Goal: Task Accomplishment & Management: Use online tool/utility

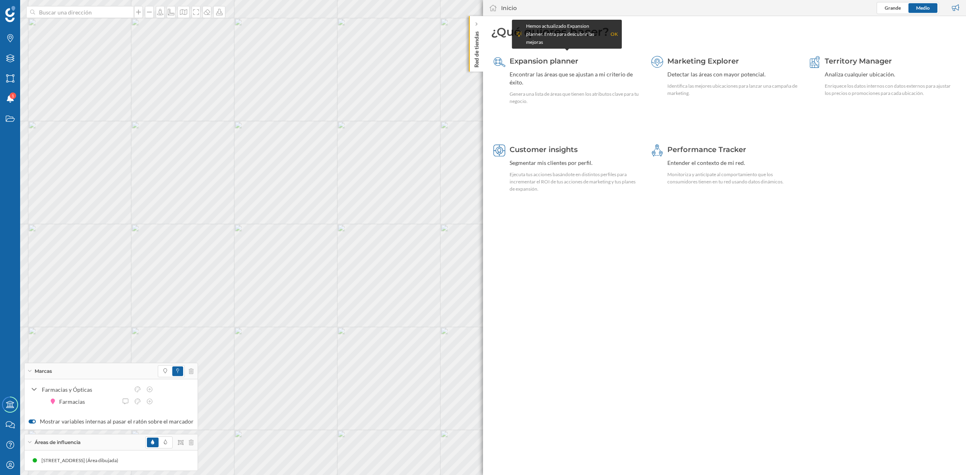
click at [472, 56] on div "Red de tiendas" at bounding box center [476, 44] width 14 height 56
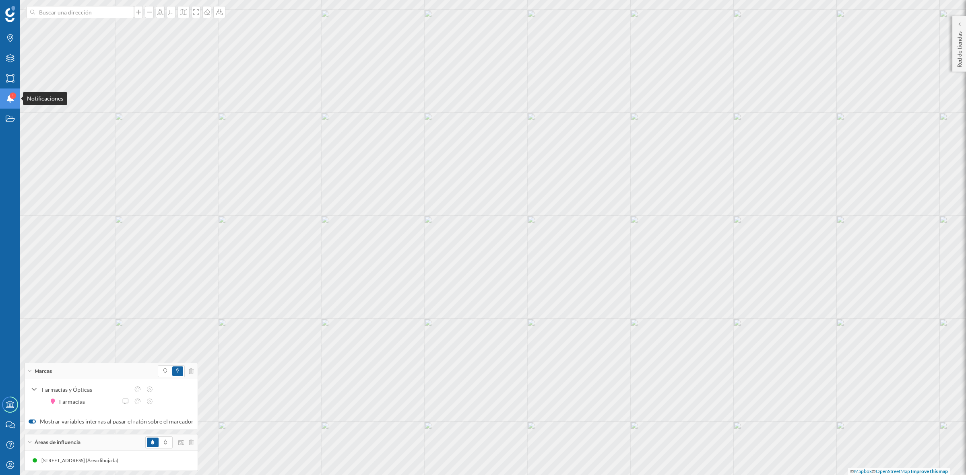
click at [14, 94] on div "1" at bounding box center [13, 96] width 6 height 6
click at [7, 118] on icon "Estados" at bounding box center [10, 119] width 10 height 8
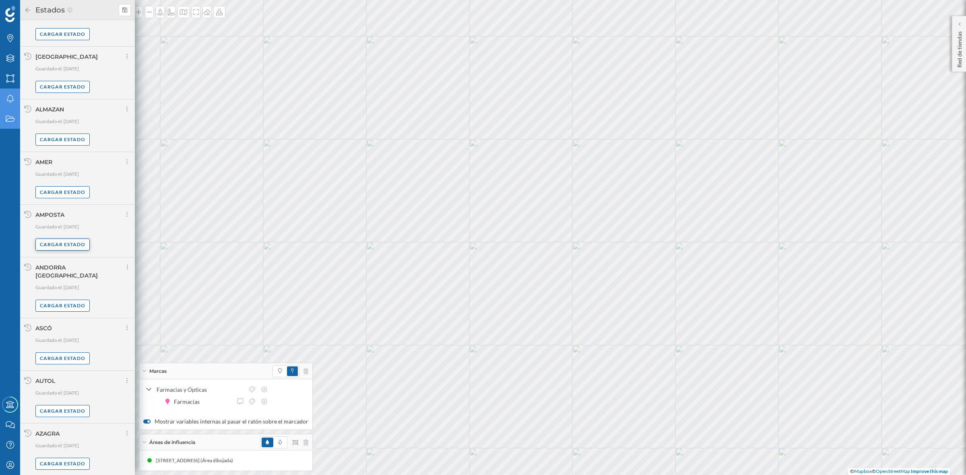
scroll to position [373, 0]
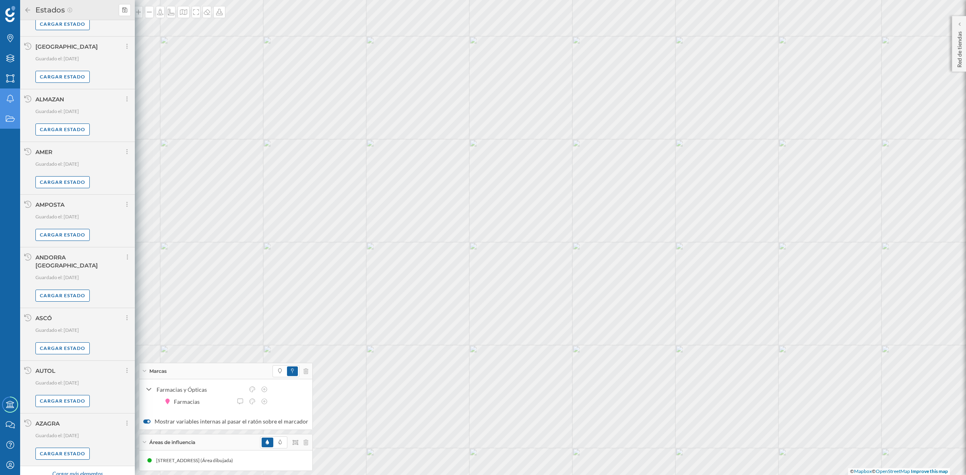
click at [93, 468] on div "Cargar más elementos" at bounding box center [77, 474] width 60 height 12
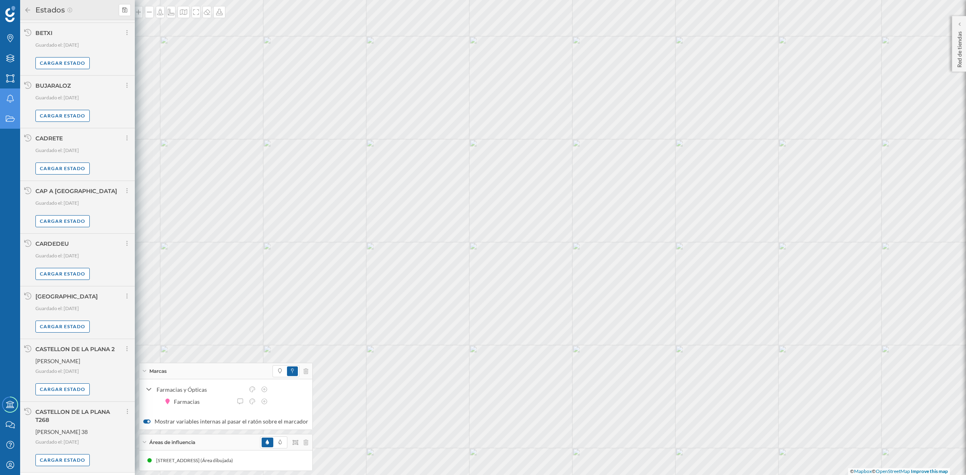
scroll to position [1254, 0]
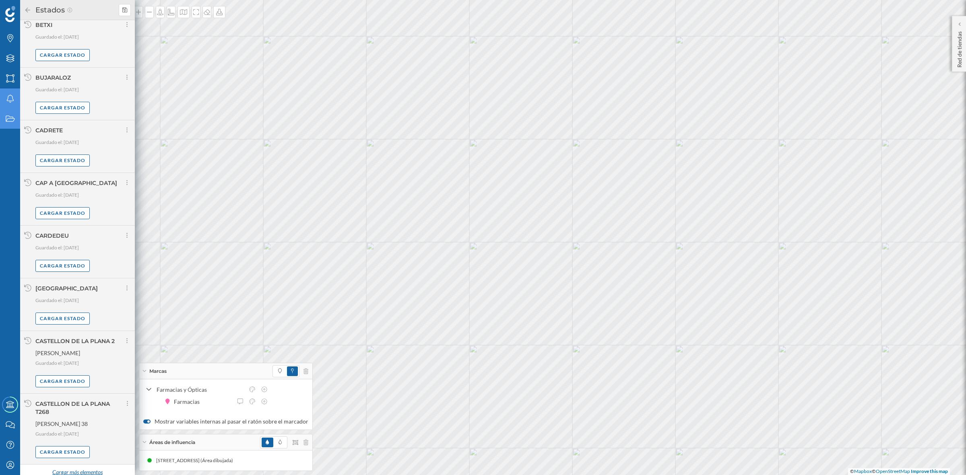
click at [57, 467] on div "Cargar más elementos" at bounding box center [77, 473] width 60 height 12
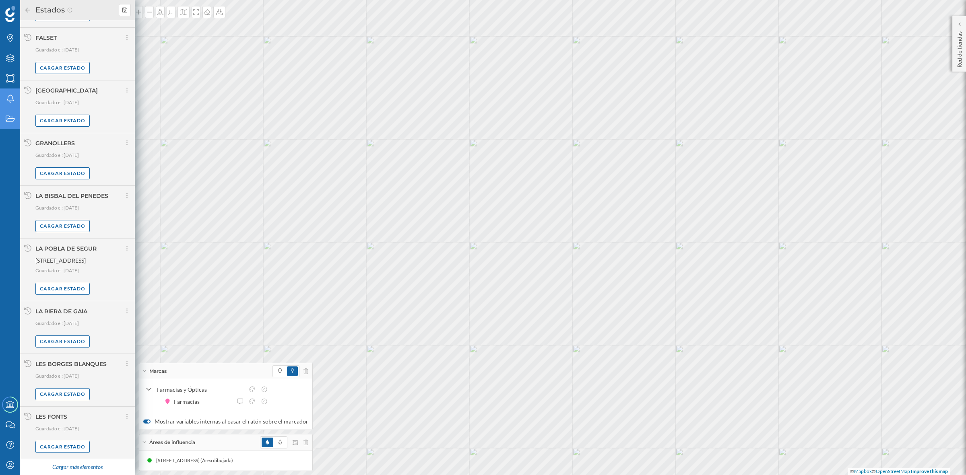
scroll to position [2064, 0]
click at [74, 465] on div "Cargar más elementos" at bounding box center [77, 468] width 60 height 12
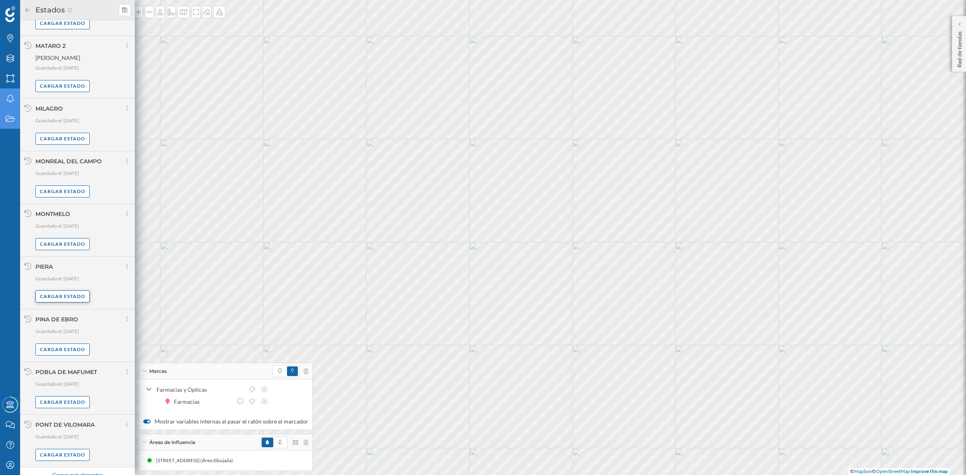
scroll to position [2896, 0]
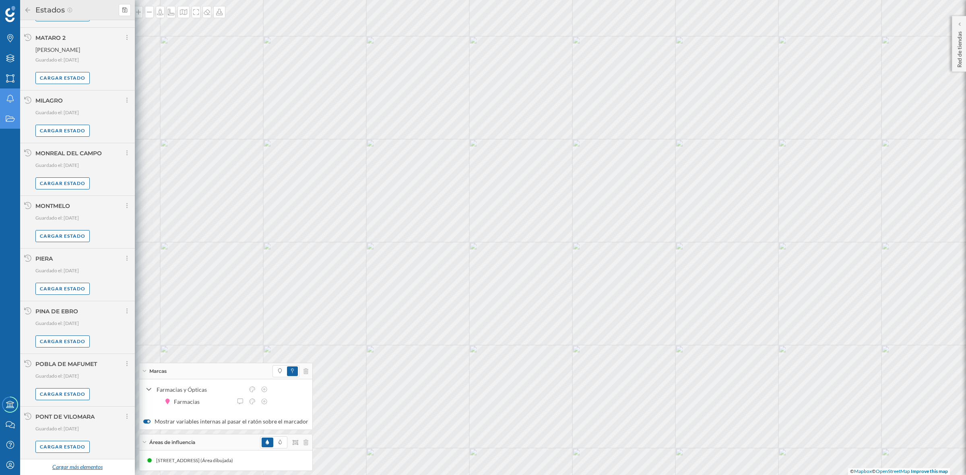
click at [86, 466] on div "Cargar más elementos" at bounding box center [77, 468] width 60 height 12
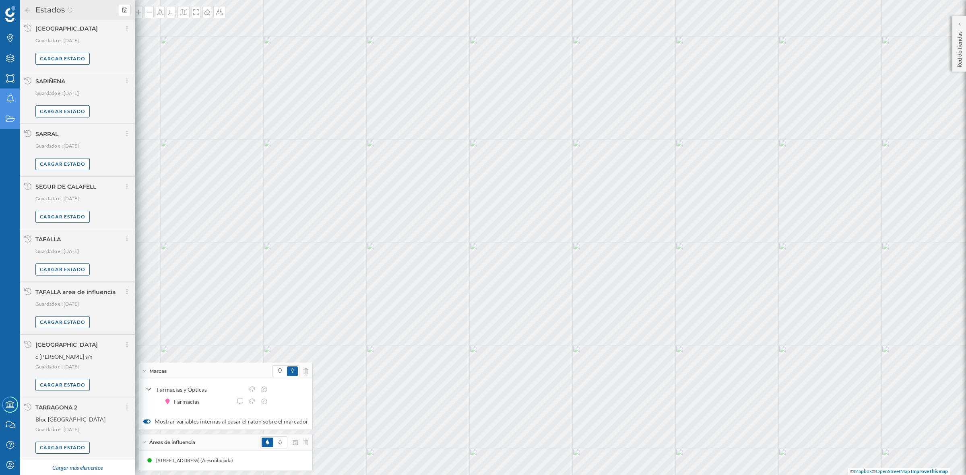
scroll to position [3741, 0]
click at [78, 466] on div "Cargar más elementos" at bounding box center [77, 468] width 60 height 12
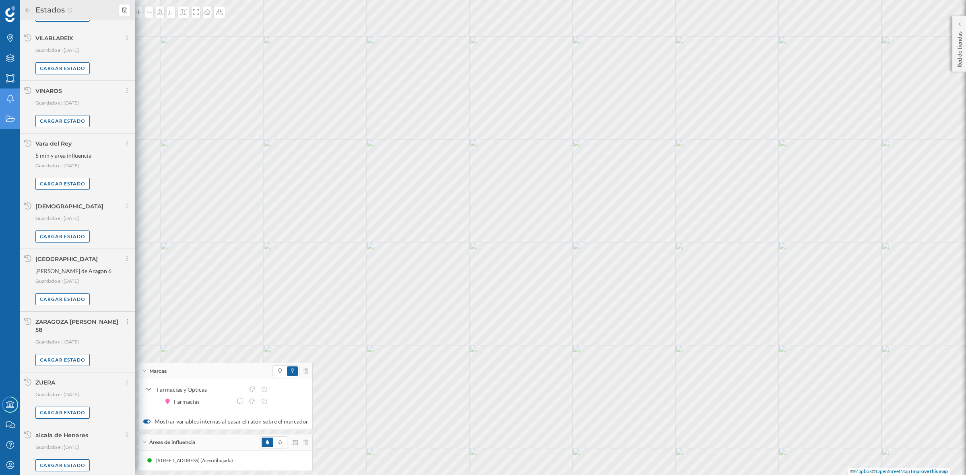
scroll to position [4334, 0]
click at [57, 462] on div "Cargar estado" at bounding box center [62, 463] width 54 height 12
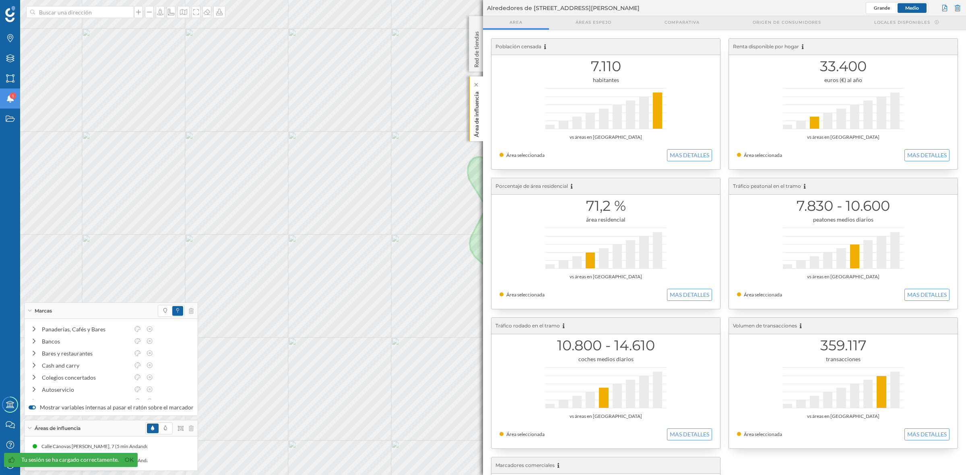
click at [479, 114] on p "Área de influencia" at bounding box center [476, 113] width 8 height 49
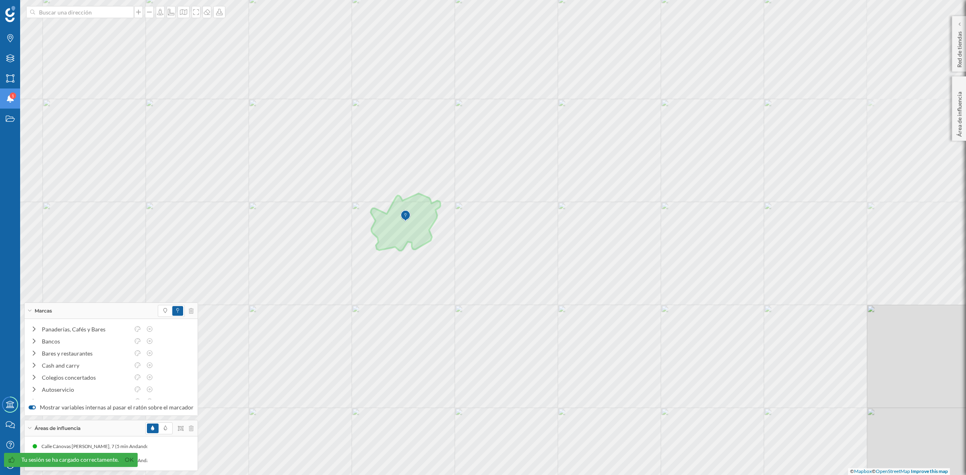
click at [679, 349] on div "© Mapbox © OpenStreetMap Improve this map" at bounding box center [483, 237] width 966 height 475
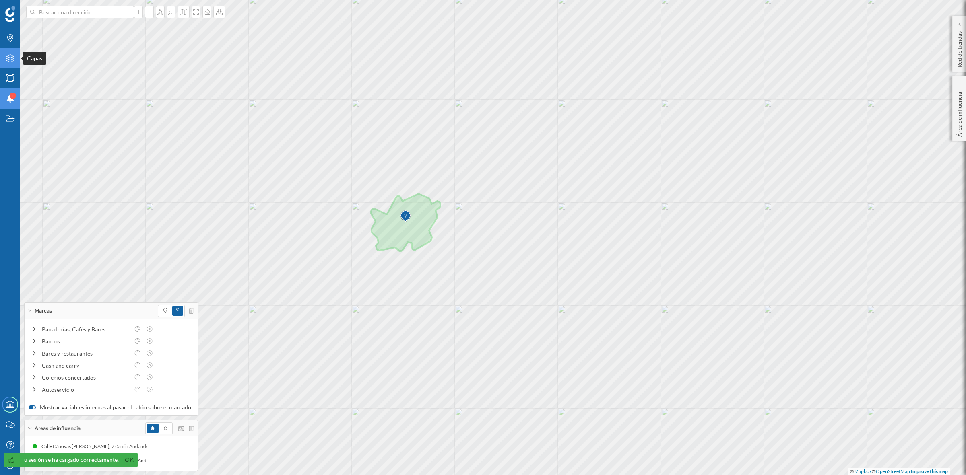
click at [9, 51] on div "Capas" at bounding box center [10, 58] width 20 height 20
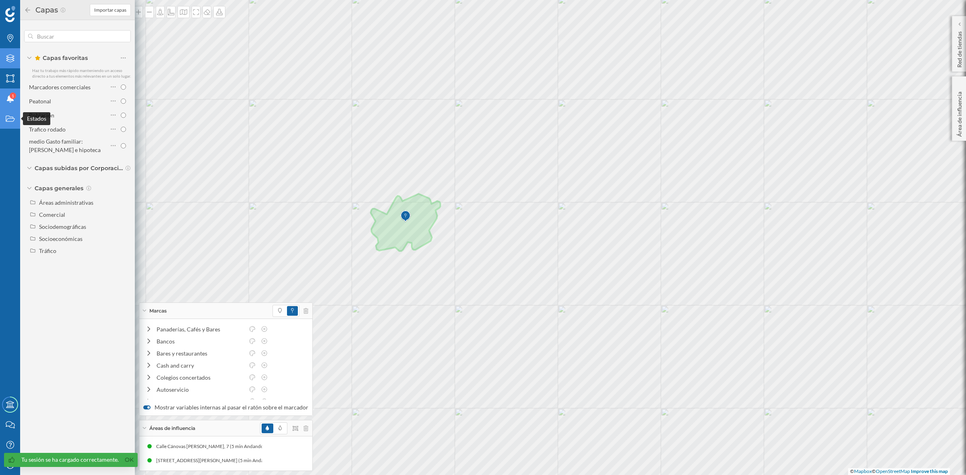
click at [7, 124] on div "Estados" at bounding box center [10, 119] width 20 height 20
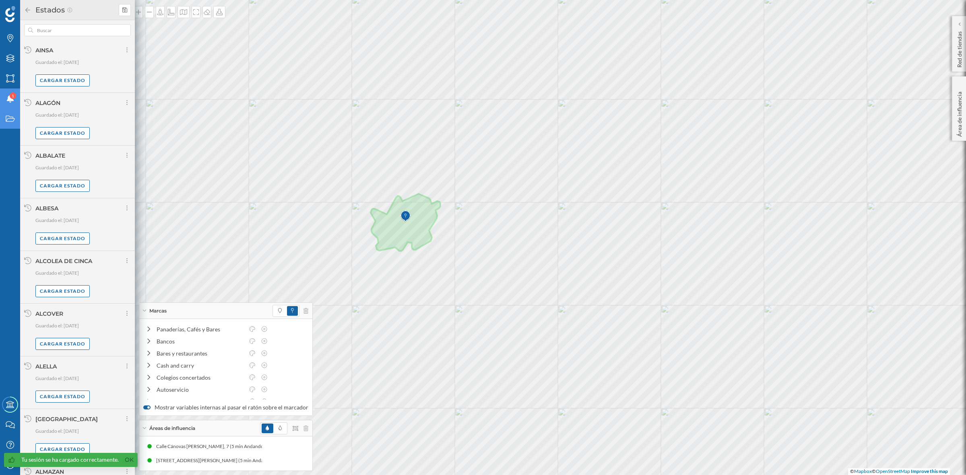
scroll to position [373, 0]
drag, startPoint x: 129, startPoint y: 459, endPoint x: 121, endPoint y: 447, distance: 14.5
click at [128, 459] on link "Ok" at bounding box center [129, 460] width 13 height 9
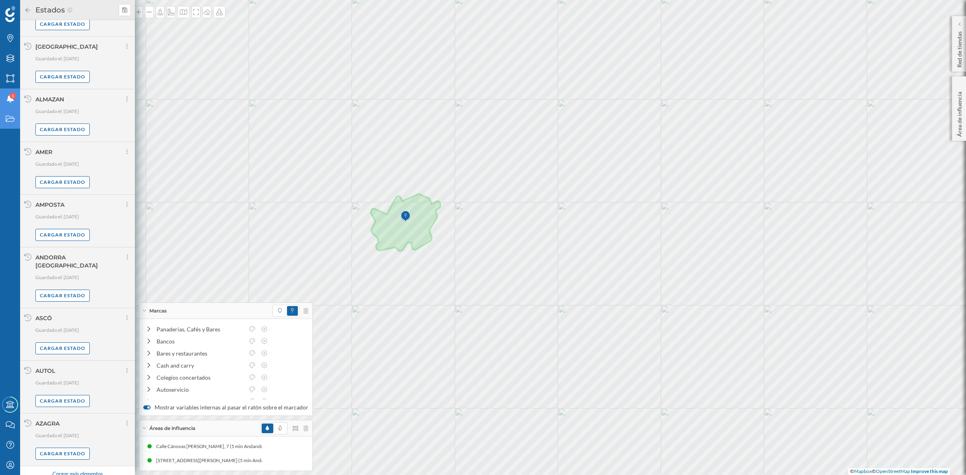
click at [75, 468] on div "Cargar más elementos" at bounding box center [77, 474] width 60 height 12
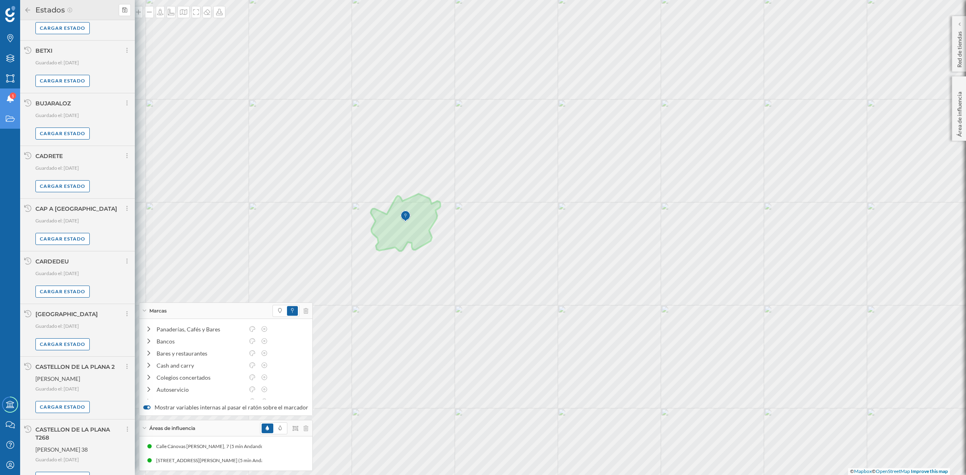
scroll to position [1254, 0]
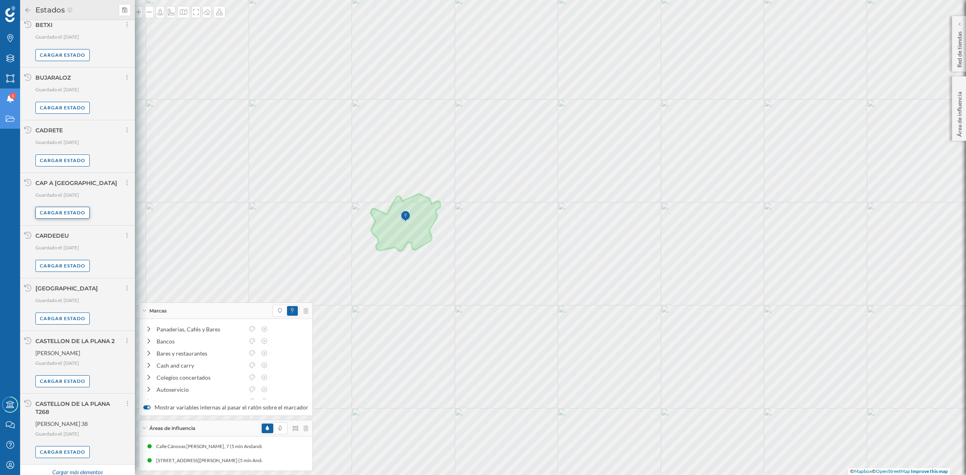
click at [66, 208] on div "Cargar estado" at bounding box center [62, 213] width 54 height 12
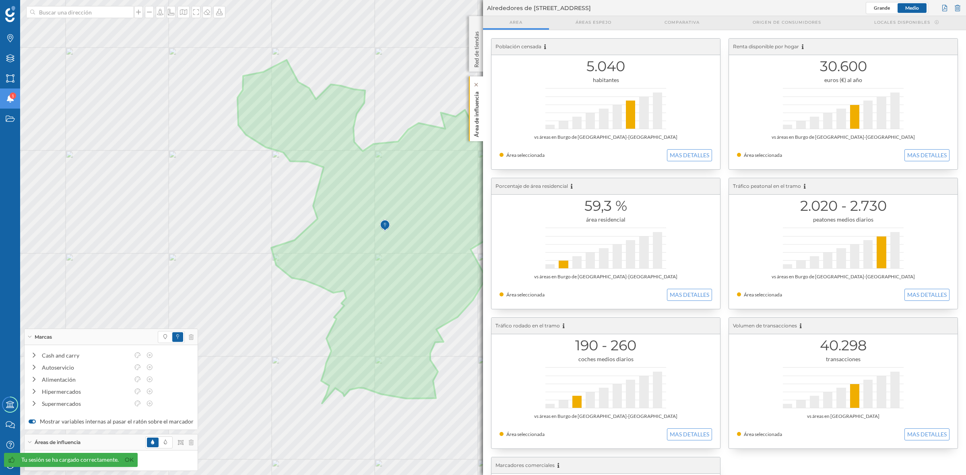
click at [476, 123] on p "Área de influencia" at bounding box center [476, 113] width 8 height 49
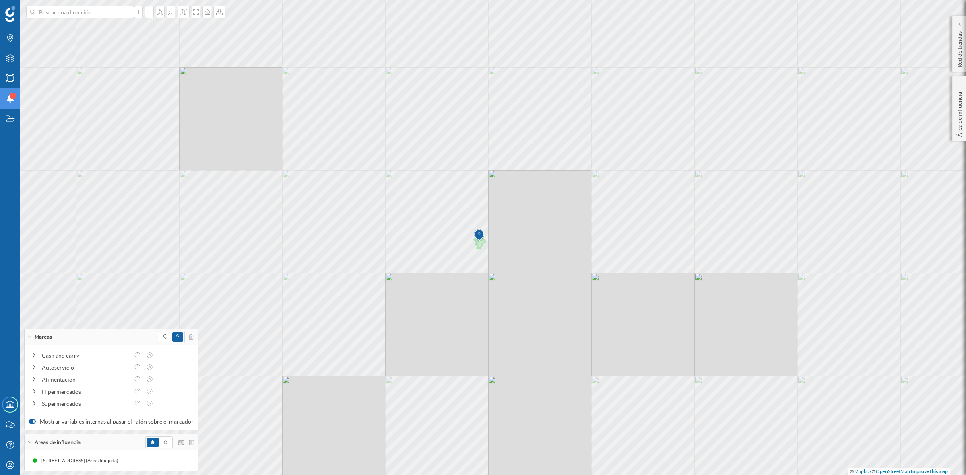
click at [583, 322] on div "© Mapbox © OpenStreetMap Improve this map" at bounding box center [483, 237] width 966 height 475
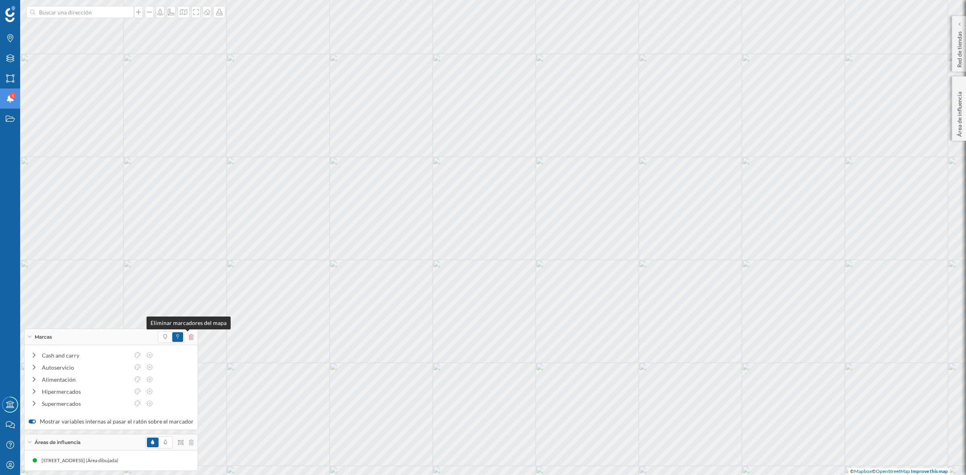
click at [189, 335] on icon at bounding box center [191, 337] width 5 height 6
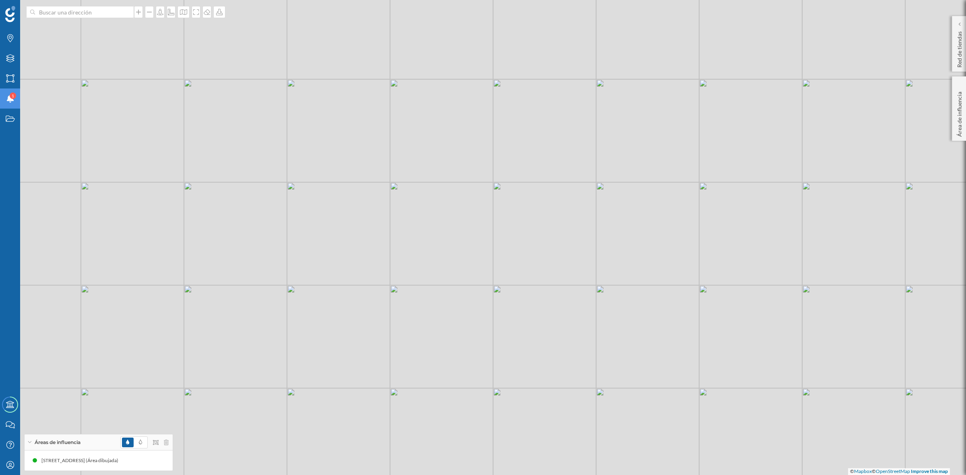
drag, startPoint x: 403, startPoint y: 334, endPoint x: 417, endPoint y: 342, distance: 16.6
click at [417, 342] on div "© Mapbox © OpenStreetMap Improve this map" at bounding box center [483, 237] width 966 height 475
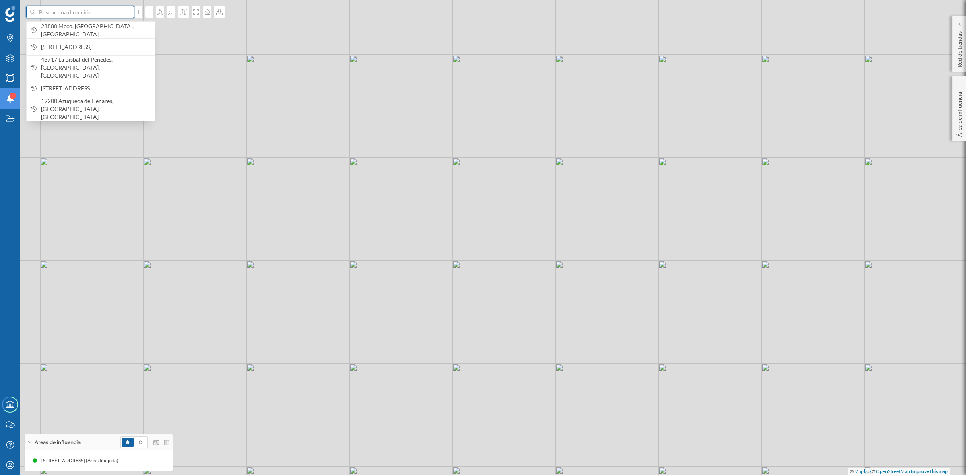
click at [87, 12] on input at bounding box center [80, 12] width 90 height 12
type input "TORRRE"
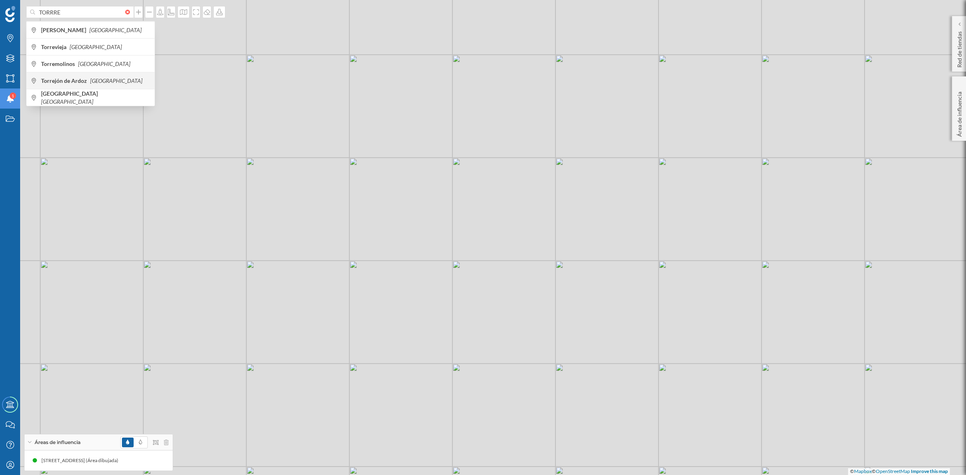
click at [78, 80] on b "Torrejón de Ardoz" at bounding box center [65, 80] width 48 height 7
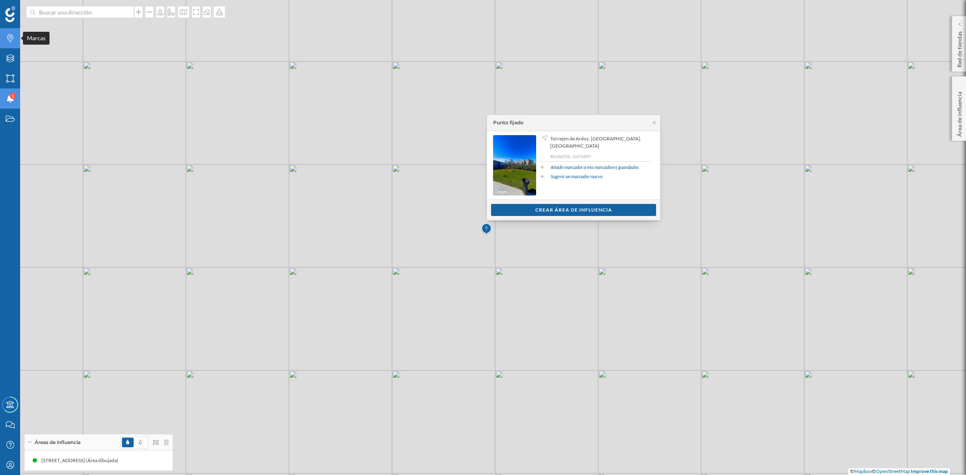
click at [12, 35] on icon at bounding box center [10, 38] width 6 height 8
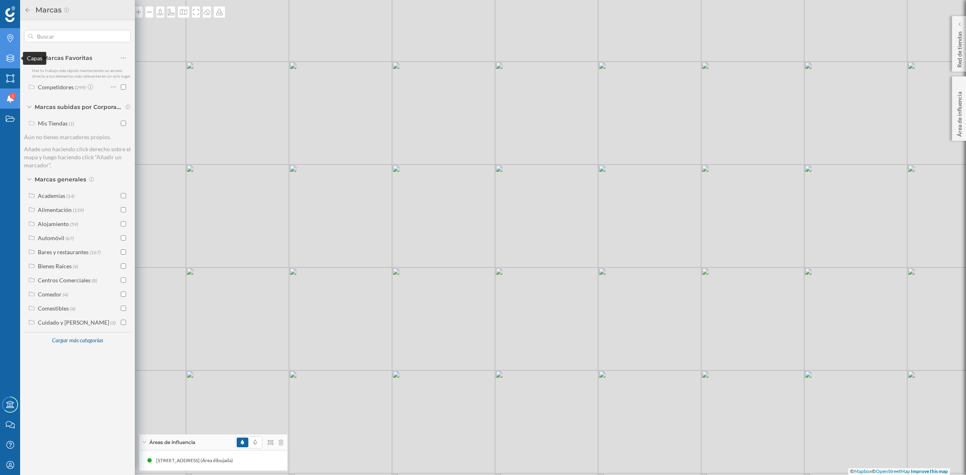
click at [11, 65] on div "Capas" at bounding box center [10, 58] width 20 height 20
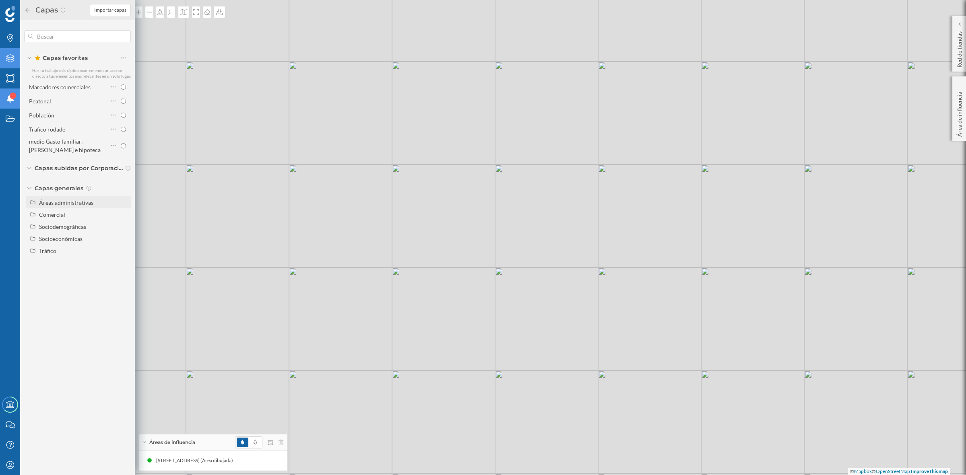
click at [85, 202] on div "Áreas administrativas" at bounding box center [66, 202] width 54 height 7
click at [124, 237] on input "Municipio" at bounding box center [125, 238] width 5 height 5
radio input "true"
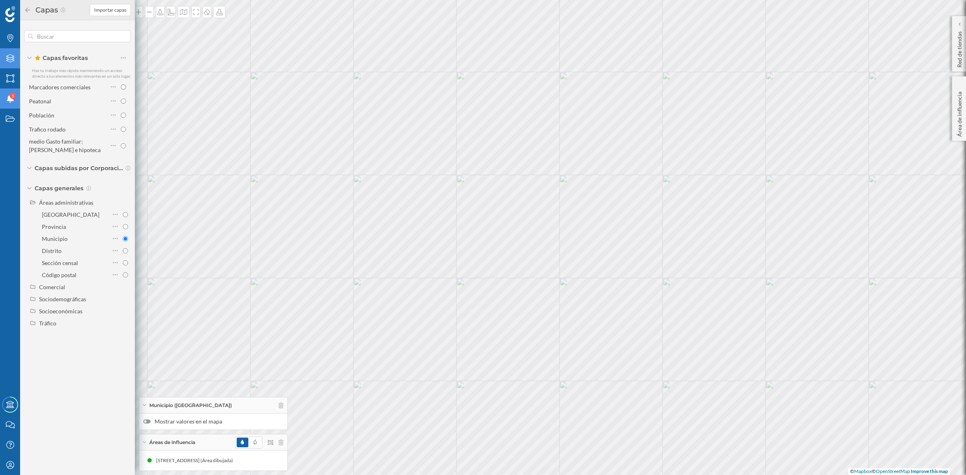
drag, startPoint x: 574, startPoint y: 171, endPoint x: 534, endPoint y: 182, distance: 41.6
click at [534, 182] on div "© Mapbox © OpenStreetMap Improve this map" at bounding box center [483, 237] width 966 height 475
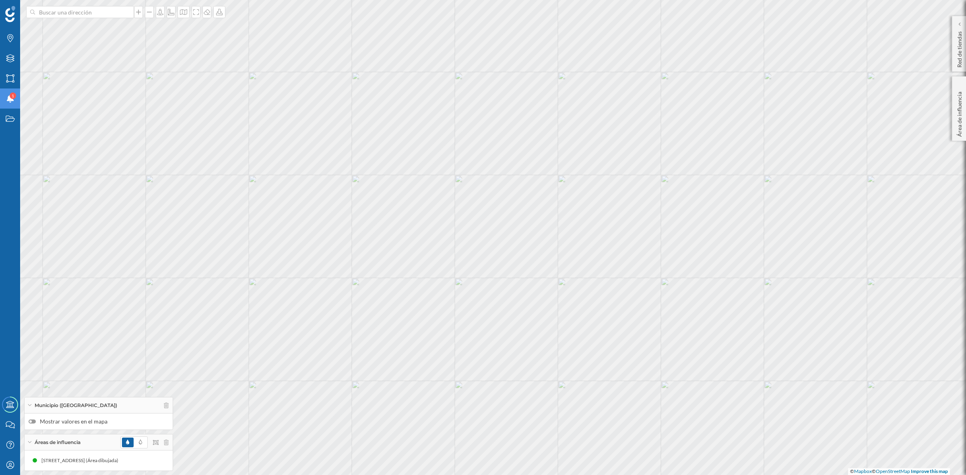
click at [35, 421] on div at bounding box center [32, 422] width 7 height 4
click at [0, 0] on input "Mostrar valores en el mapa" at bounding box center [0, 0] width 0 height 0
drag, startPoint x: 503, startPoint y: 263, endPoint x: 504, endPoint y: 294, distance: 31.4
click at [504, 294] on div "Torrejón de Ardoz Paracuellos de Jarama San Fernando de Henares Alcalá de Henar…" at bounding box center [483, 237] width 966 height 475
drag, startPoint x: 540, startPoint y: 316, endPoint x: 522, endPoint y: 297, distance: 26.5
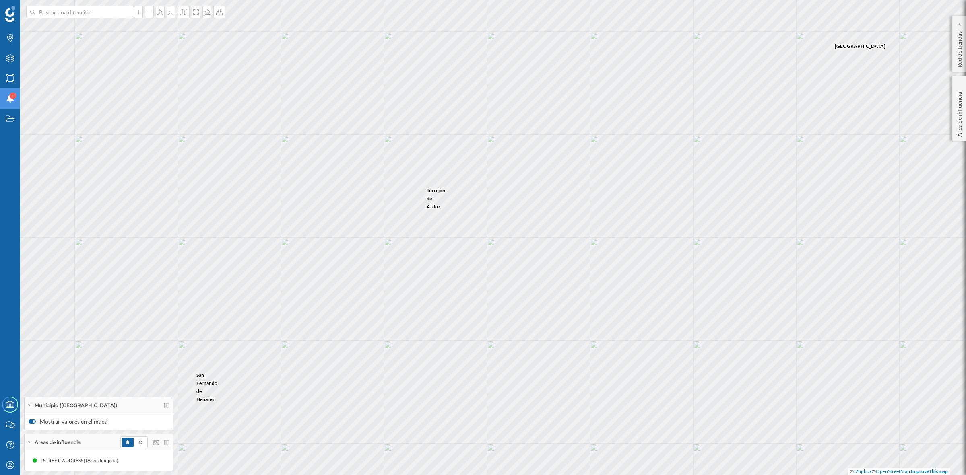
click at [522, 297] on div "Alcalá de Henares Torrejón de Ardoz San Fernando de Henares Ajalvir Daganzo de …" at bounding box center [483, 237] width 966 height 475
click at [186, 13] on icon at bounding box center [183, 12] width 8 height 6
click at [200, 121] on img at bounding box center [195, 113] width 24 height 28
drag, startPoint x: 604, startPoint y: 126, endPoint x: 629, endPoint y: 186, distance: 65.3
click at [629, 186] on div "Torrejón de Ardoz San Fernando de Henares Alcalá de Henares Loeches Villalbilla…" at bounding box center [483, 237] width 966 height 475
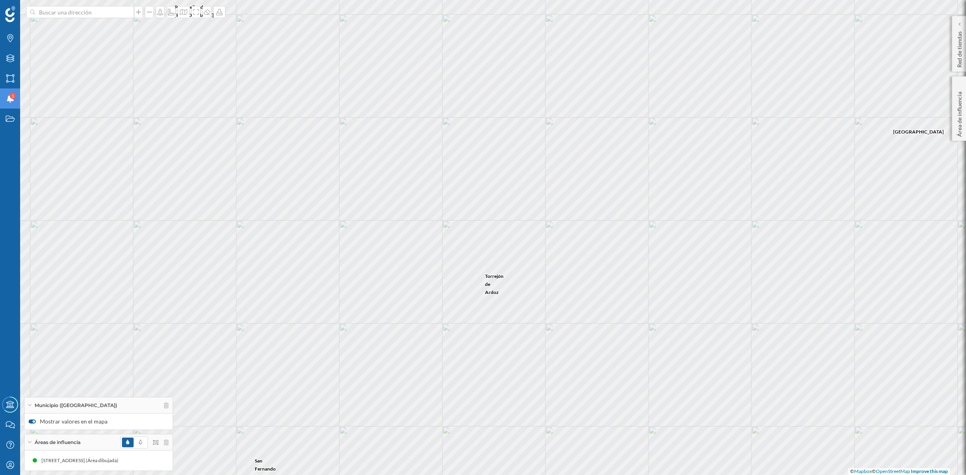
drag, startPoint x: 612, startPoint y: 177, endPoint x: 631, endPoint y: 175, distance: 18.2
click at [631, 175] on div "Torrejón de Ardoz Ajalvir Paracuellos de Jarama San Fernando de Henares Alcalá …" at bounding box center [483, 237] width 966 height 475
drag, startPoint x: 371, startPoint y: 264, endPoint x: 494, endPoint y: 238, distance: 126.0
click at [494, 238] on div "© Mapbox © OpenStreetMap Improve this map" at bounding box center [483, 237] width 966 height 475
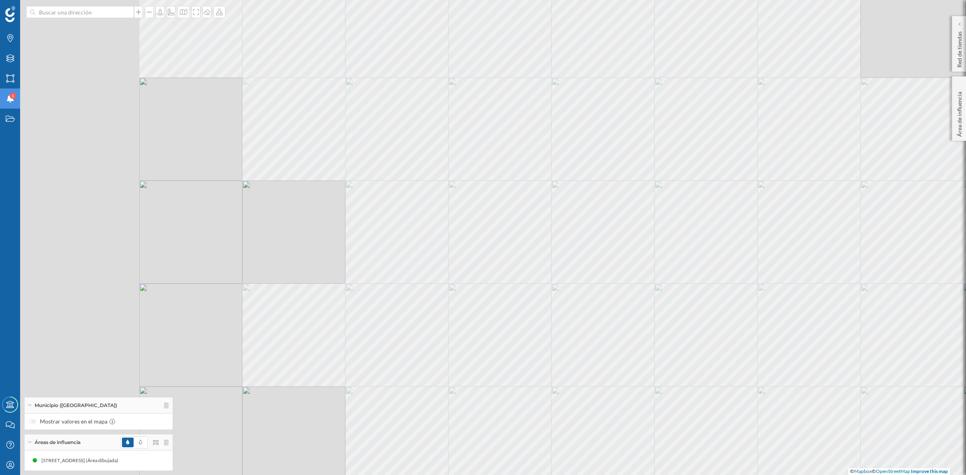
drag, startPoint x: 271, startPoint y: 289, endPoint x: 546, endPoint y: 256, distance: 276.9
click at [546, 256] on div "© Mapbox © OpenStreetMap Improve this map" at bounding box center [483, 237] width 966 height 475
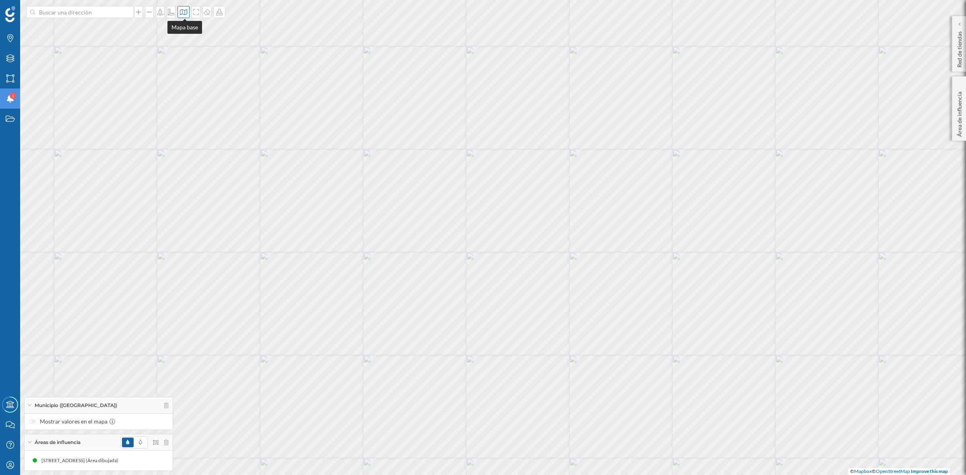
click at [186, 10] on icon at bounding box center [183, 12] width 8 height 6
click at [198, 46] on img at bounding box center [195, 53] width 24 height 28
drag, startPoint x: 721, startPoint y: 293, endPoint x: 584, endPoint y: 318, distance: 139.1
click at [584, 318] on div "© Mapbox © OpenStreetMap Improve this map" at bounding box center [483, 237] width 966 height 475
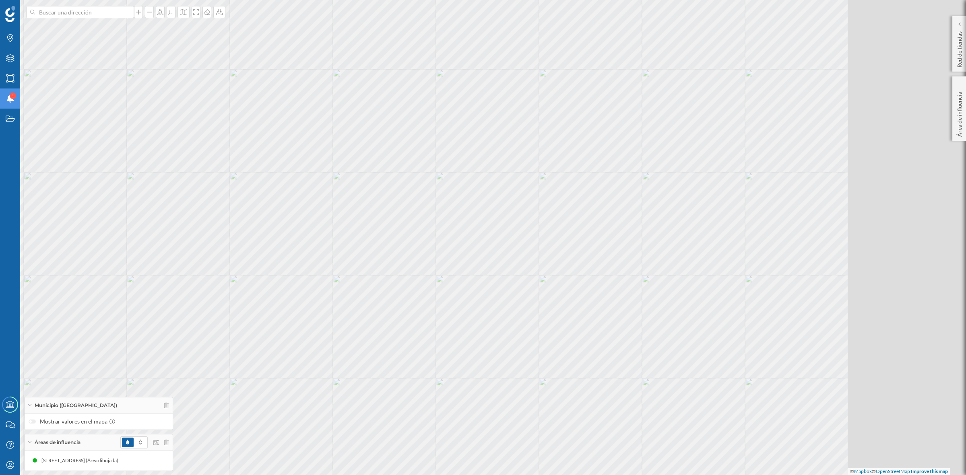
drag, startPoint x: 926, startPoint y: 396, endPoint x: 468, endPoint y: 392, distance: 458.0
click at [469, 392] on div "© Mapbox © OpenStreetMap Improve this map" at bounding box center [483, 237] width 966 height 475
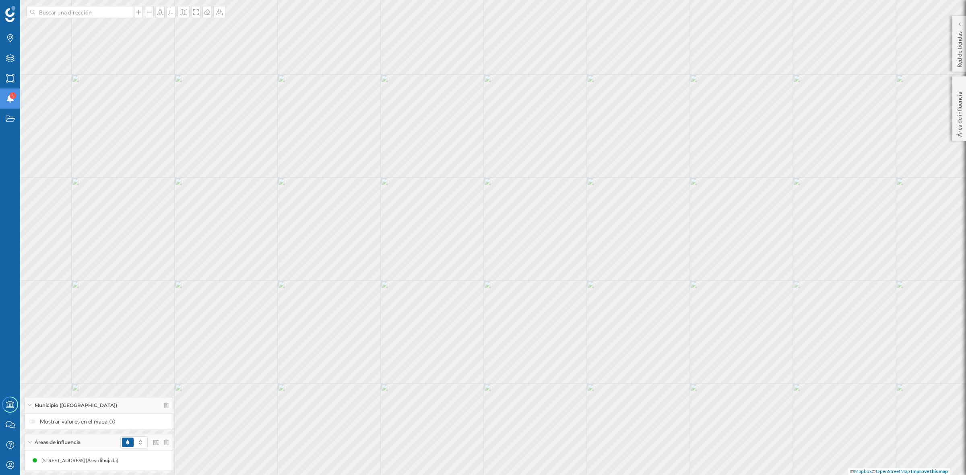
drag, startPoint x: 608, startPoint y: 218, endPoint x: 303, endPoint y: 334, distance: 326.7
click at [303, 334] on div "© Mapbox © OpenStreetMap Improve this map" at bounding box center [483, 237] width 966 height 475
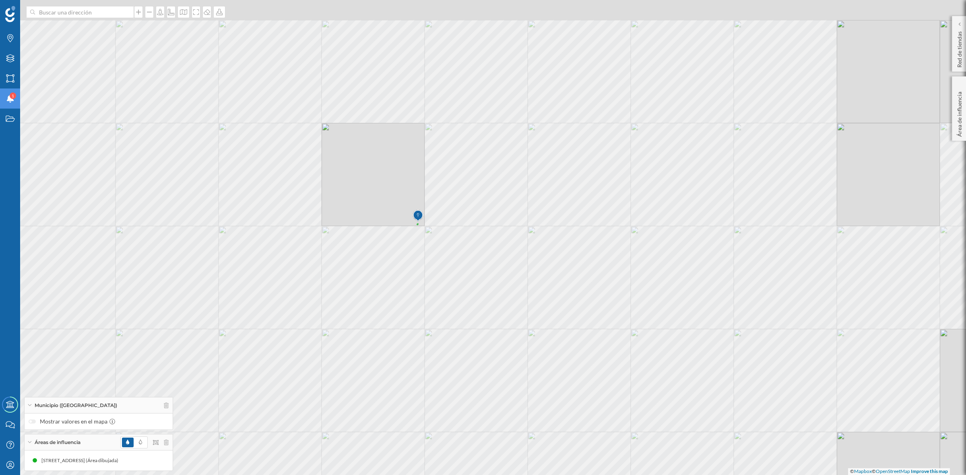
click at [588, 281] on div "© Mapbox © OpenStreetMap Improve this map" at bounding box center [483, 237] width 966 height 475
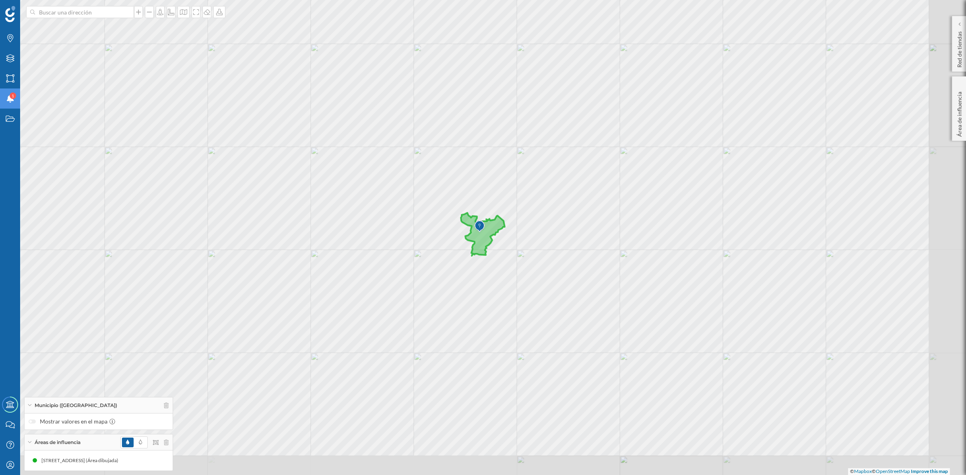
drag, startPoint x: 661, startPoint y: 301, endPoint x: 552, endPoint y: 258, distance: 117.2
click at [552, 258] on div "© Mapbox © OpenStreetMap Improve this map" at bounding box center [483, 237] width 966 height 475
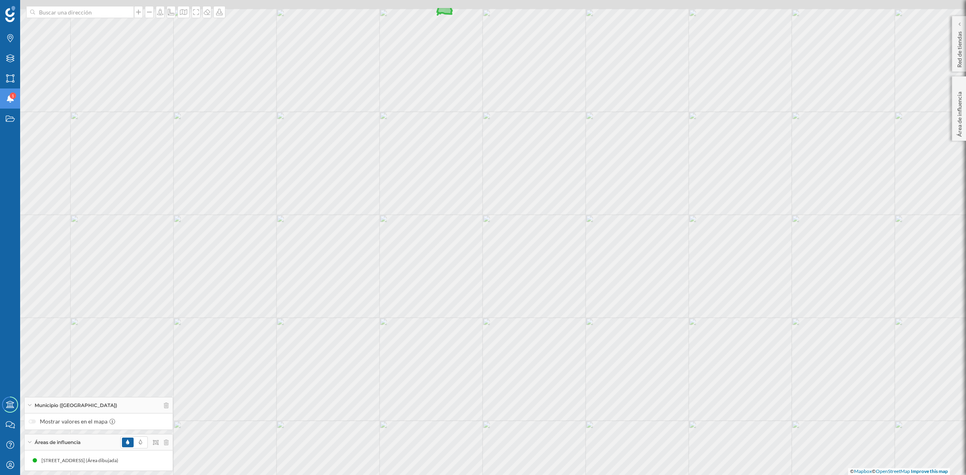
drag, startPoint x: 401, startPoint y: 173, endPoint x: 410, endPoint y: 229, distance: 56.3
click at [410, 229] on div "© Mapbox © OpenStreetMap Improve this map" at bounding box center [483, 237] width 966 height 475
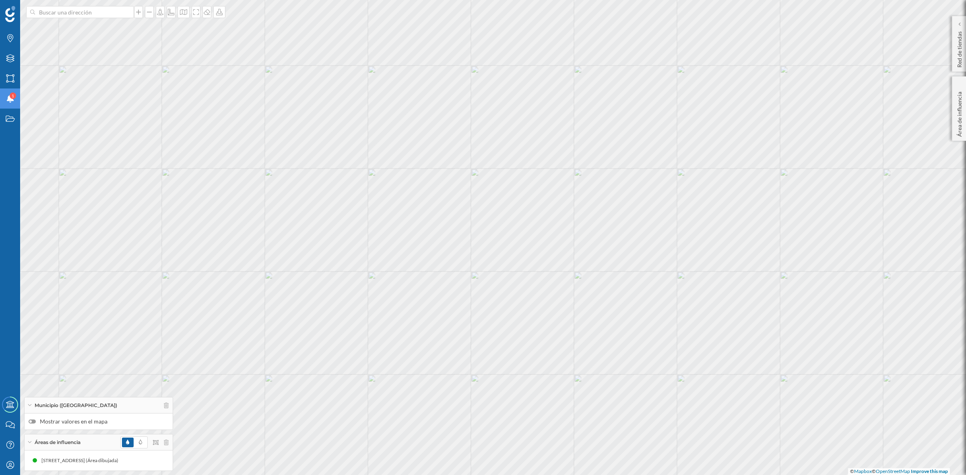
drag, startPoint x: 404, startPoint y: 211, endPoint x: 567, endPoint y: 243, distance: 166.0
click at [567, 243] on div "© Mapbox © OpenStreetMap Improve this map" at bounding box center [483, 237] width 966 height 475
click at [72, 10] on input at bounding box center [80, 12] width 90 height 12
click at [78, 27] on span "Torrejón de Ardoz, Madrid, España" at bounding box center [95, 30] width 109 height 16
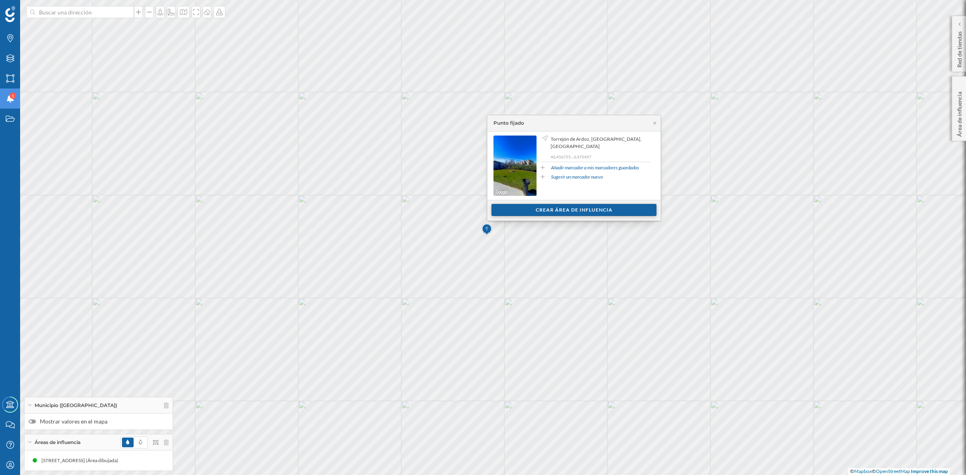
click at [555, 207] on div "Crear área de influencia" at bounding box center [573, 210] width 165 height 12
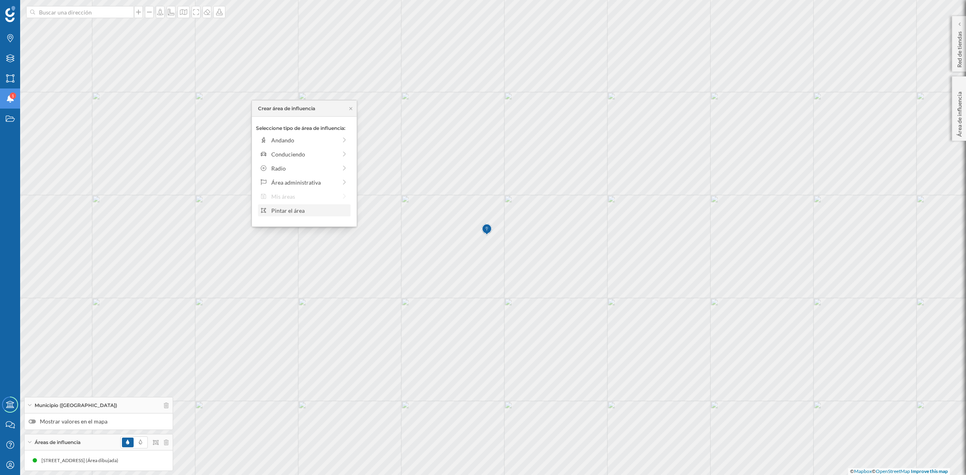
click at [274, 213] on div "Pintar el área" at bounding box center [309, 210] width 77 height 8
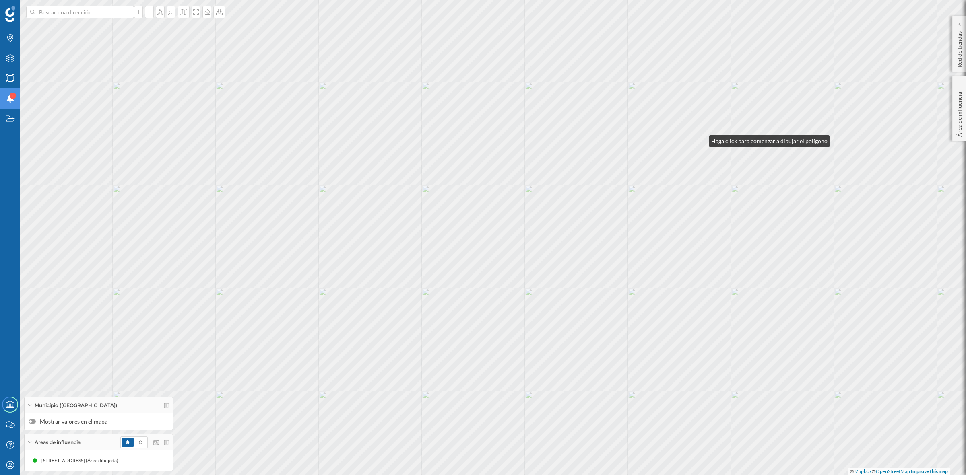
click at [701, 139] on div "© Mapbox © OpenStreetMap Improve this map" at bounding box center [483, 237] width 966 height 475
click at [645, 157] on div "© Mapbox © OpenStreetMap Improve this map" at bounding box center [483, 237] width 966 height 475
click at [569, 171] on div "© Mapbox © OpenStreetMap Improve this map" at bounding box center [483, 237] width 966 height 475
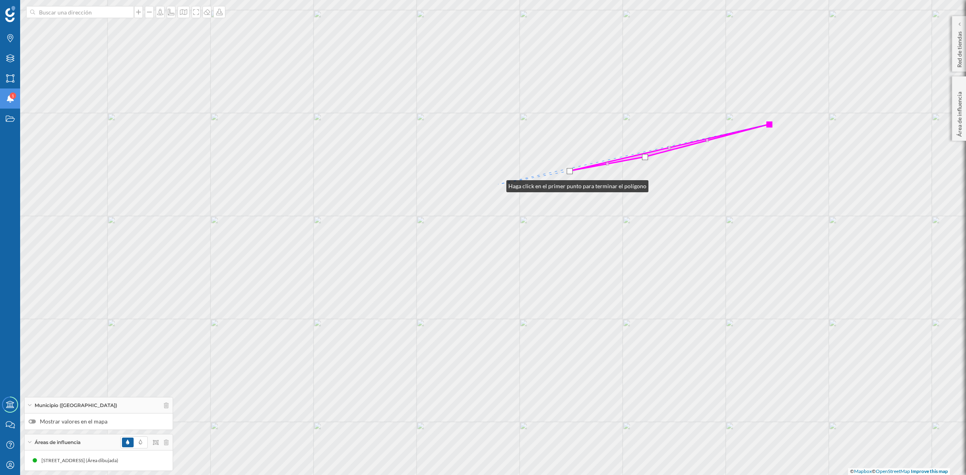
click at [499, 183] on div "© Mapbox © OpenStreetMap Improve this map" at bounding box center [483, 237] width 966 height 475
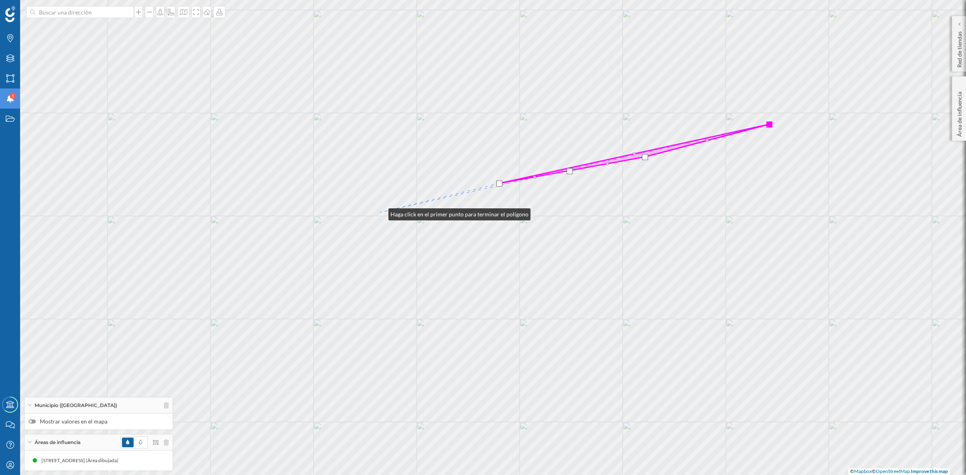
click at [380, 212] on div "© Mapbox © OpenStreetMap Improve this map" at bounding box center [483, 237] width 966 height 475
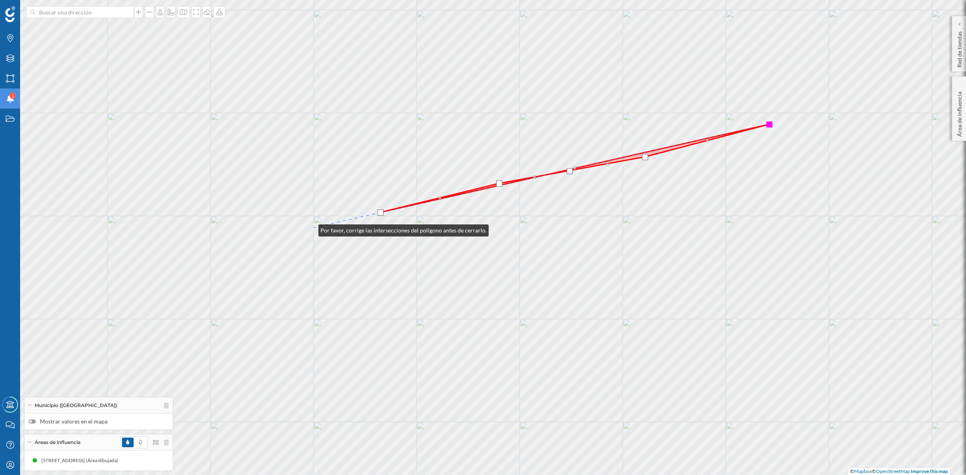
click at [310, 229] on div "© Mapbox © OpenStreetMap Improve this map" at bounding box center [483, 237] width 966 height 475
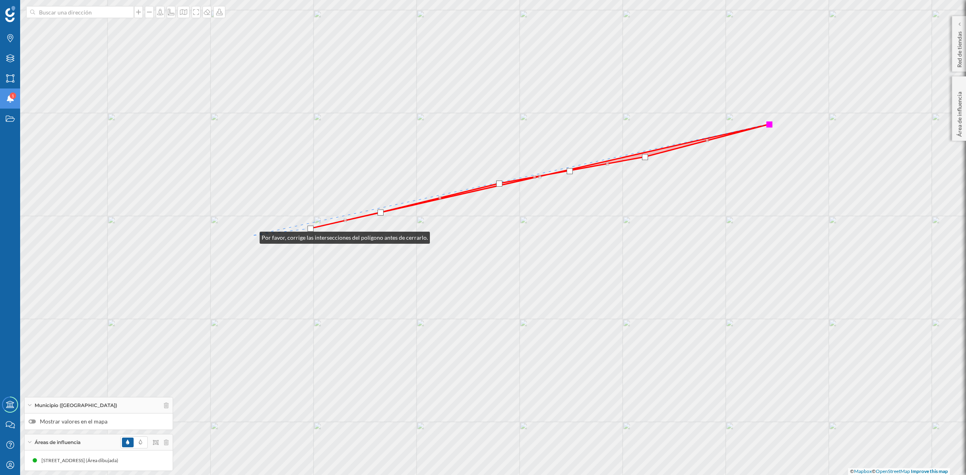
click at [252, 236] on div "© Mapbox © OpenStreetMap Improve this map" at bounding box center [483, 237] width 966 height 475
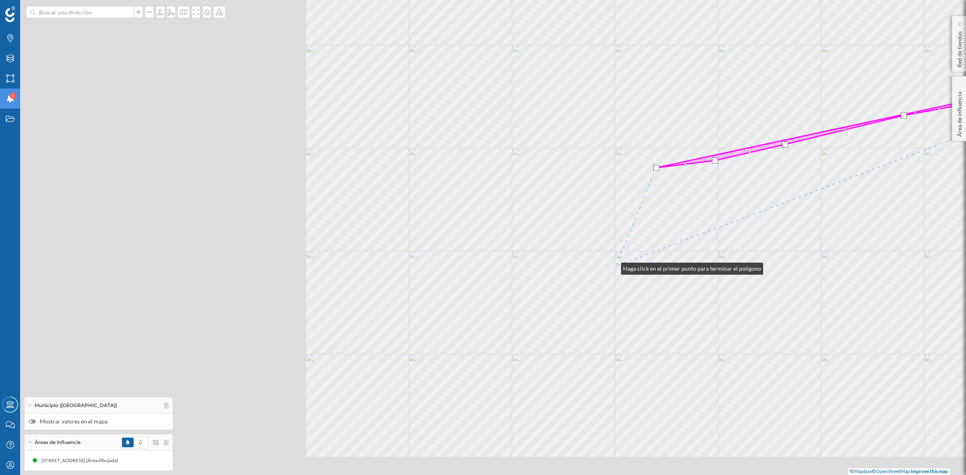
drag, startPoint x: 208, startPoint y: 335, endPoint x: 613, endPoint y: 267, distance: 410.1
click at [613, 267] on div "© Mapbox © OpenStreetMap Improve this map" at bounding box center [483, 237] width 966 height 475
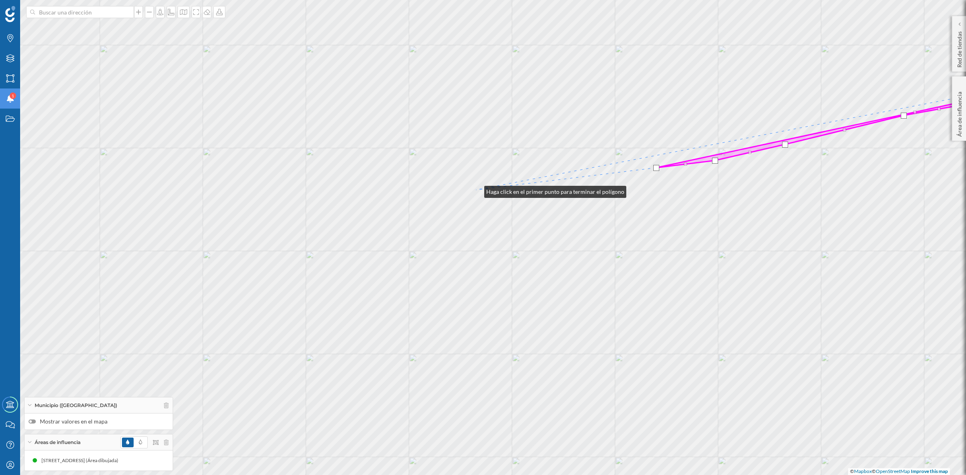
click at [476, 190] on div "© Mapbox © OpenStreetMap Improve this map" at bounding box center [483, 237] width 966 height 475
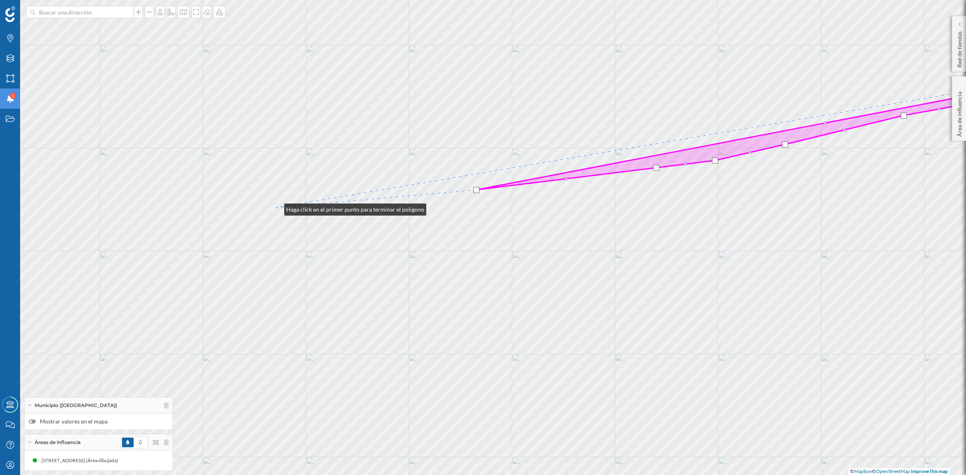
click at [276, 208] on div "© Mapbox © OpenStreetMap Improve this map" at bounding box center [483, 237] width 966 height 475
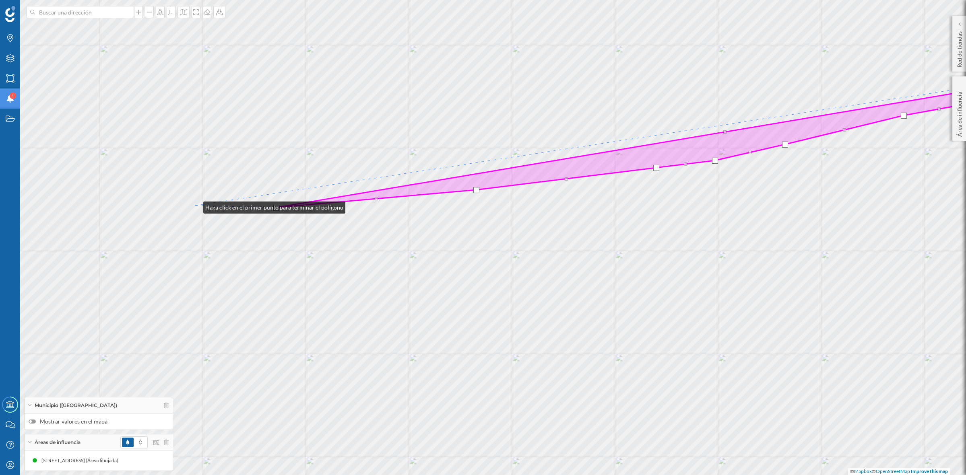
click at [195, 206] on div "© Mapbox © OpenStreetMap Improve this map" at bounding box center [483, 237] width 966 height 475
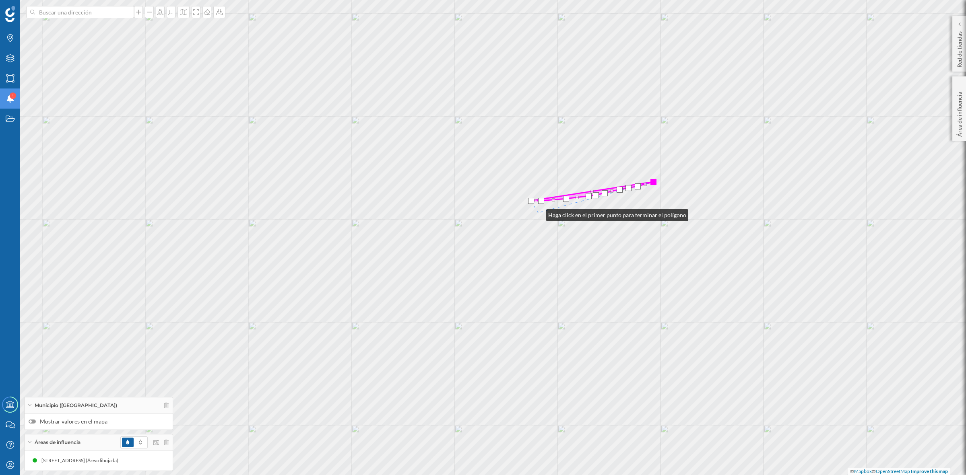
drag, startPoint x: 202, startPoint y: 218, endPoint x: 538, endPoint y: 213, distance: 335.6
click at [538, 213] on div "© Mapbox © OpenStreetMap Improve this map" at bounding box center [483, 237] width 966 height 475
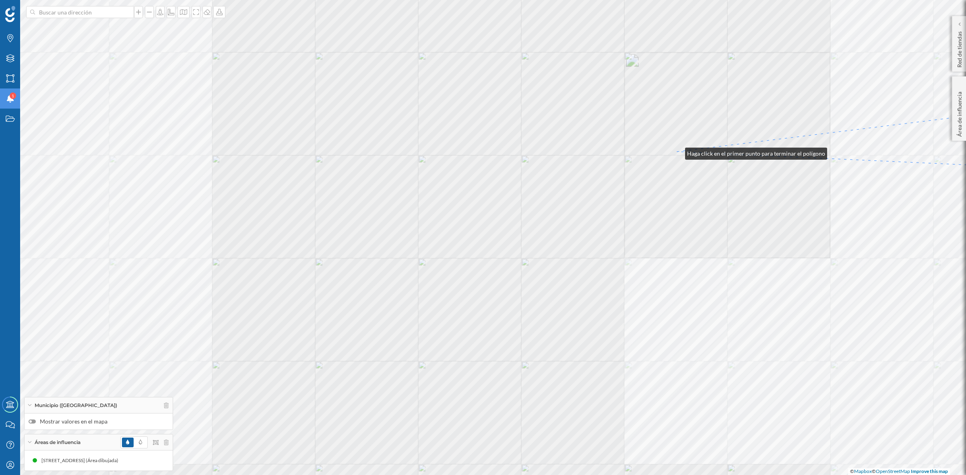
click at [677, 152] on div "© Mapbox © OpenStreetMap Improve this map" at bounding box center [483, 237] width 966 height 475
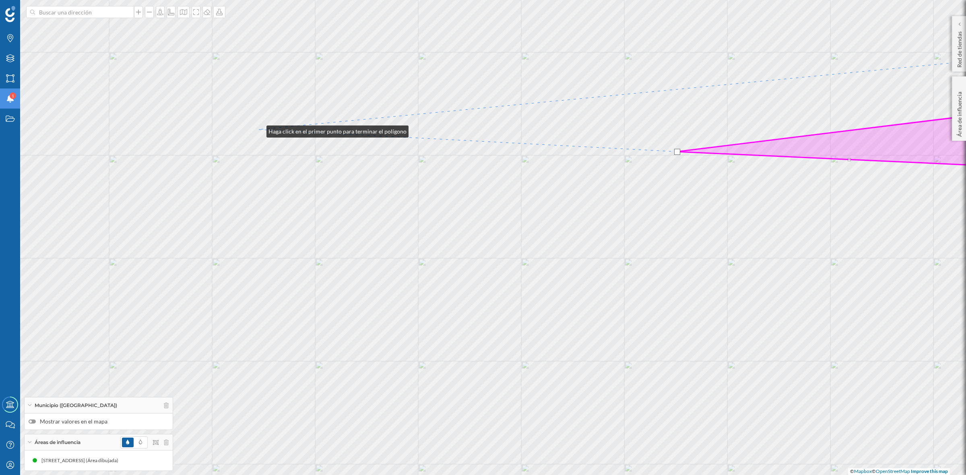
click at [258, 130] on div "© Mapbox © OpenStreetMap Improve this map" at bounding box center [483, 237] width 966 height 475
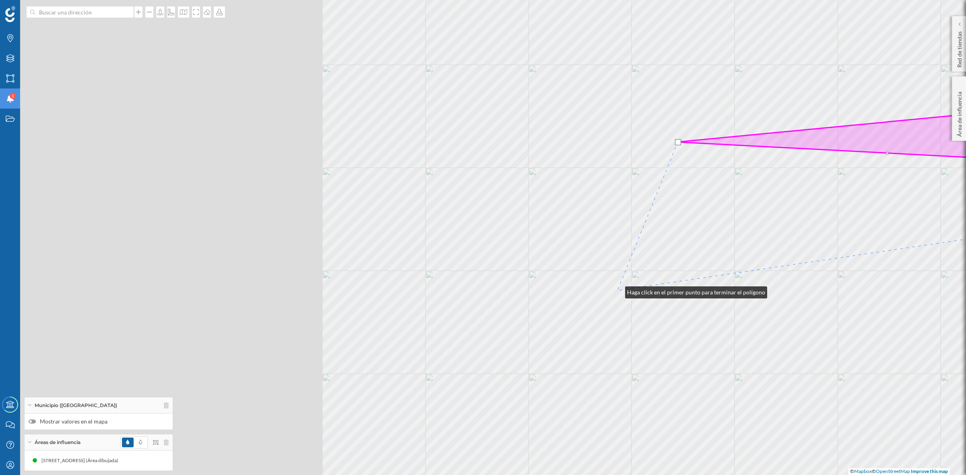
drag, startPoint x: 198, startPoint y: 280, endPoint x: 637, endPoint y: 291, distance: 439.6
click at [637, 291] on div "© Mapbox © OpenStreetMap Improve this map" at bounding box center [483, 237] width 966 height 475
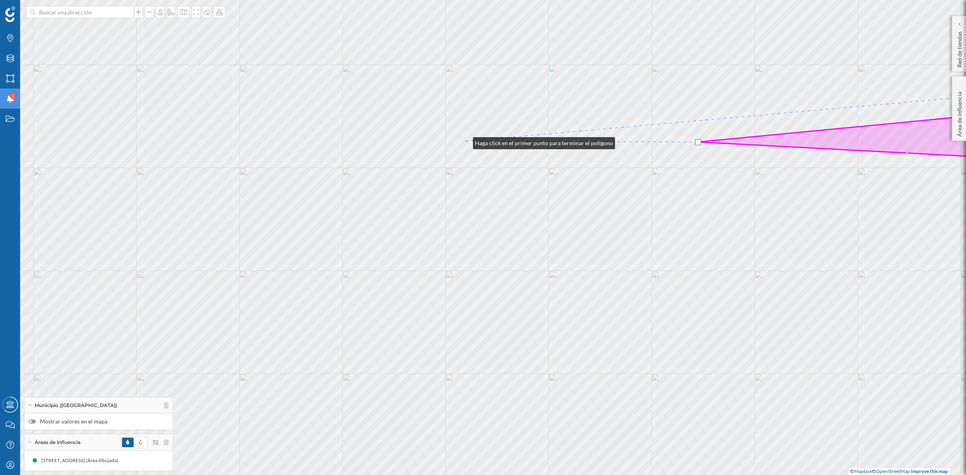
click at [465, 141] on div "© Mapbox © OpenStreetMap Improve this map" at bounding box center [483, 237] width 966 height 475
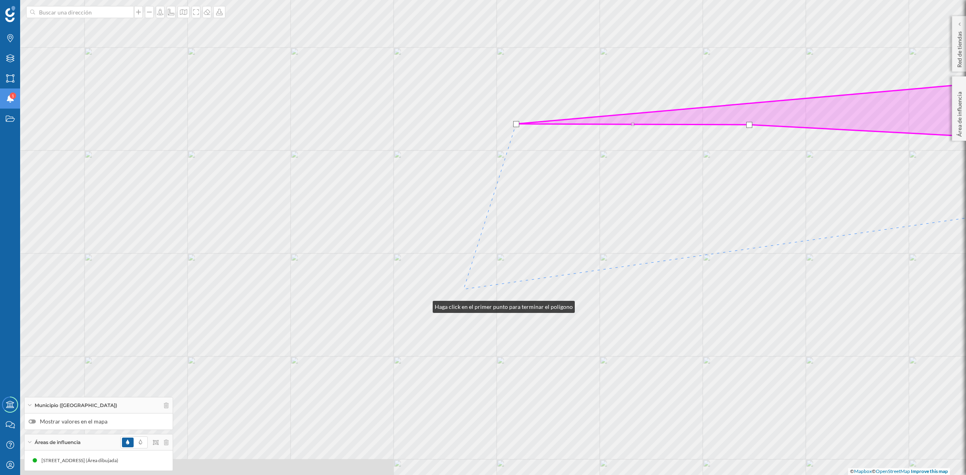
drag, startPoint x: 373, startPoint y: 322, endPoint x: 739, endPoint y: 255, distance: 371.6
click at [739, 255] on div "© Mapbox © OpenStreetMap Improve this map" at bounding box center [483, 237] width 966 height 475
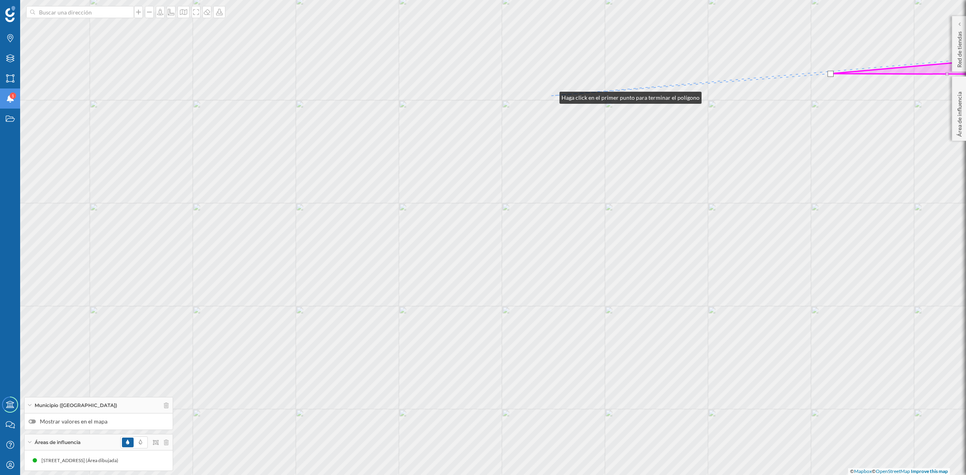
click at [551, 96] on div "© Mapbox © OpenStreetMap Improve this map" at bounding box center [483, 237] width 966 height 475
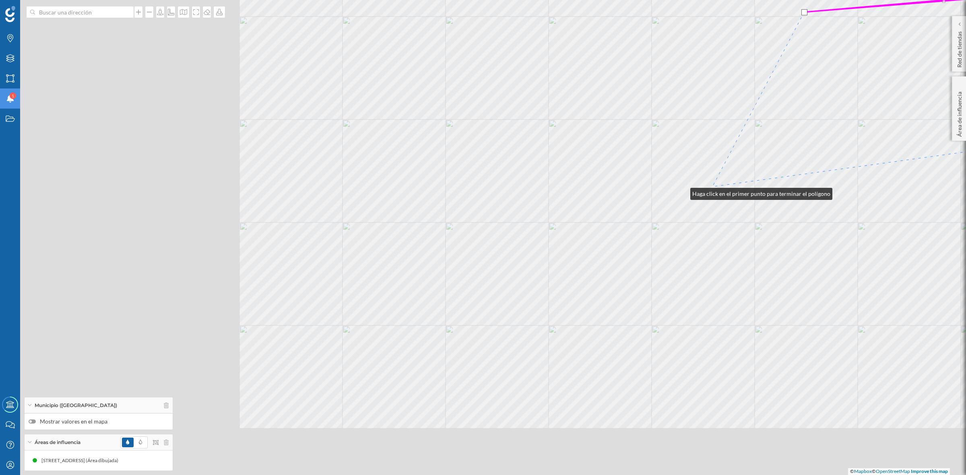
drag, startPoint x: 507, startPoint y: 242, endPoint x: 717, endPoint y: 186, distance: 217.9
click at [717, 186] on div "© Mapbox © OpenStreetMap Improve this map" at bounding box center [483, 237] width 966 height 475
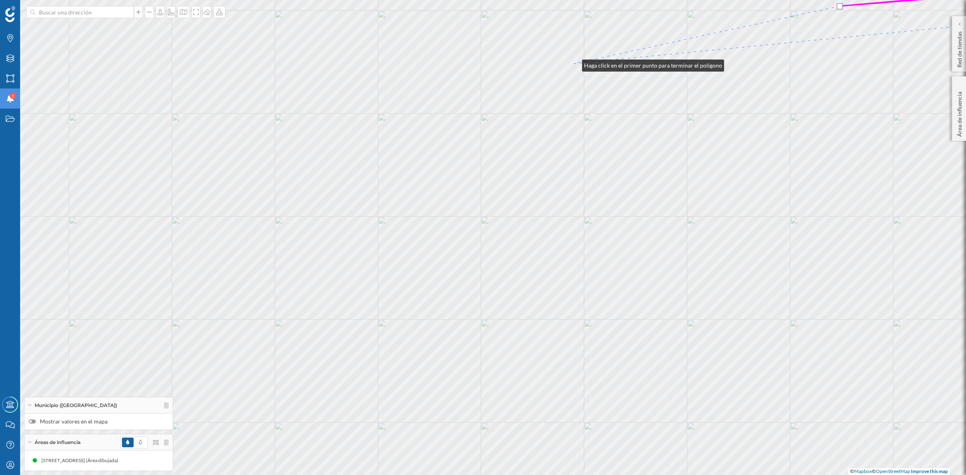
click at [574, 64] on div "© Mapbox © OpenStreetMap Improve this map" at bounding box center [483, 237] width 966 height 475
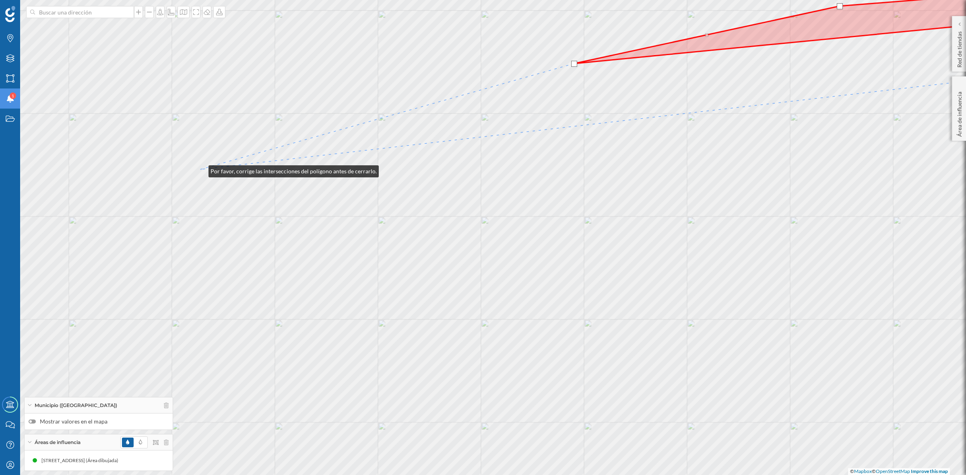
click at [201, 168] on div "© Mapbox © OpenStreetMap Improve this map" at bounding box center [483, 237] width 966 height 475
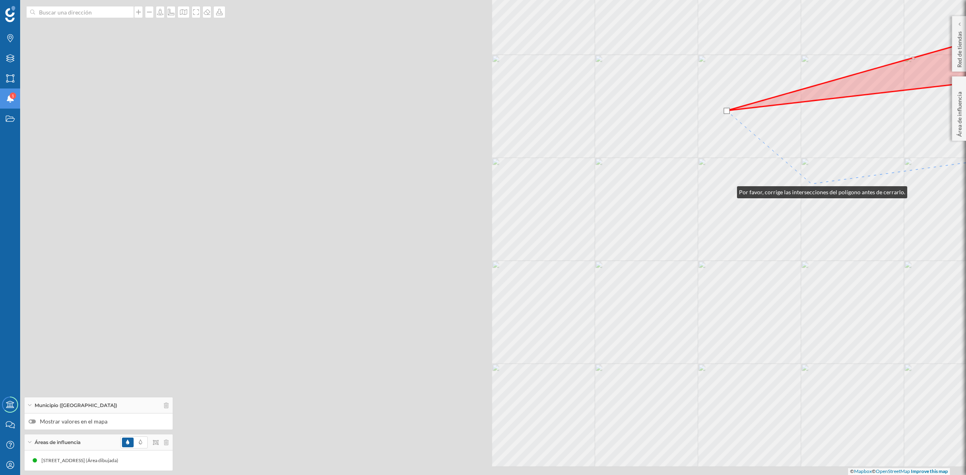
drag, startPoint x: 206, startPoint y: 249, endPoint x: 729, endPoint y: 190, distance: 526.4
click at [729, 190] on div "© Mapbox © OpenStreetMap Improve this map" at bounding box center [483, 237] width 966 height 475
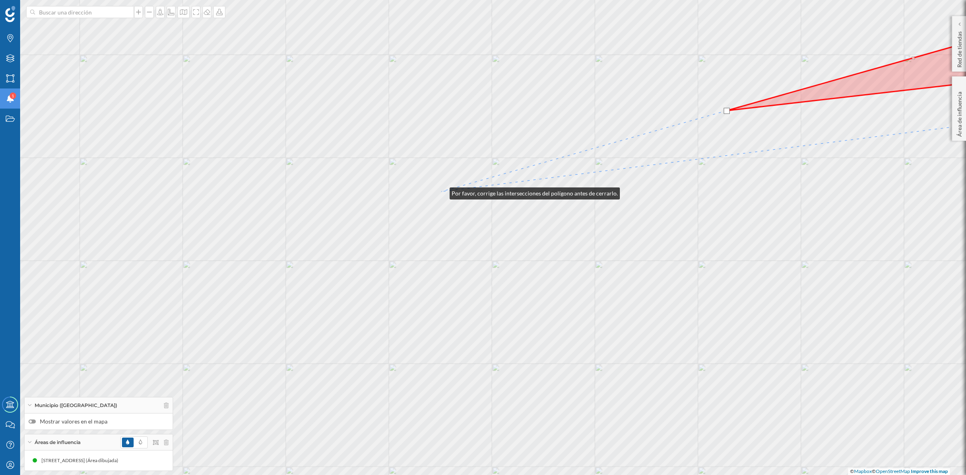
click at [441, 192] on div "© Mapbox © OpenStreetMap Improve this map" at bounding box center [483, 237] width 966 height 475
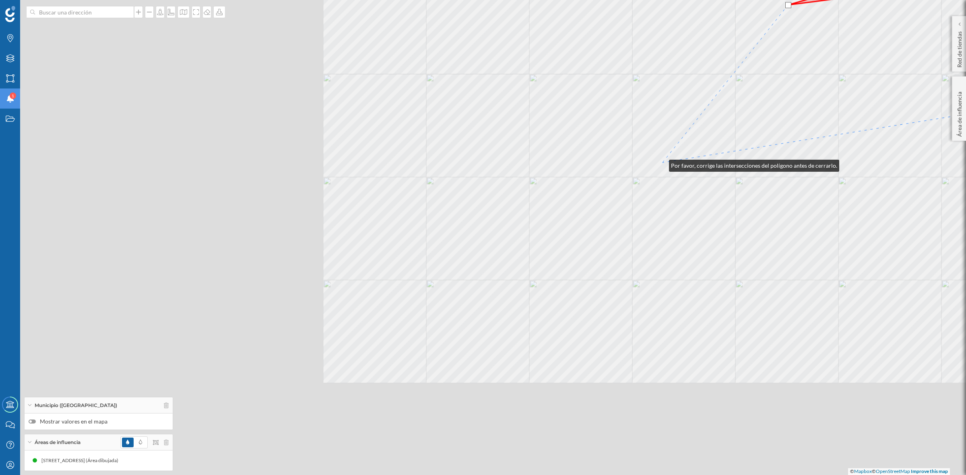
drag, startPoint x: 390, startPoint y: 290, endPoint x: 661, endPoint y: 164, distance: 299.2
click at [661, 164] on div "© Mapbox © OpenStreetMap Improve this map" at bounding box center [483, 237] width 966 height 475
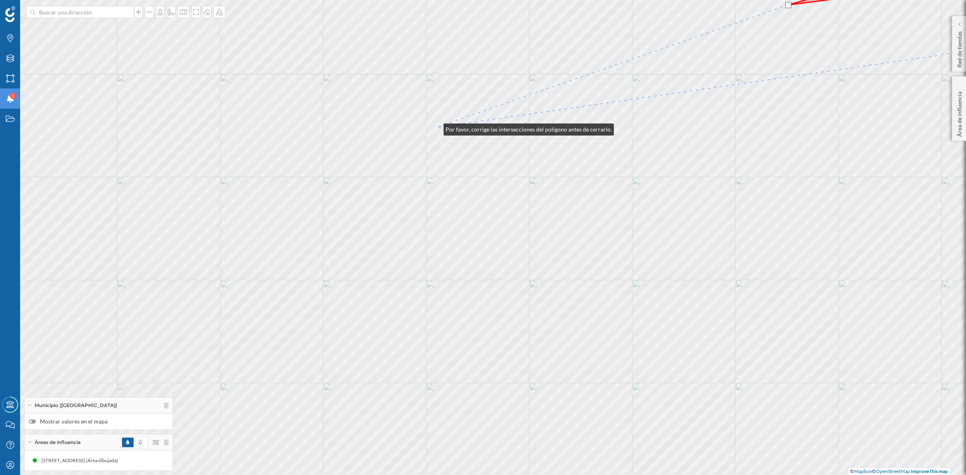
click at [435, 128] on div "© Mapbox © OpenStreetMap Improve this map" at bounding box center [483, 237] width 966 height 475
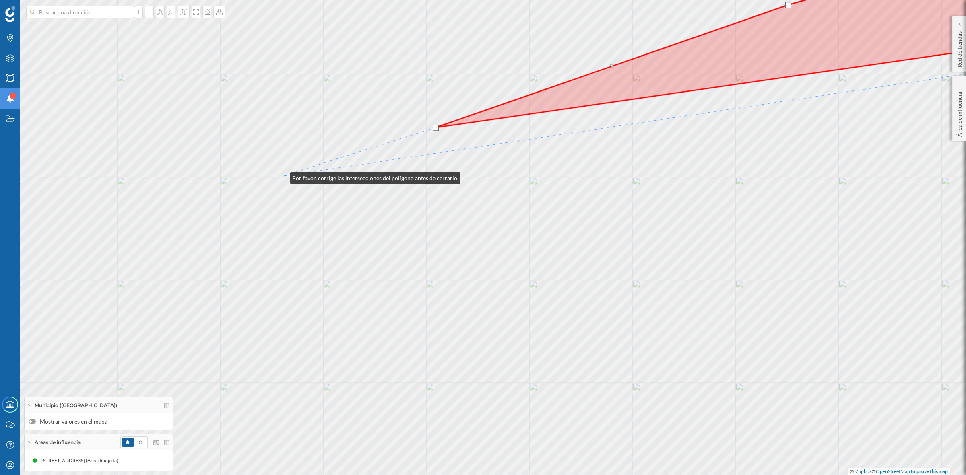
click at [282, 176] on div "© Mapbox © OpenStreetMap Improve this map" at bounding box center [483, 237] width 966 height 475
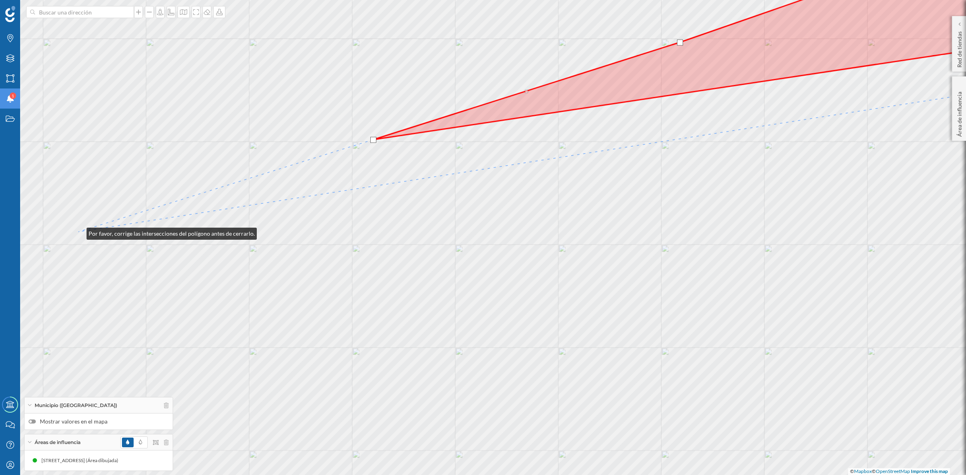
click at [78, 232] on div "© Mapbox © OpenStreetMap Improve this map" at bounding box center [483, 237] width 966 height 475
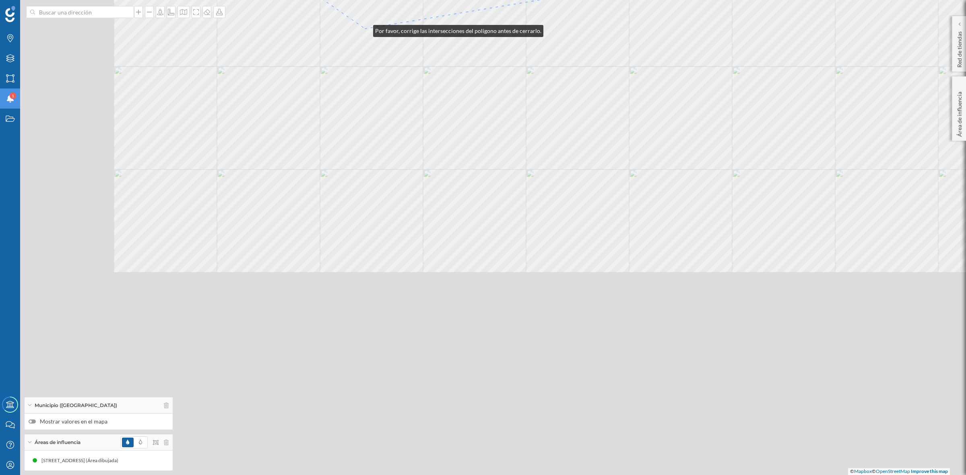
drag, startPoint x: 191, startPoint y: 310, endPoint x: 365, endPoint y: 29, distance: 330.7
click at [365, 29] on div "© Mapbox © OpenStreetMap Improve this map" at bounding box center [483, 237] width 966 height 475
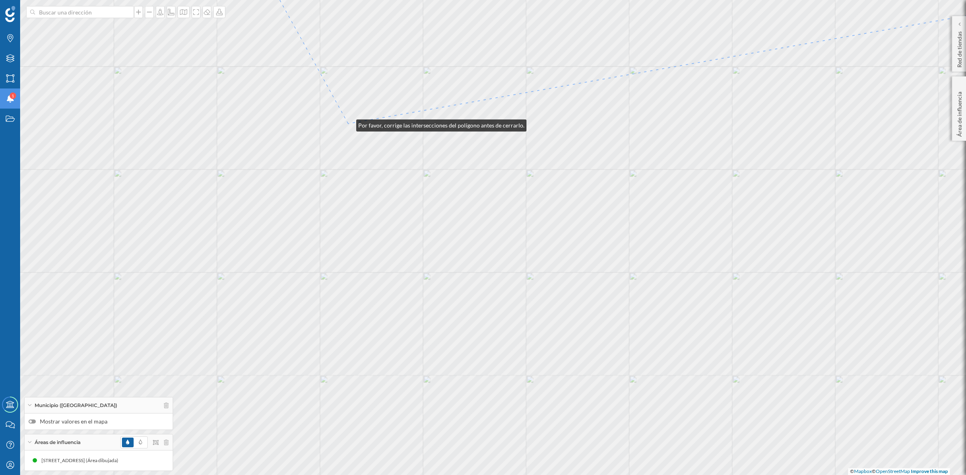
click at [348, 124] on div "© Mapbox © OpenStreetMap Improve this map" at bounding box center [483, 237] width 966 height 475
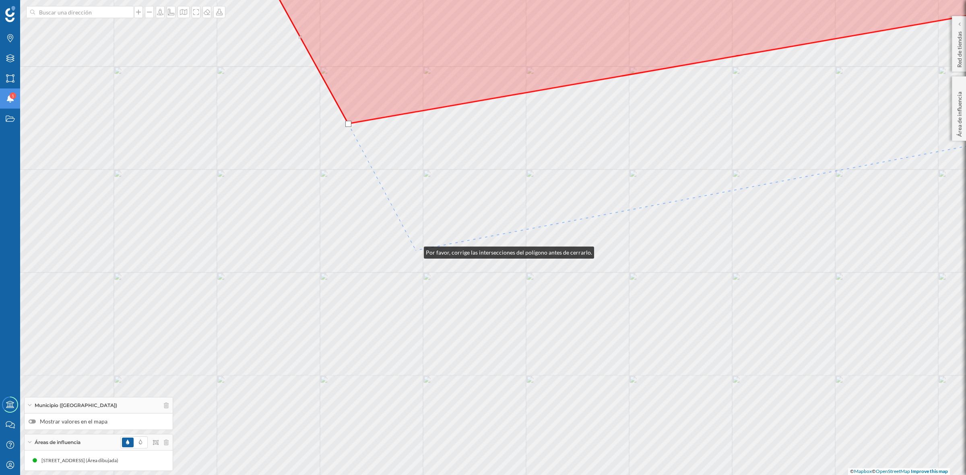
click at [416, 251] on div "© Mapbox © OpenStreetMap Improve this map" at bounding box center [483, 237] width 966 height 475
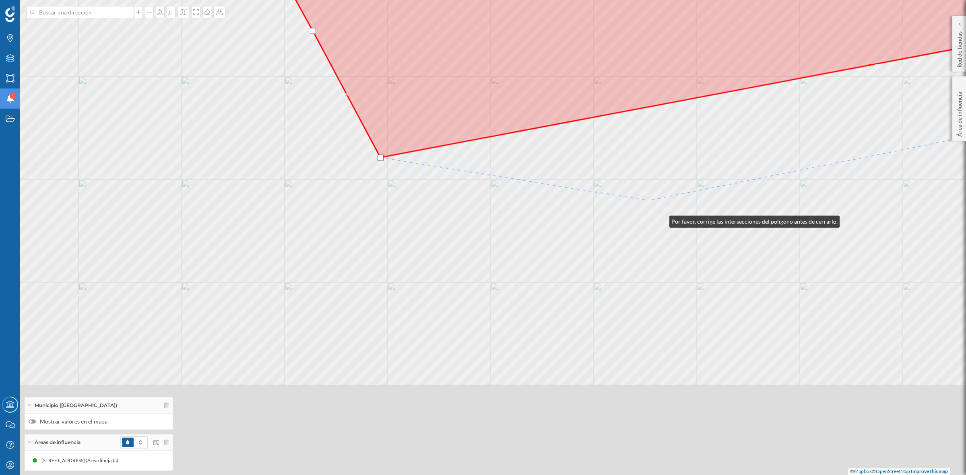
drag, startPoint x: 697, startPoint y: 313, endPoint x: 642, endPoint y: 193, distance: 131.5
click at [642, 193] on div "© Mapbox © OpenStreetMap Improve this map" at bounding box center [483, 237] width 966 height 475
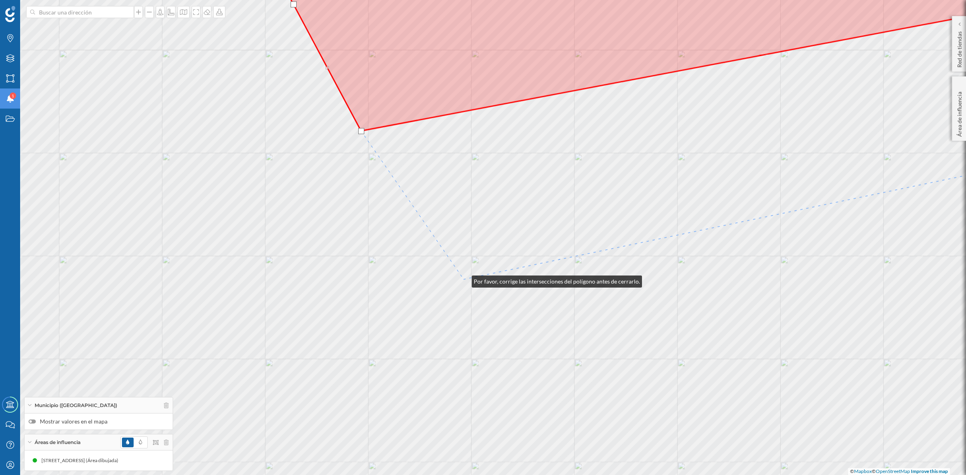
click at [464, 280] on div "© Mapbox © OpenStreetMap Improve this map" at bounding box center [483, 237] width 966 height 475
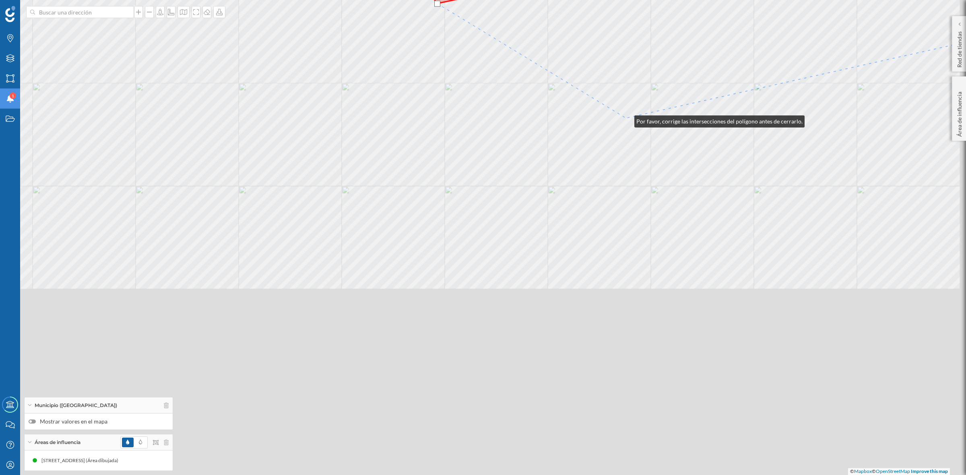
drag, startPoint x: 653, startPoint y: 396, endPoint x: 626, endPoint y: 120, distance: 277.3
click at [626, 120] on div "© Mapbox © OpenStreetMap Improve this map" at bounding box center [483, 237] width 966 height 475
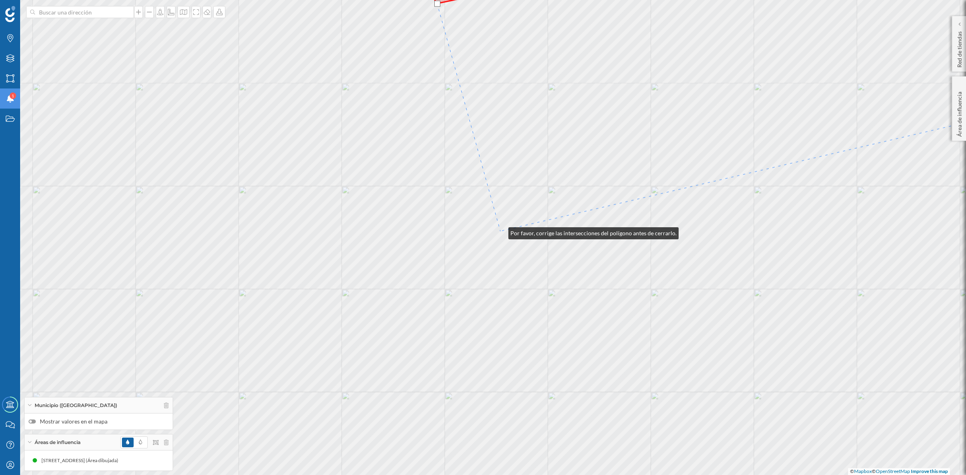
click at [500, 231] on div "© Mapbox © OpenStreetMap Improve this map" at bounding box center [483, 237] width 966 height 475
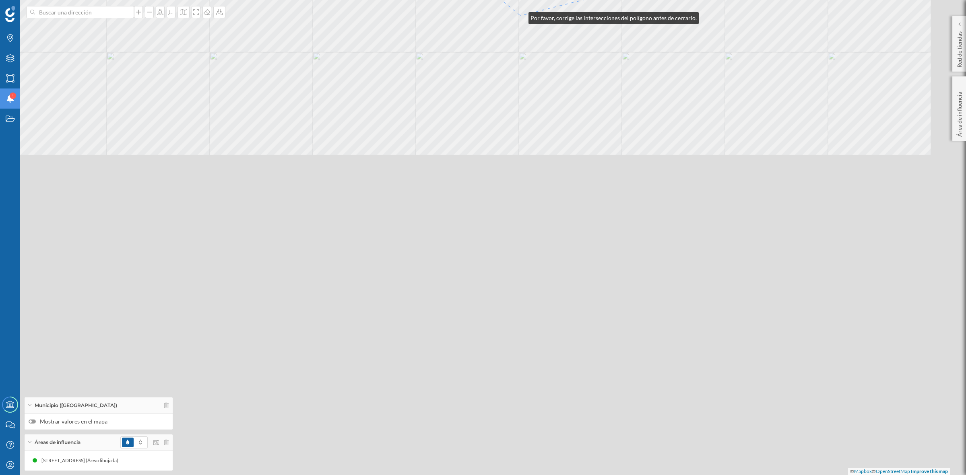
drag, startPoint x: 652, startPoint y: 346, endPoint x: 520, endPoint y: 16, distance: 355.4
click at [520, 16] on div "© Mapbox © OpenStreetMap Improve this map" at bounding box center [483, 237] width 966 height 475
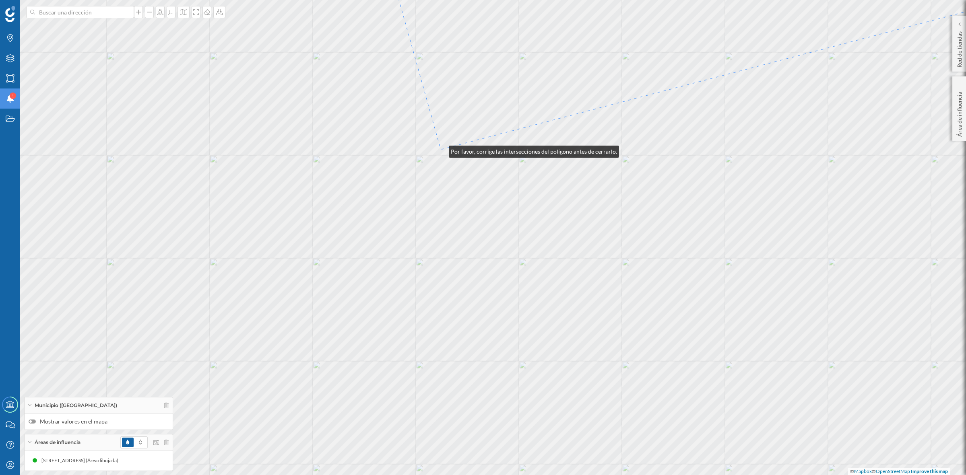
click at [441, 150] on div "© Mapbox © OpenStreetMap Improve this map" at bounding box center [483, 237] width 966 height 475
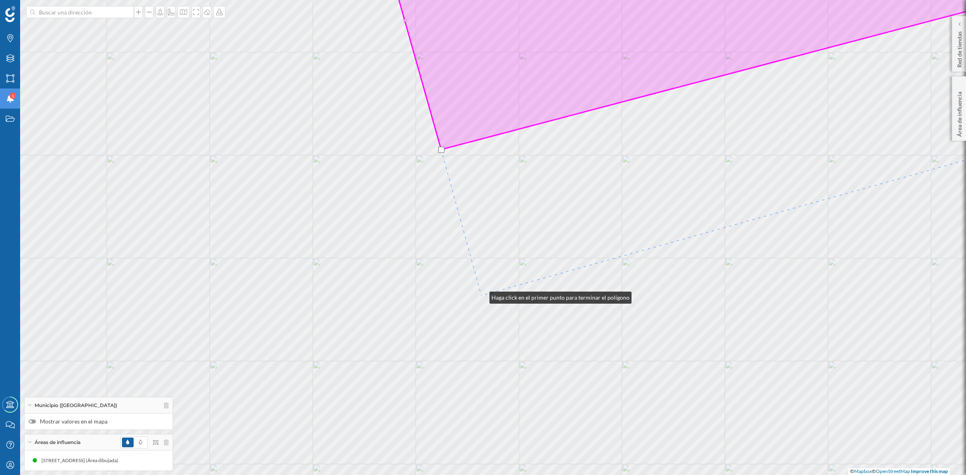
click at [481, 296] on div "© Mapbox © OpenStreetMap Improve this map" at bounding box center [483, 237] width 966 height 475
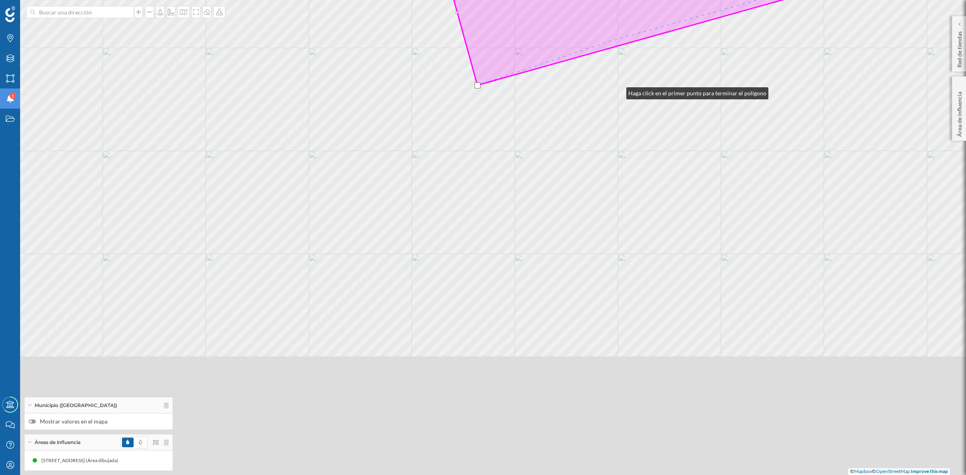
drag, startPoint x: 622, startPoint y: 302, endPoint x: 592, endPoint y: -18, distance: 320.9
click at [592, 0] on html "Marcas Capas Áreas Notificaciones 1 Estados Academy Contacta con nosotros Centr…" at bounding box center [483, 237] width 966 height 475
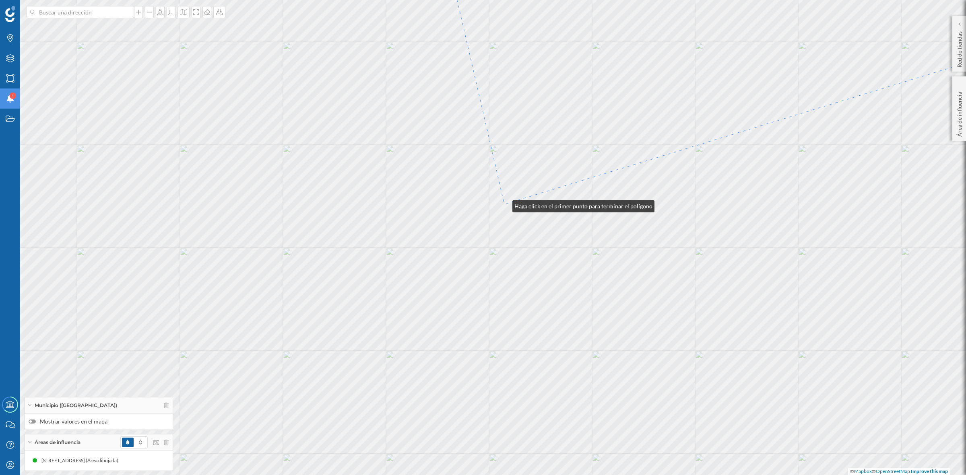
click at [504, 204] on div "© Mapbox © OpenStreetMap Improve this map" at bounding box center [483, 237] width 966 height 475
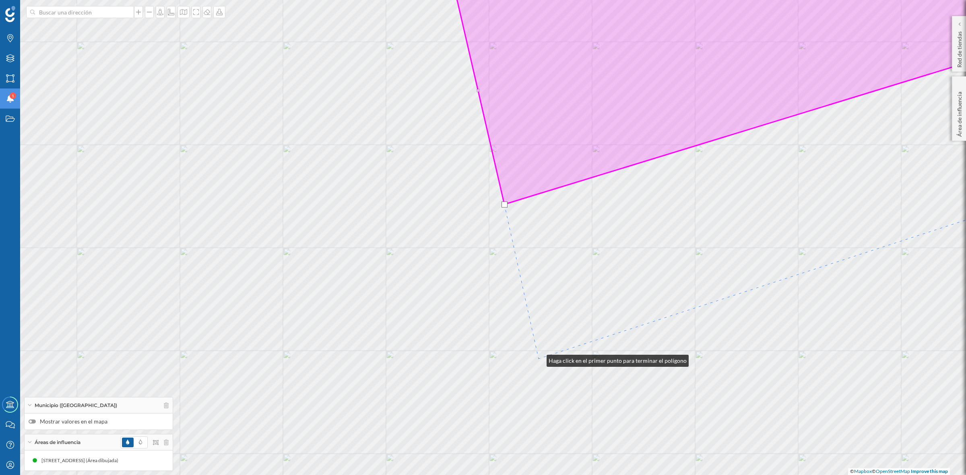
click at [538, 359] on div "© Mapbox © OpenStreetMap Improve this map" at bounding box center [483, 237] width 966 height 475
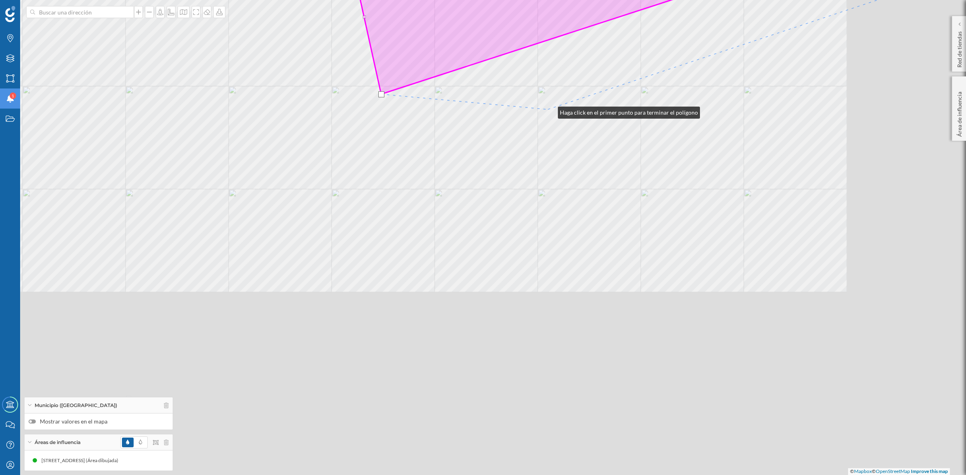
drag, startPoint x: 707, startPoint y: 375, endPoint x: 550, endPoint y: 111, distance: 308.0
click at [550, 111] on div "© Mapbox © OpenStreetMap Improve this map" at bounding box center [483, 237] width 966 height 475
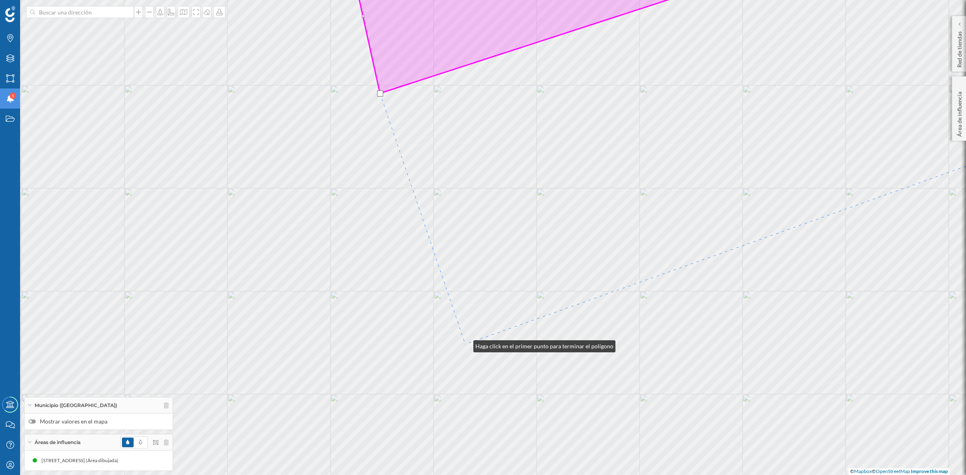
click at [465, 344] on div "© Mapbox © OpenStreetMap Improve this map" at bounding box center [483, 237] width 966 height 475
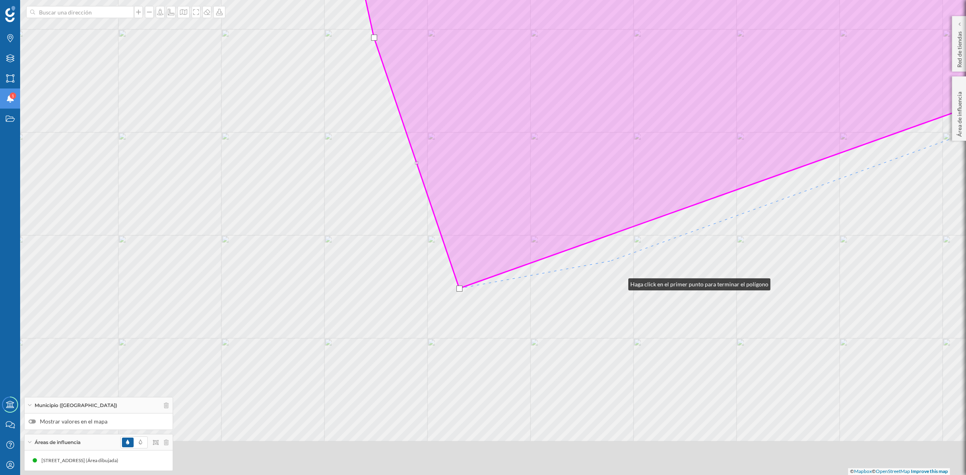
drag, startPoint x: 626, startPoint y: 338, endPoint x: 552, endPoint y: 76, distance: 272.3
click at [552, 76] on div "© Mapbox © OpenStreetMap Improve this map" at bounding box center [483, 237] width 966 height 475
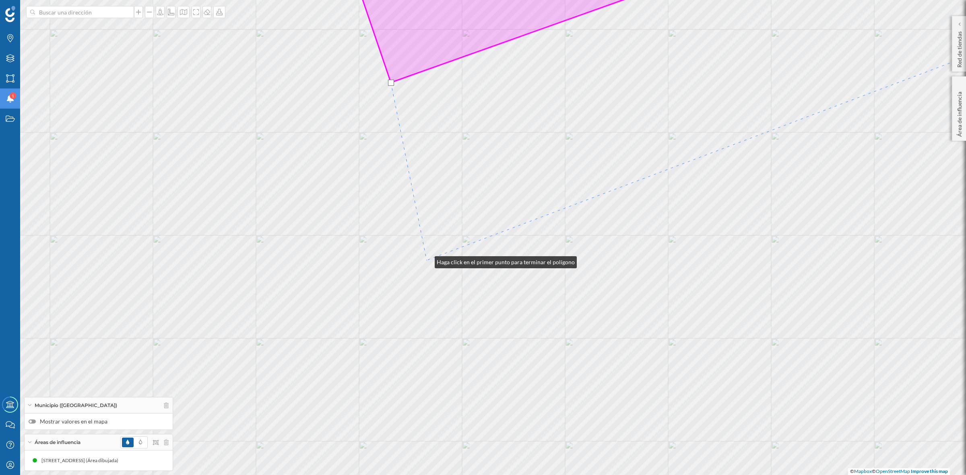
click at [427, 260] on div "© Mapbox © OpenStreetMap Improve this map" at bounding box center [483, 237] width 966 height 475
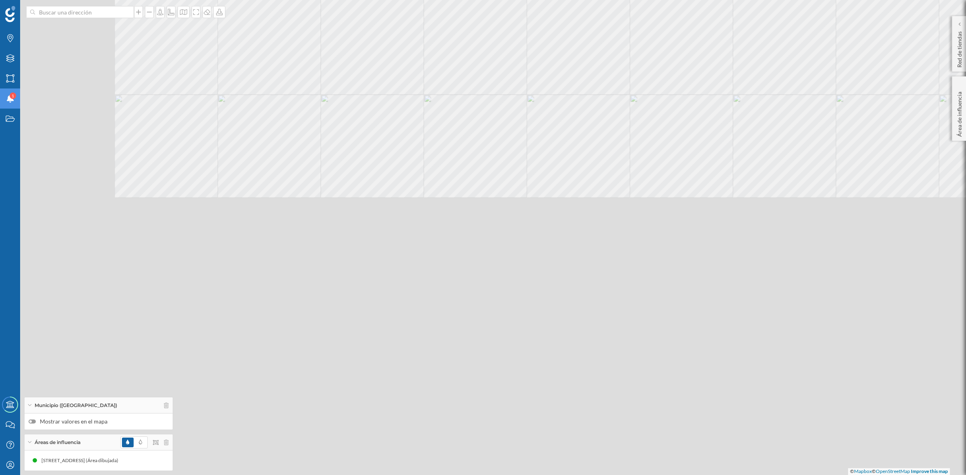
drag, startPoint x: 511, startPoint y: 303, endPoint x: 679, endPoint y: -44, distance: 385.3
click at [679, 0] on html "Marcas Capas Áreas Notificaciones 1 Estados Academy Contacta con nosotros Centr…" at bounding box center [483, 237] width 966 height 475
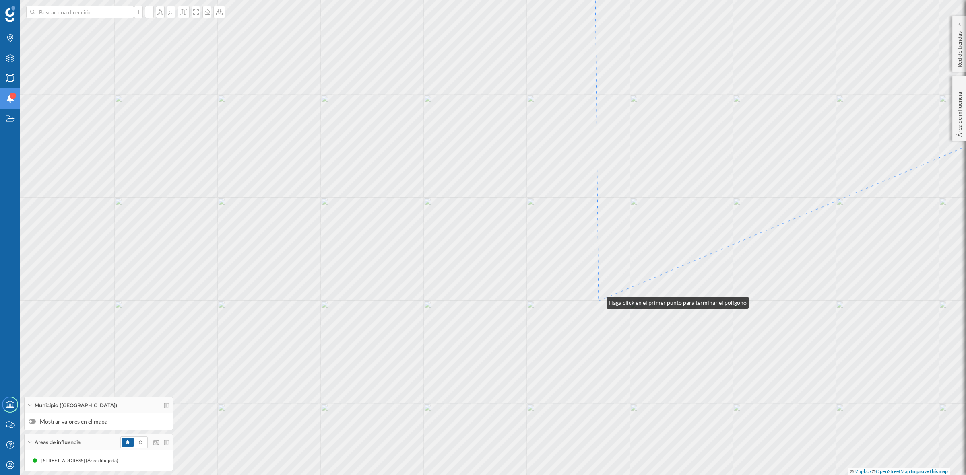
click at [598, 301] on div "© Mapbox © OpenStreetMap Improve this map" at bounding box center [483, 237] width 966 height 475
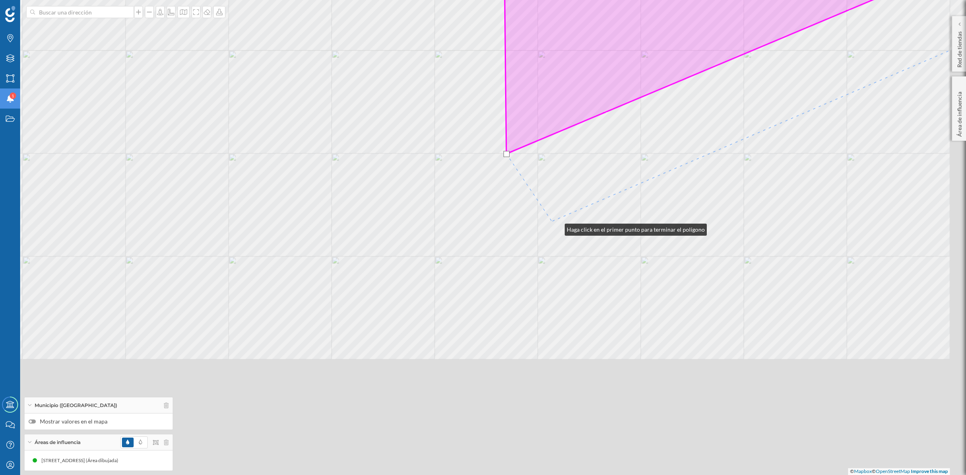
drag, startPoint x: 649, startPoint y: 375, endPoint x: 544, endPoint y: 196, distance: 207.4
click at [544, 196] on div "© Mapbox © OpenStreetMap Improve this map" at bounding box center [483, 237] width 966 height 475
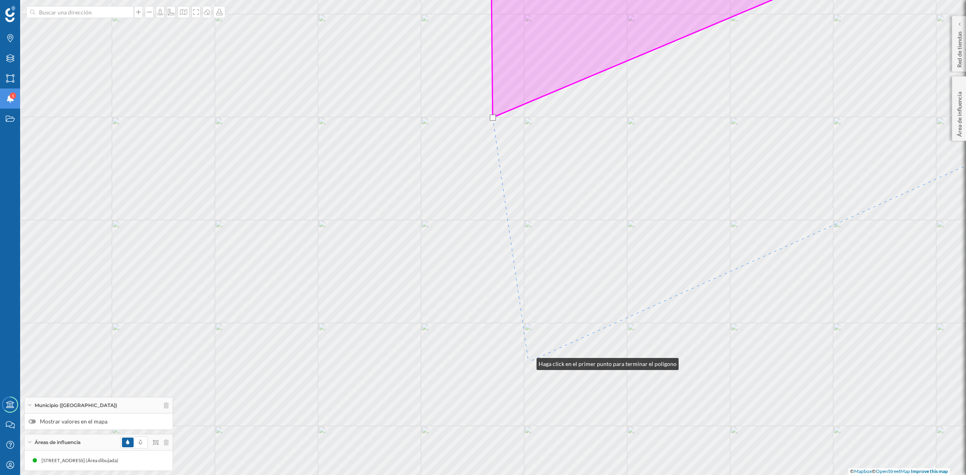
click at [528, 362] on div "© Mapbox © OpenStreetMap Improve this map" at bounding box center [483, 237] width 966 height 475
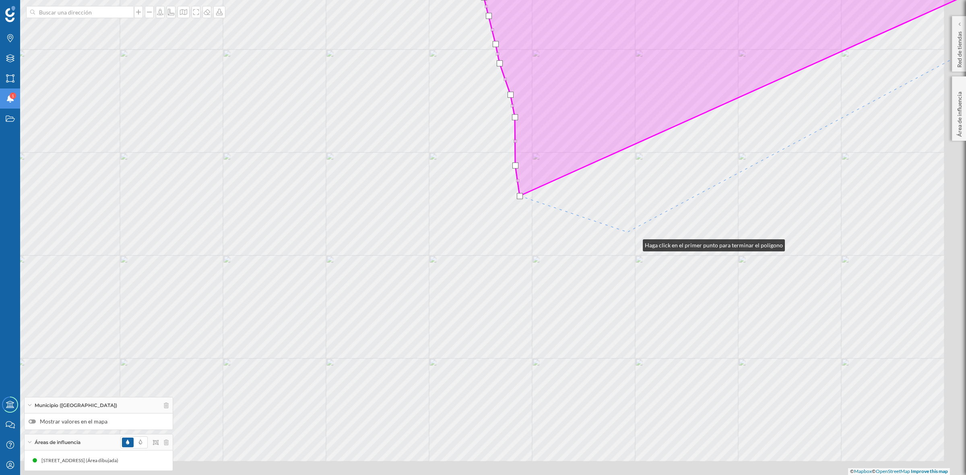
drag, startPoint x: 705, startPoint y: 356, endPoint x: 624, endPoint y: 233, distance: 147.9
click at [624, 233] on div "© Mapbox © OpenStreetMap Improve this map" at bounding box center [483, 237] width 966 height 475
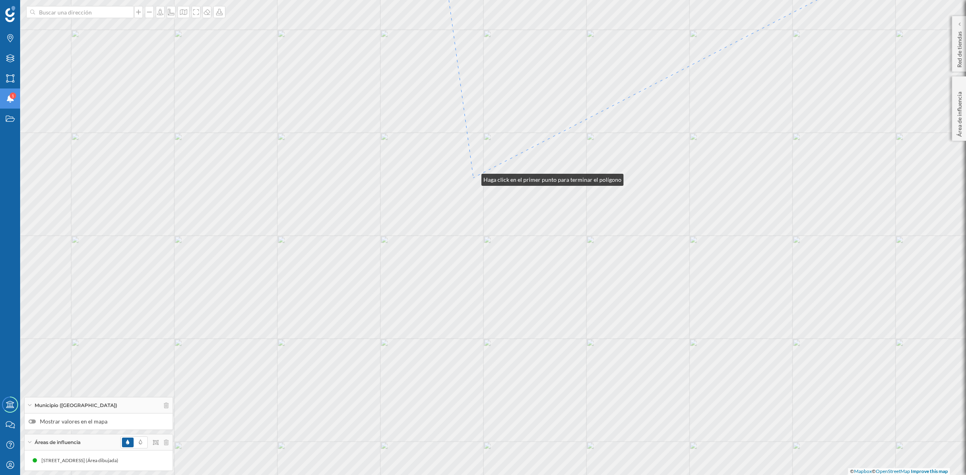
click at [474, 178] on div "© Mapbox © OpenStreetMap Improve this map" at bounding box center [483, 237] width 966 height 475
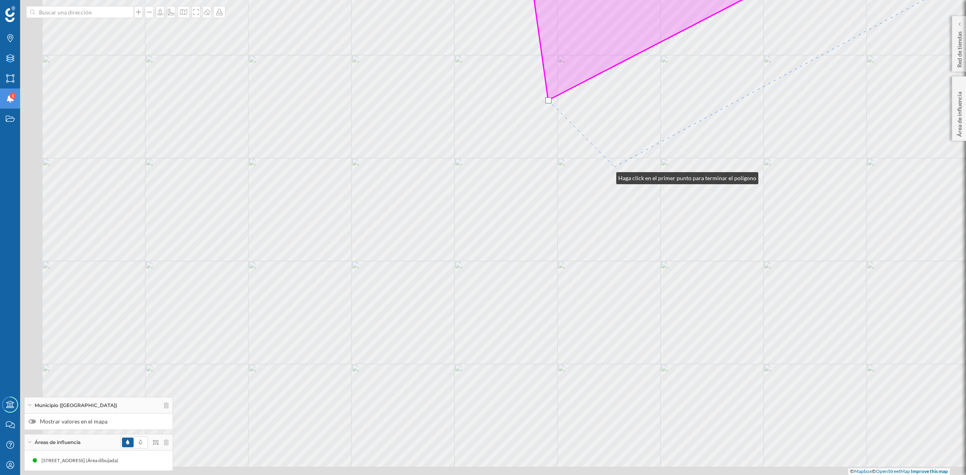
drag, startPoint x: 534, startPoint y: 254, endPoint x: 615, endPoint y: 166, distance: 119.6
click at [615, 166] on div "© Mapbox © OpenStreetMap Improve this map" at bounding box center [483, 237] width 966 height 475
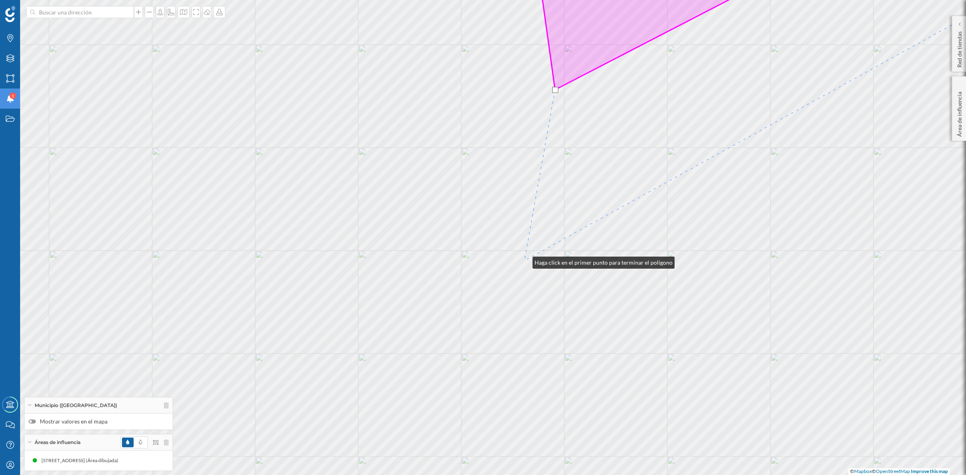
click at [524, 261] on div "© Mapbox © OpenStreetMap Improve this map" at bounding box center [483, 237] width 966 height 475
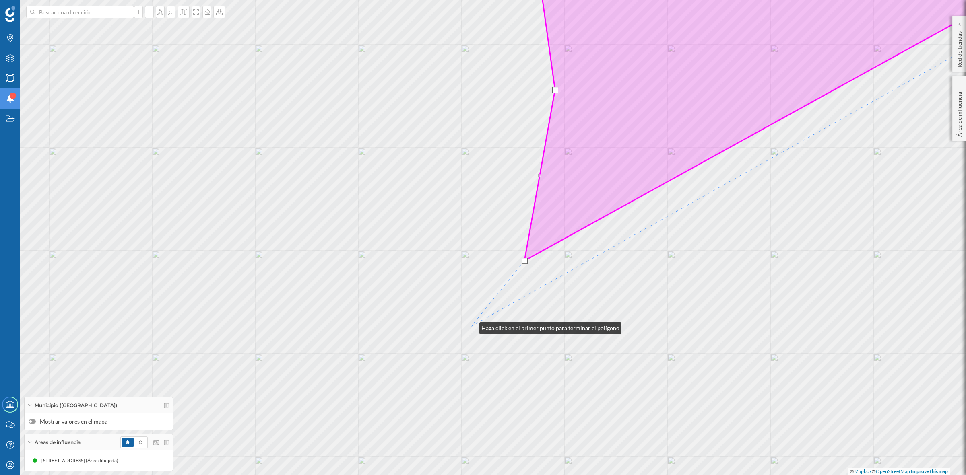
click at [471, 326] on div "© Mapbox © OpenStreetMap Improve this map" at bounding box center [483, 237] width 966 height 475
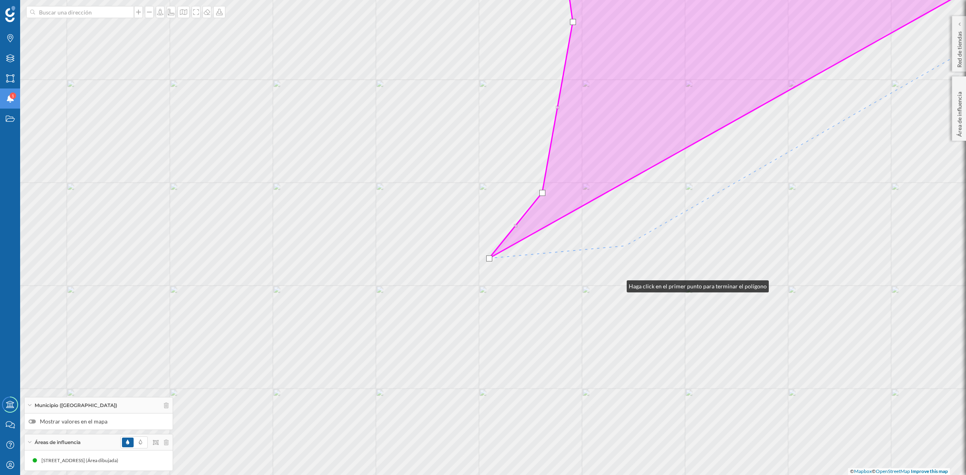
drag, startPoint x: 601, startPoint y: 353, endPoint x: 630, endPoint y: 220, distance: 136.0
click at [630, 220] on div "© Mapbox © OpenStreetMap Improve this map" at bounding box center [483, 237] width 966 height 475
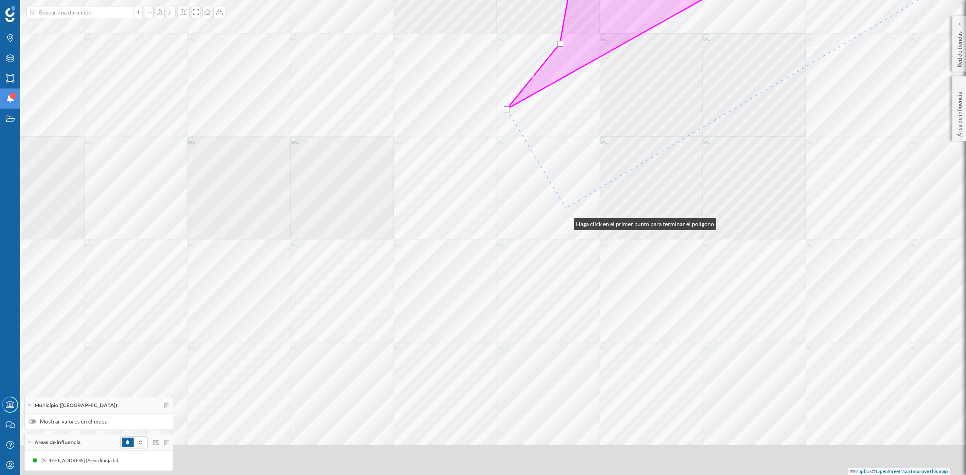
drag, startPoint x: 559, startPoint y: 306, endPoint x: 566, endPoint y: 159, distance: 147.4
click at [566, 167] on div "© Mapbox © OpenStreetMap Improve this map" at bounding box center [483, 237] width 966 height 475
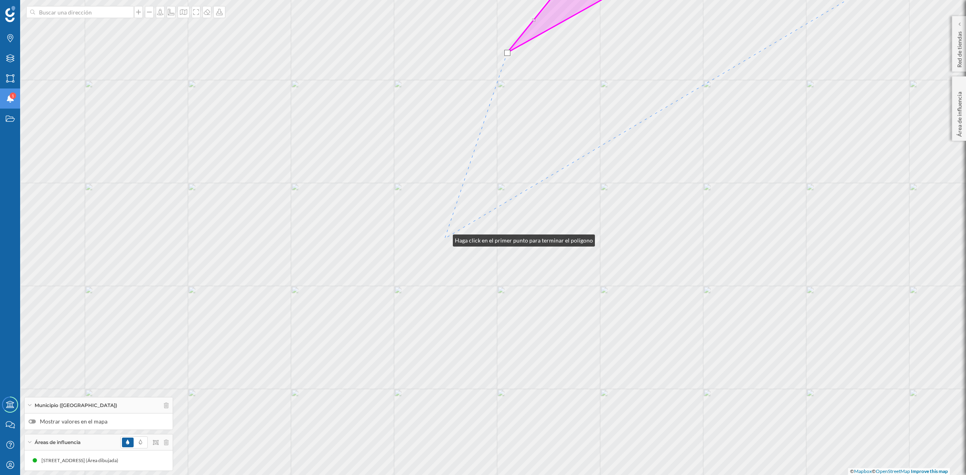
click at [445, 239] on div "© Mapbox © OpenStreetMap Improve this map" at bounding box center [483, 237] width 966 height 475
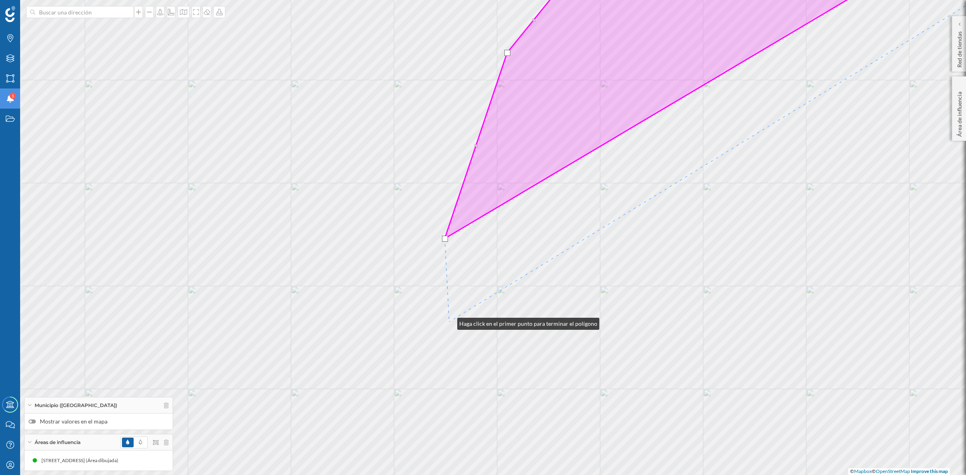
click at [449, 322] on div "© Mapbox © OpenStreetMap Improve this map" at bounding box center [483, 237] width 966 height 475
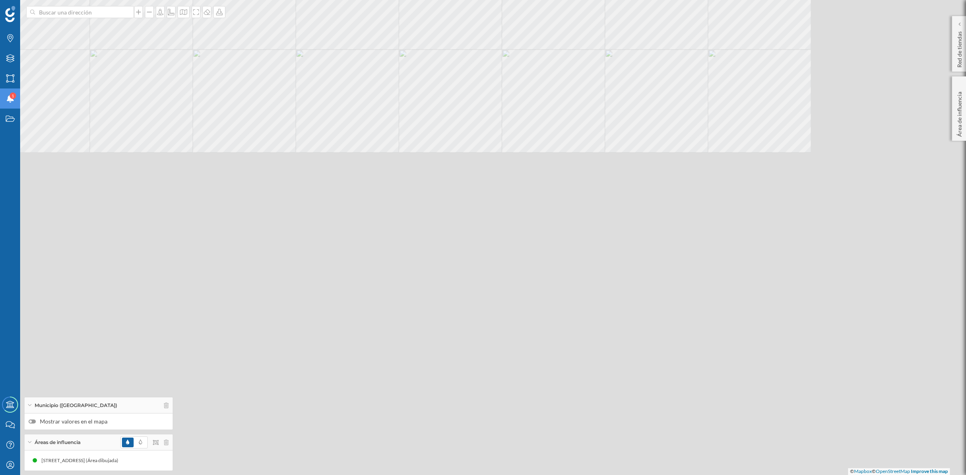
drag, startPoint x: 626, startPoint y: 328, endPoint x: 421, endPoint y: -18, distance: 401.6
click at [421, 0] on html "Marcas Capas Áreas Notificaciones 1 Estados Academy Contacta con nosotros Centr…" at bounding box center [483, 237] width 966 height 475
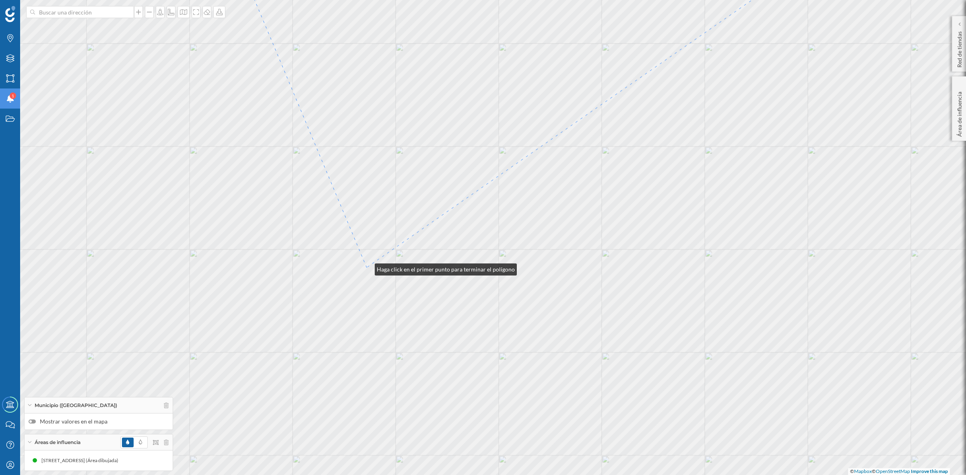
click at [367, 268] on div "© Mapbox © OpenStreetMap Improve this map" at bounding box center [483, 237] width 966 height 475
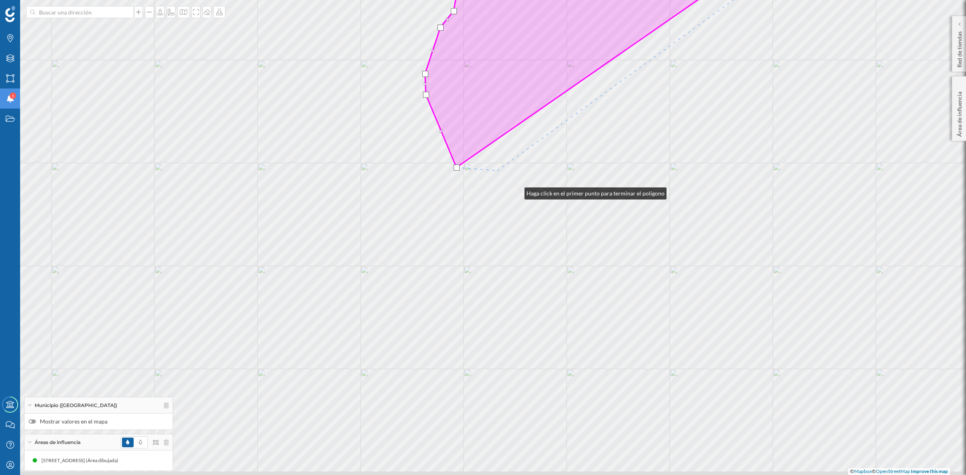
drag, startPoint x: 516, startPoint y: 192, endPoint x: 502, endPoint y: 181, distance: 17.5
click at [502, 181] on div "© Mapbox © OpenStreetMap Improve this map" at bounding box center [483, 237] width 966 height 475
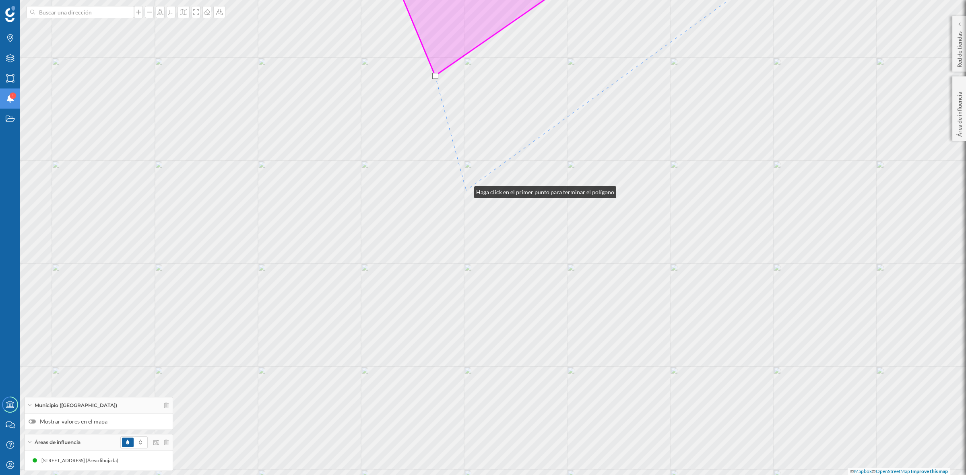
click at [467, 190] on div "© Mapbox © OpenStreetMap Improve this map" at bounding box center [483, 237] width 966 height 475
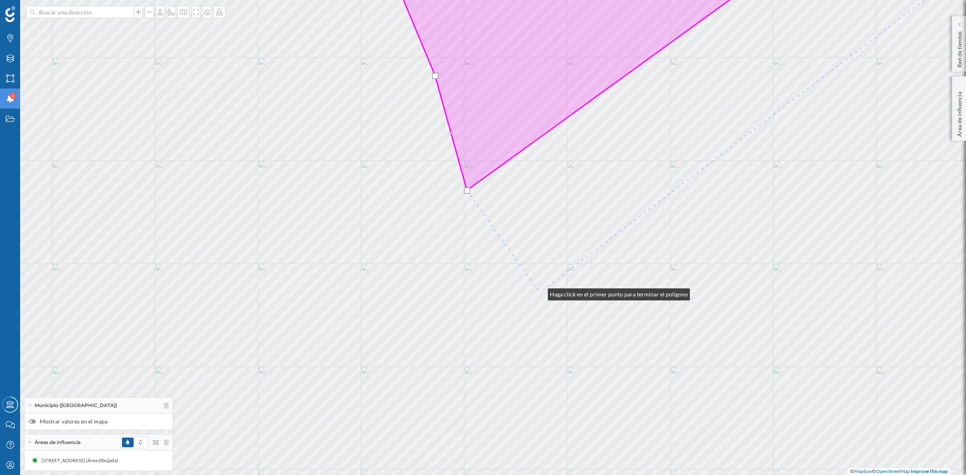
click at [540, 293] on div "© Mapbox © OpenStreetMap Improve this map" at bounding box center [483, 237] width 966 height 475
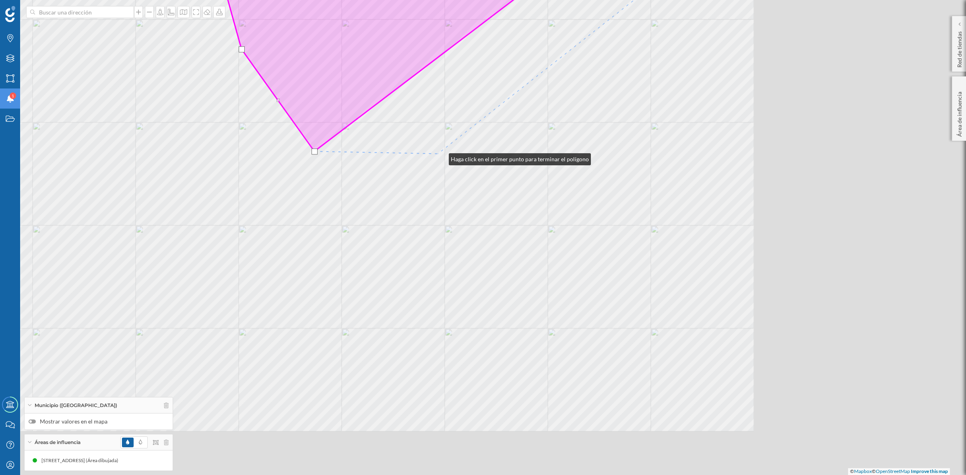
drag, startPoint x: 666, startPoint y: 299, endPoint x: 353, endPoint y: 36, distance: 408.8
click at [368, 57] on div "© Mapbox © OpenStreetMap Improve this map" at bounding box center [483, 237] width 966 height 475
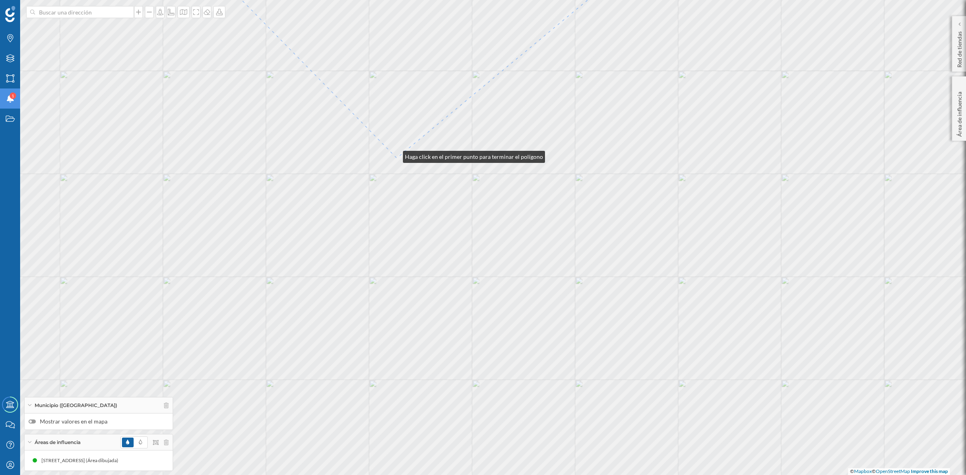
drag, startPoint x: 340, startPoint y: 119, endPoint x: 395, endPoint y: 155, distance: 65.4
click at [395, 155] on div "© Mapbox © OpenStreetMap Improve this map" at bounding box center [483, 237] width 966 height 475
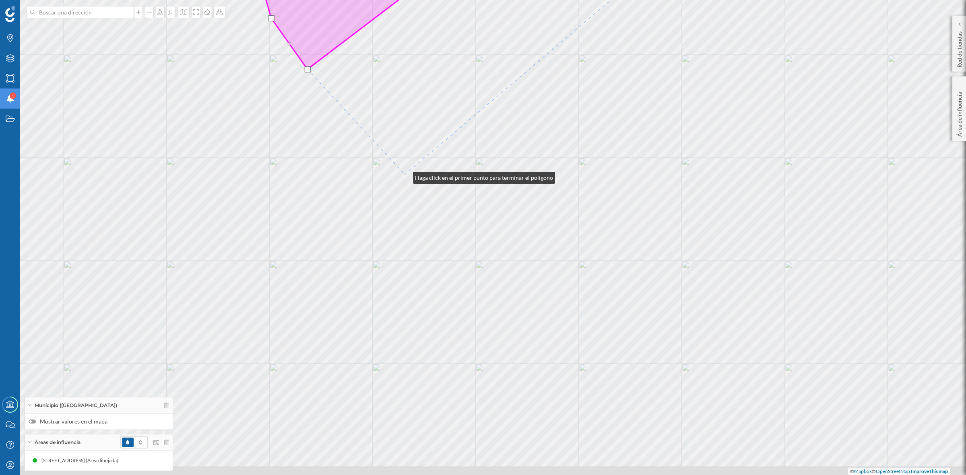
drag, startPoint x: 421, startPoint y: 194, endPoint x: 399, endPoint y: 164, distance: 36.5
click at [403, 173] on div "© Mapbox © OpenStreetMap Improve this map" at bounding box center [483, 237] width 966 height 475
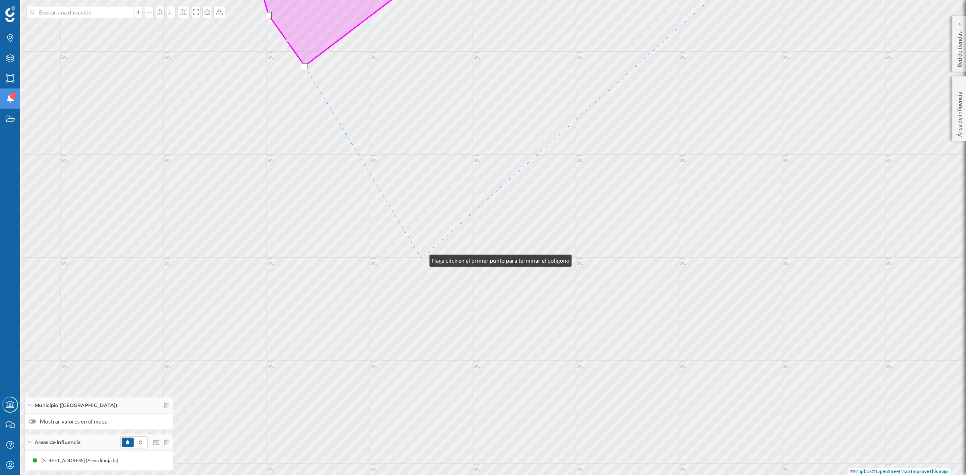
click at [421, 259] on div "© Mapbox © OpenStreetMap Improve this map" at bounding box center [483, 237] width 966 height 475
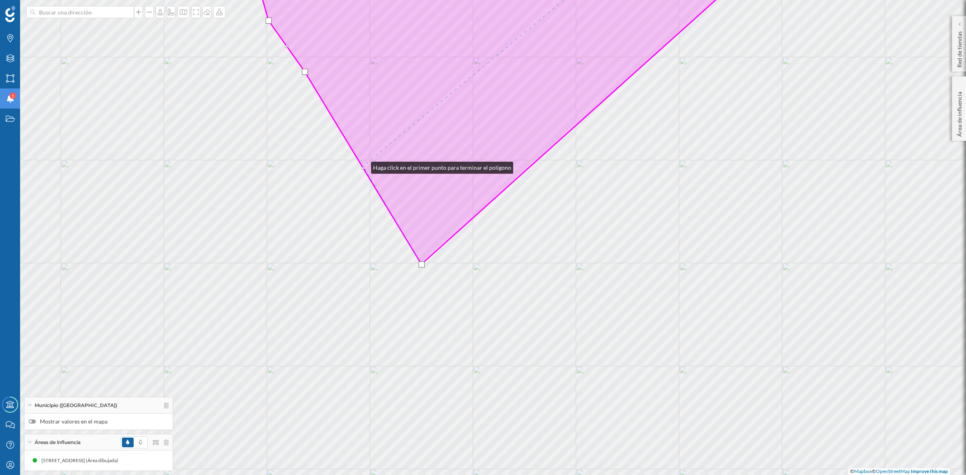
drag, startPoint x: 363, startPoint y: 160, endPoint x: 363, endPoint y: 166, distance: 6.0
click at [363, 166] on icon at bounding box center [506, 110] width 513 height 307
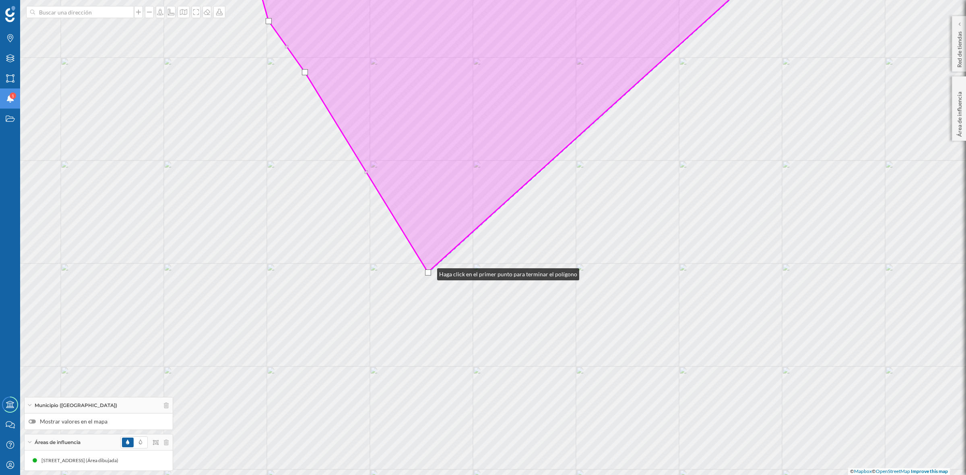
drag, startPoint x: 423, startPoint y: 265, endPoint x: 429, endPoint y: 272, distance: 10.0
click at [429, 272] on div at bounding box center [428, 273] width 6 height 6
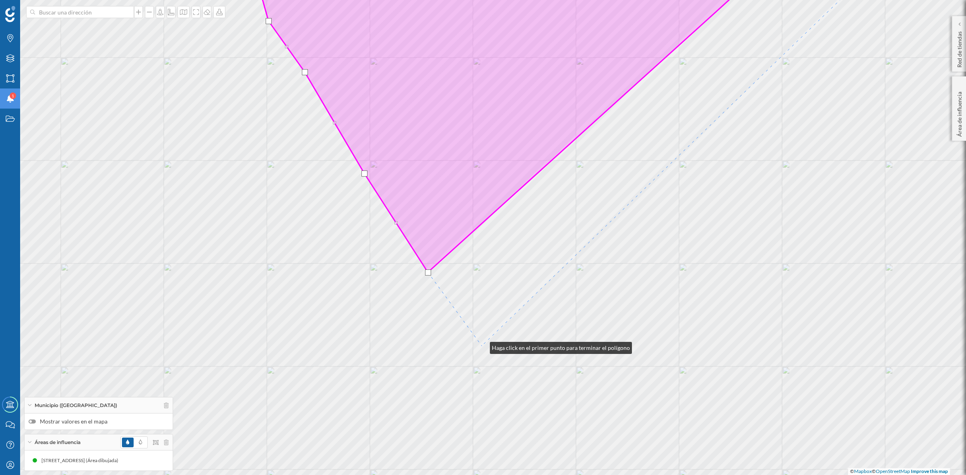
click at [482, 346] on div "© Mapbox © OpenStreetMap Improve this map" at bounding box center [483, 237] width 966 height 475
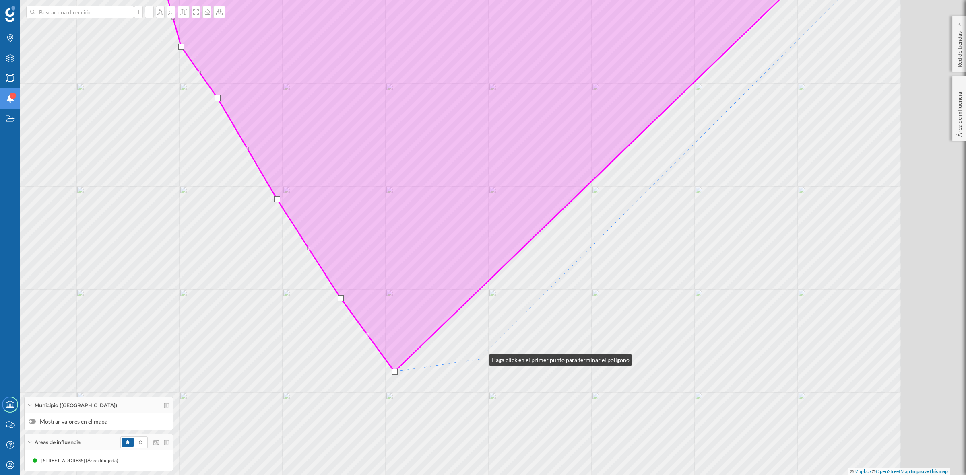
drag, startPoint x: 569, startPoint y: 332, endPoint x: 477, endPoint y: 358, distance: 94.9
click at [478, 358] on div "© Mapbox © OpenStreetMap Improve this map" at bounding box center [483, 237] width 966 height 475
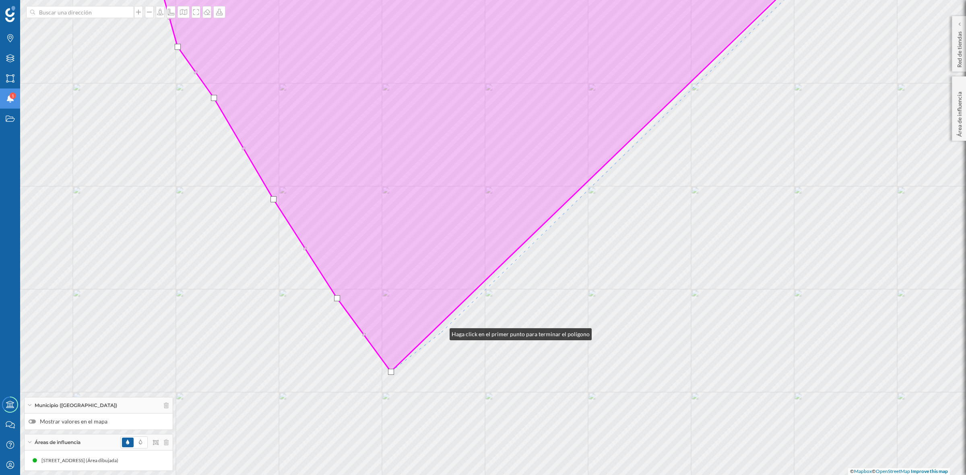
click at [441, 332] on div "© Mapbox © OpenStreetMap Improve this map" at bounding box center [483, 237] width 966 height 475
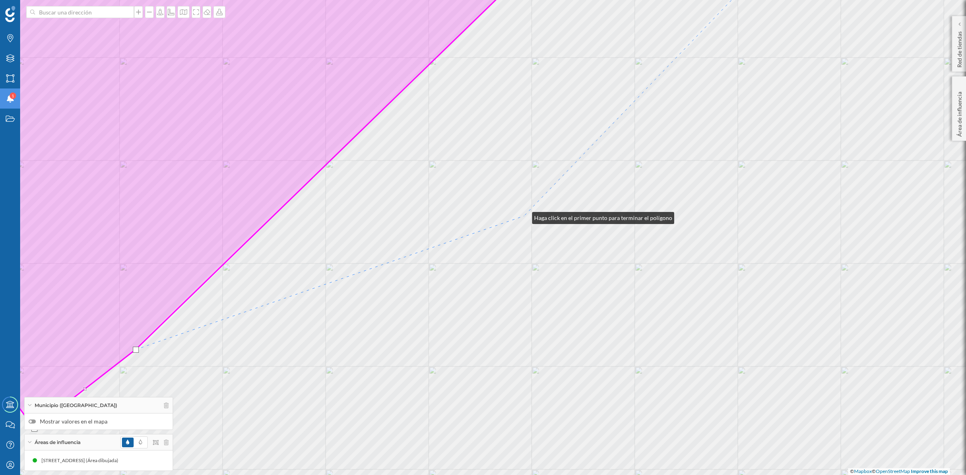
click at [524, 216] on div "© Mapbox © OpenStreetMap Improve this map" at bounding box center [483, 237] width 966 height 475
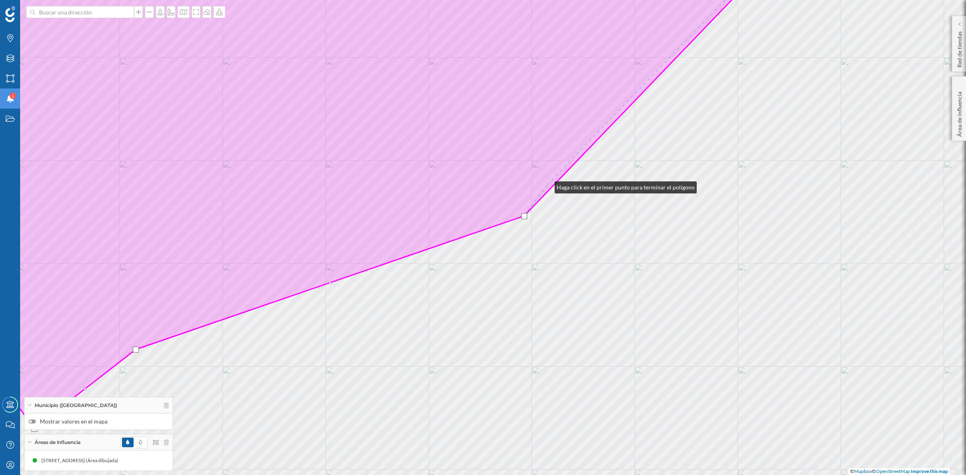
click at [546, 186] on icon at bounding box center [340, 189] width 876 height 477
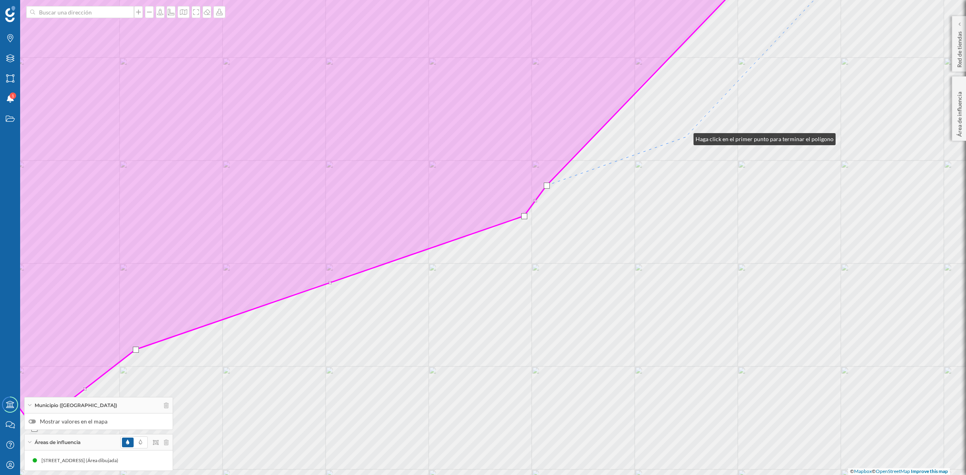
click at [685, 137] on div "© Mapbox © OpenStreetMap Improve this map" at bounding box center [483, 237] width 966 height 475
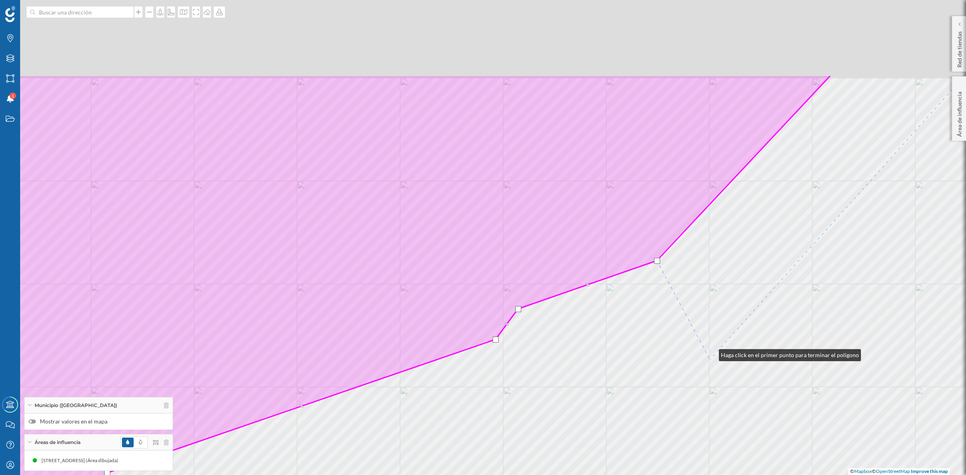
drag, startPoint x: 725, startPoint y: 297, endPoint x: 702, endPoint y: 367, distance: 73.9
click at [703, 367] on div "© Mapbox © OpenStreetMap Improve this map" at bounding box center [483, 237] width 966 height 475
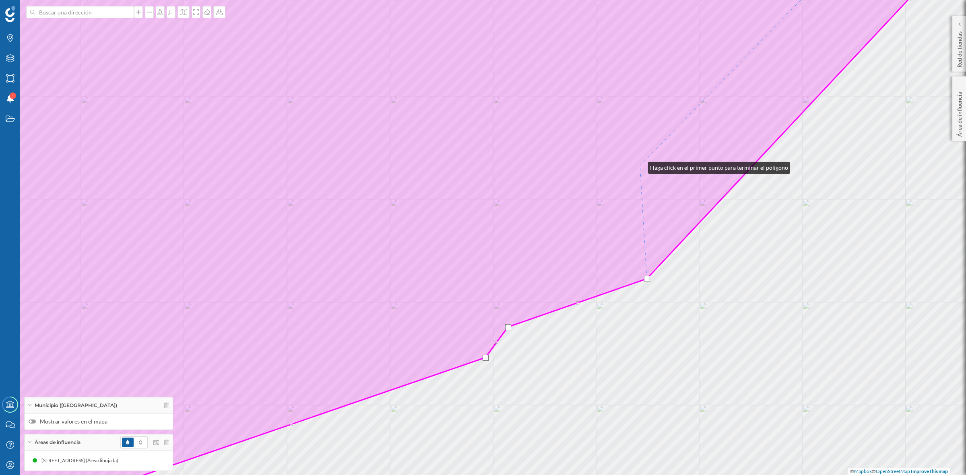
click at [638, 166] on icon at bounding box center [427, 237] width 1051 height 573
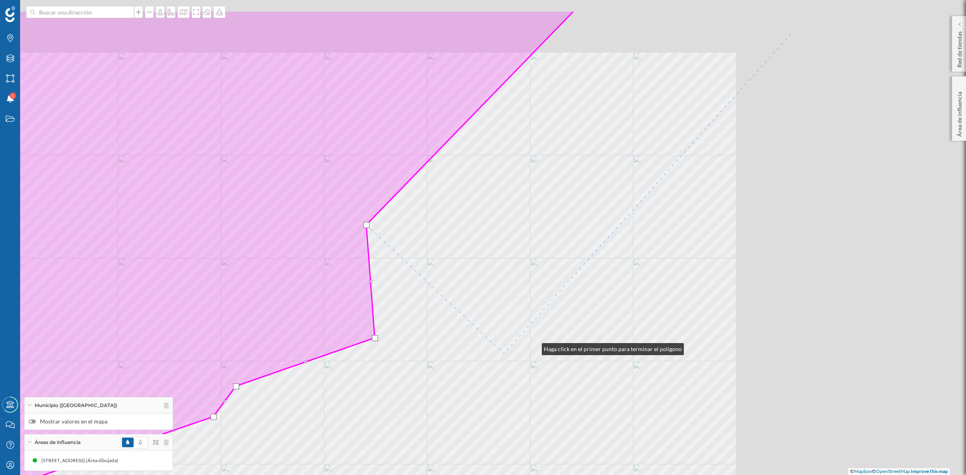
drag, startPoint x: 806, startPoint y: 288, endPoint x: 485, endPoint y: 355, distance: 327.1
click at [485, 355] on div "© Mapbox © OpenStreetMap Improve this map" at bounding box center [483, 237] width 966 height 475
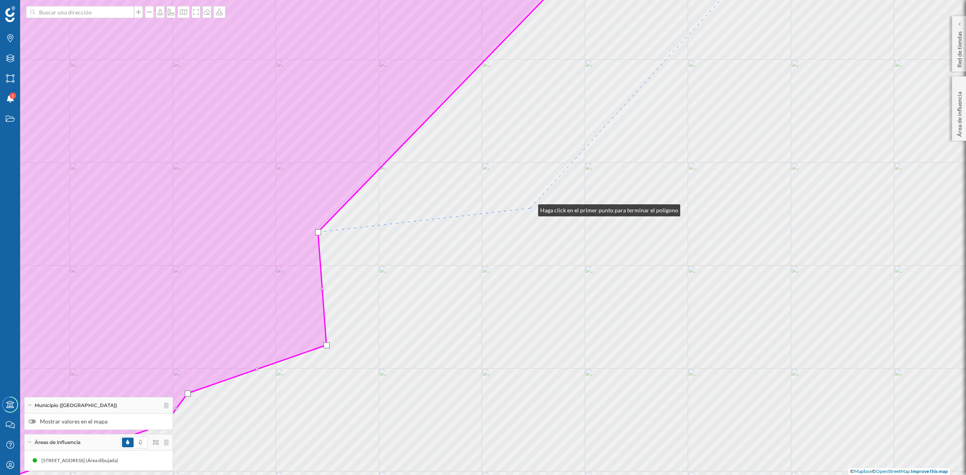
click at [530, 208] on div "© Mapbox © OpenStreetMap Improve this map" at bounding box center [483, 237] width 966 height 475
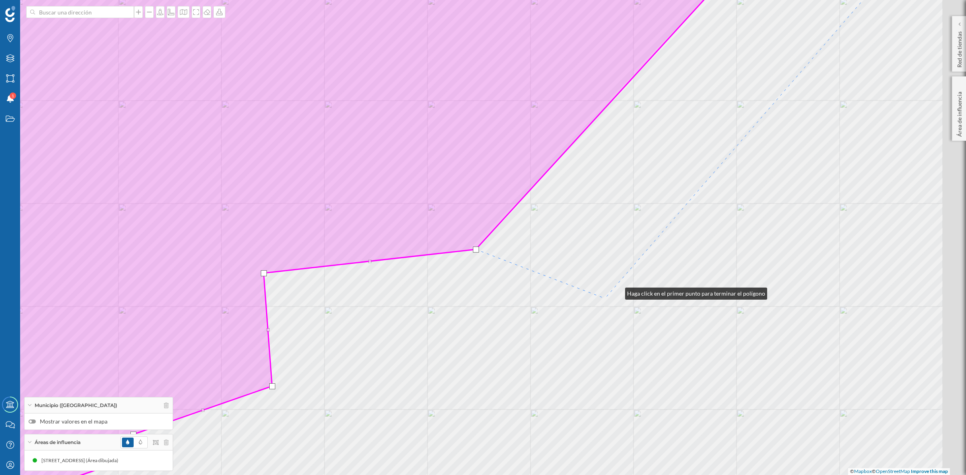
drag, startPoint x: 671, startPoint y: 251, endPoint x: 561, endPoint y: 322, distance: 131.6
click at [566, 322] on div "© Mapbox © OpenStreetMap Improve this map" at bounding box center [483, 237] width 966 height 475
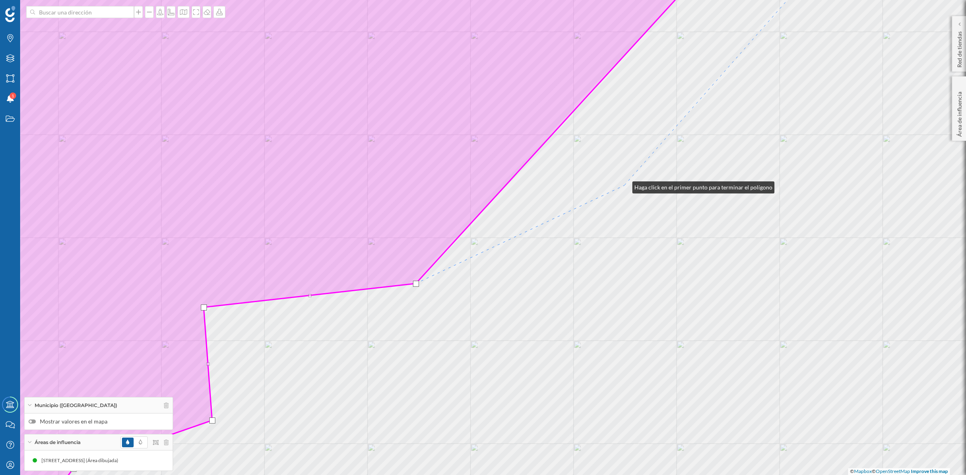
click at [624, 186] on div "© Mapbox © OpenStreetMap Improve this map" at bounding box center [483, 237] width 966 height 475
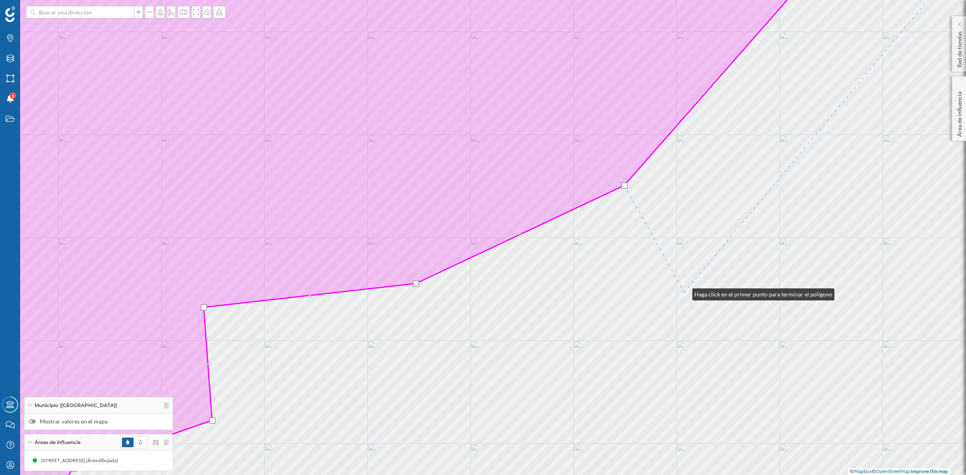
click at [684, 293] on div "© Mapbox © OpenStreetMap Improve this map" at bounding box center [483, 237] width 966 height 475
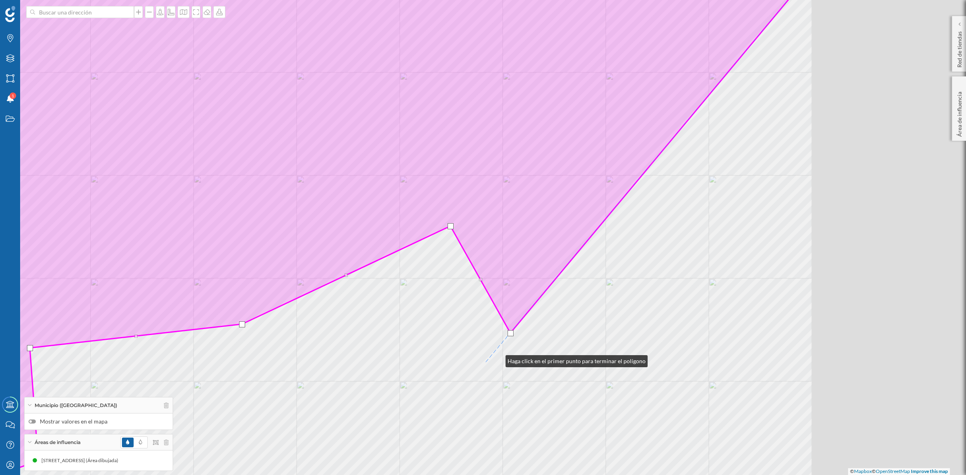
drag, startPoint x: 554, startPoint y: 345, endPoint x: 473, endPoint y: 367, distance: 83.9
click at [477, 365] on div "© Mapbox © OpenStreetMap Improve this map" at bounding box center [483, 237] width 966 height 475
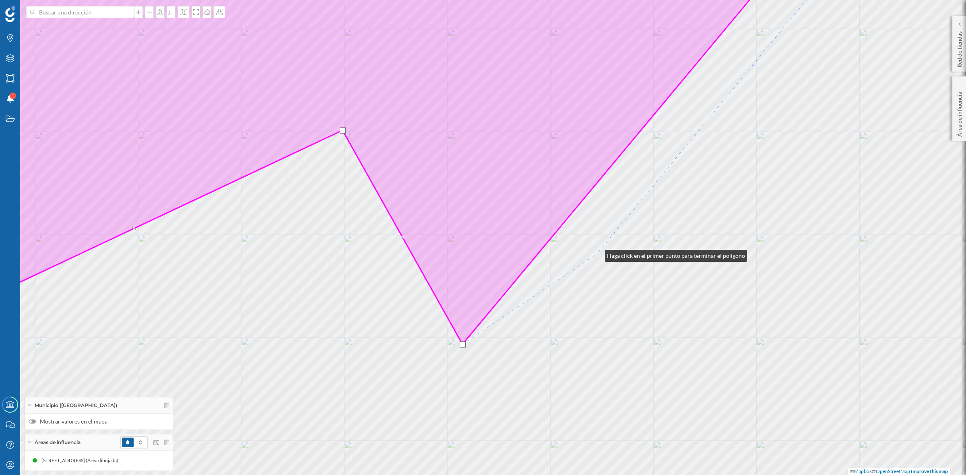
click at [597, 254] on div "© Mapbox © OpenStreetMap Improve this map" at bounding box center [483, 237] width 966 height 475
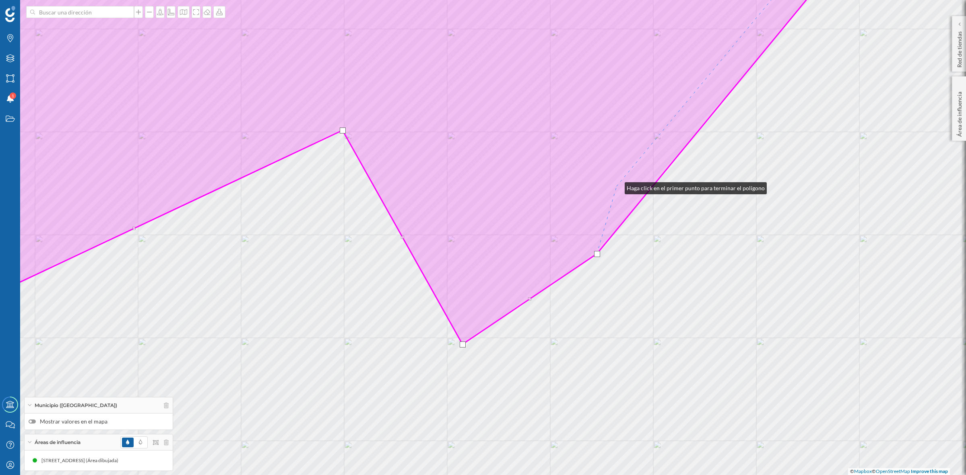
click at [616, 186] on icon at bounding box center [374, 147] width 944 height 393
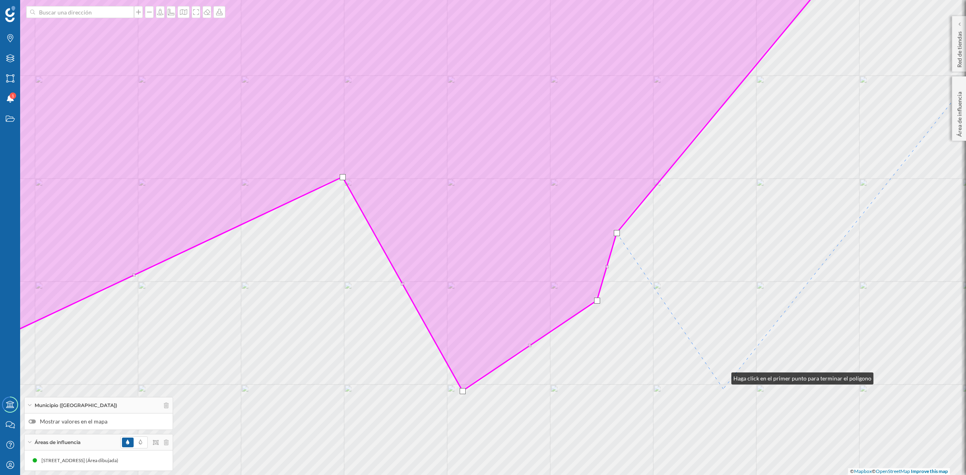
drag, startPoint x: 723, startPoint y: 330, endPoint x: 716, endPoint y: 481, distance: 151.5
click at [716, 475] on html "Marcas Capas Áreas Notificaciones 1 Estados Academy Contacta con nosotros Centr…" at bounding box center [483, 237] width 966 height 475
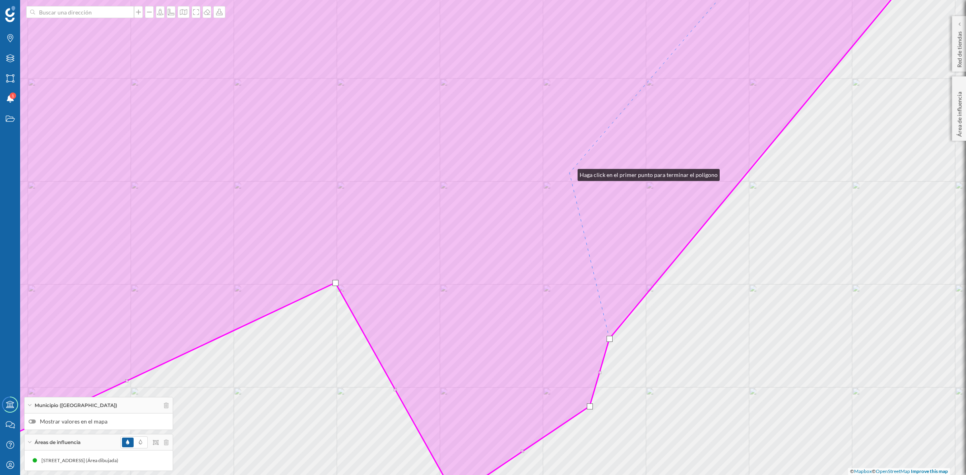
click at [569, 172] on icon at bounding box center [416, 224] width 1029 height 546
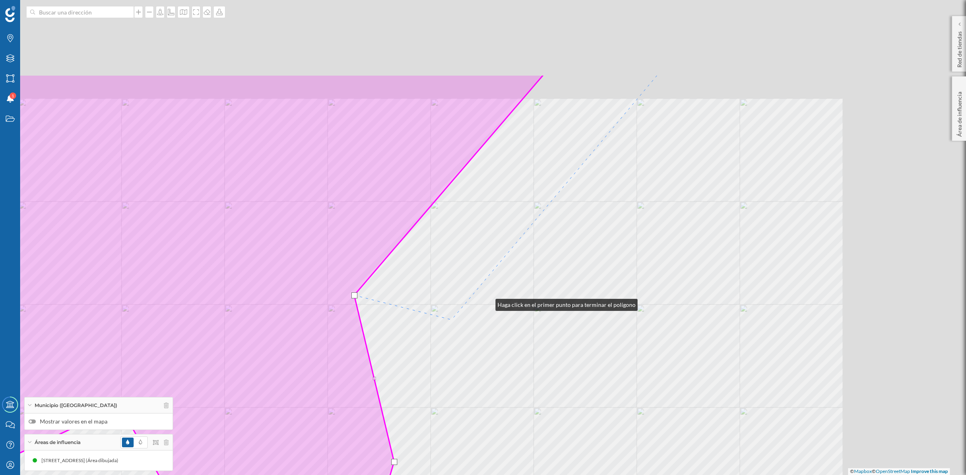
drag, startPoint x: 703, startPoint y: 180, endPoint x: 429, endPoint y: 331, distance: 312.7
click at [429, 331] on div "© Mapbox © OpenStreetMap Improve this map" at bounding box center [483, 237] width 966 height 475
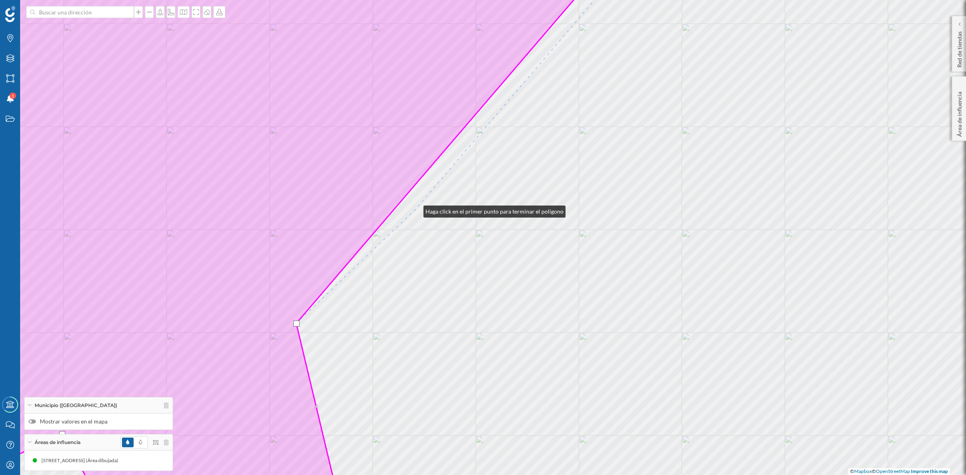
click at [415, 210] on div "© Mapbox © OpenStreetMap Improve this map" at bounding box center [483, 237] width 966 height 475
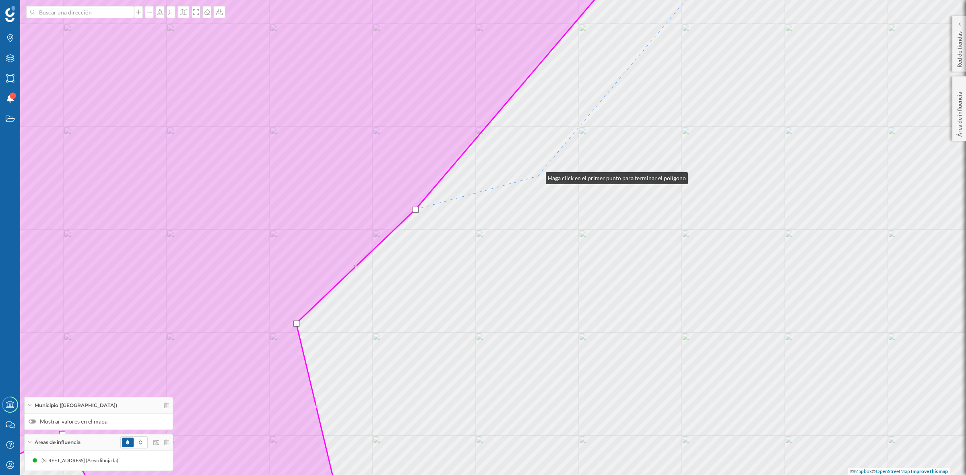
click at [538, 176] on div "© Mapbox © OpenStreetMap Improve this map" at bounding box center [483, 237] width 966 height 475
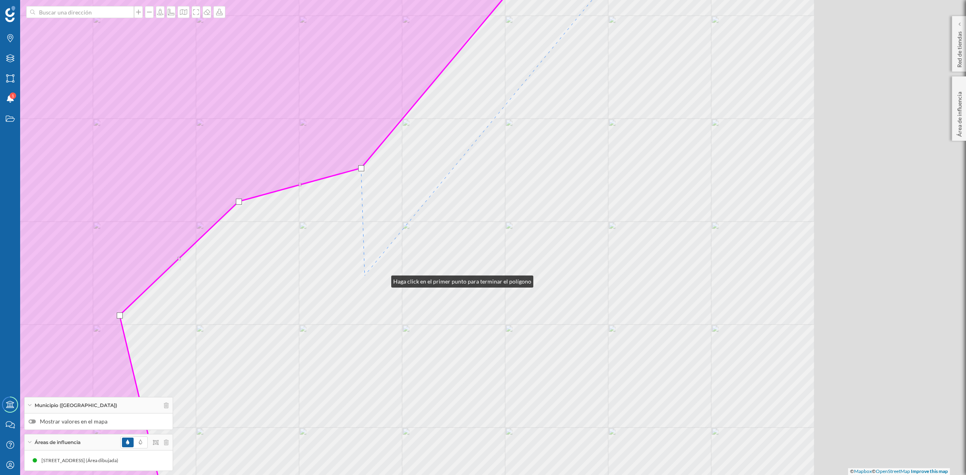
drag, startPoint x: 402, startPoint y: 284, endPoint x: 369, endPoint y: 275, distance: 34.2
click at [369, 275] on div "© Mapbox © OpenStreetMap Improve this map" at bounding box center [483, 237] width 966 height 475
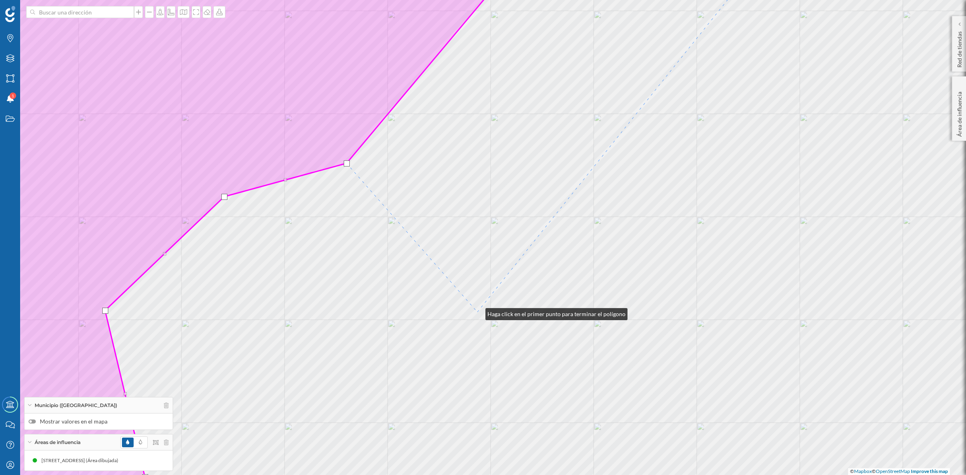
click at [477, 312] on div "© Mapbox © OpenStreetMap Improve this map" at bounding box center [483, 237] width 966 height 475
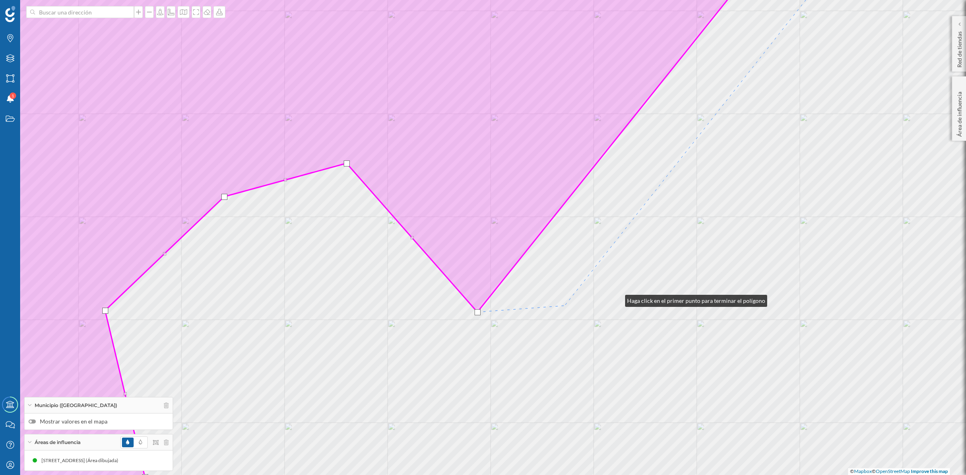
drag, startPoint x: 617, startPoint y: 299, endPoint x: 311, endPoint y: 357, distance: 311.6
click at [312, 356] on div "© Mapbox © OpenStreetMap Improve this map" at bounding box center [483, 237] width 966 height 475
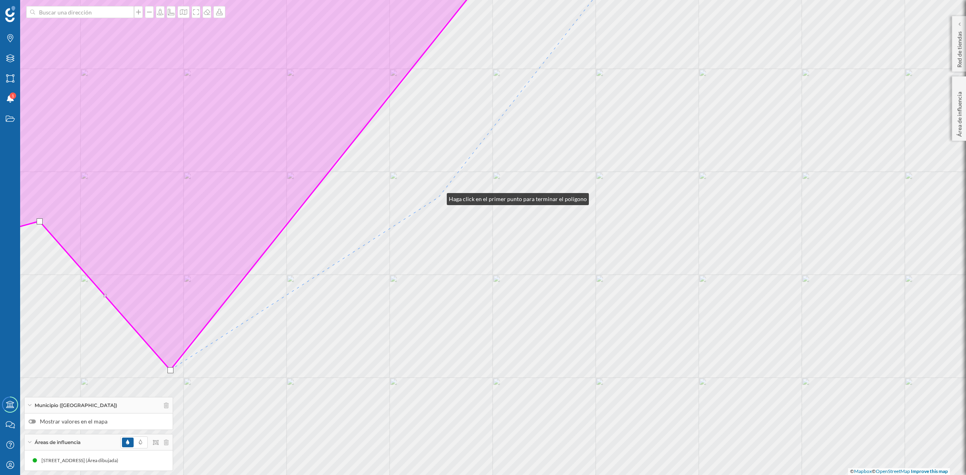
click at [439, 197] on div "© Mapbox © OpenStreetMap Improve this map" at bounding box center [483, 237] width 966 height 475
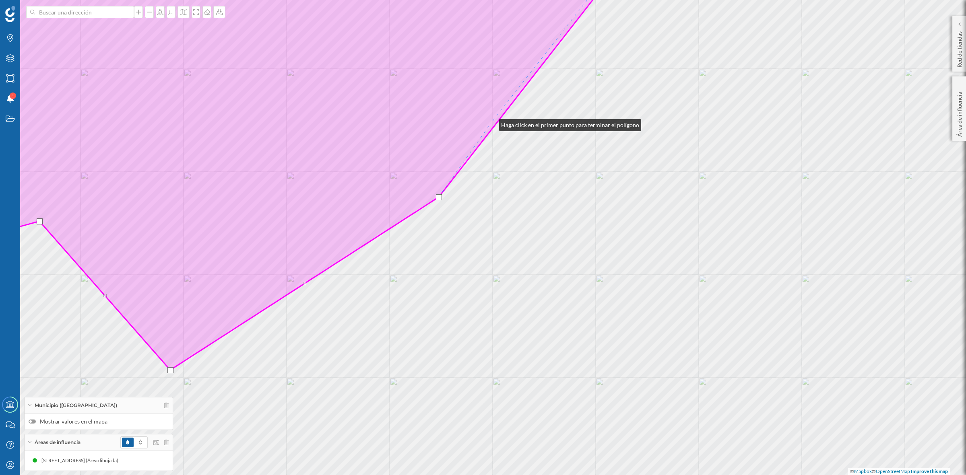
click at [491, 123] on icon at bounding box center [266, 160] width 728 height 419
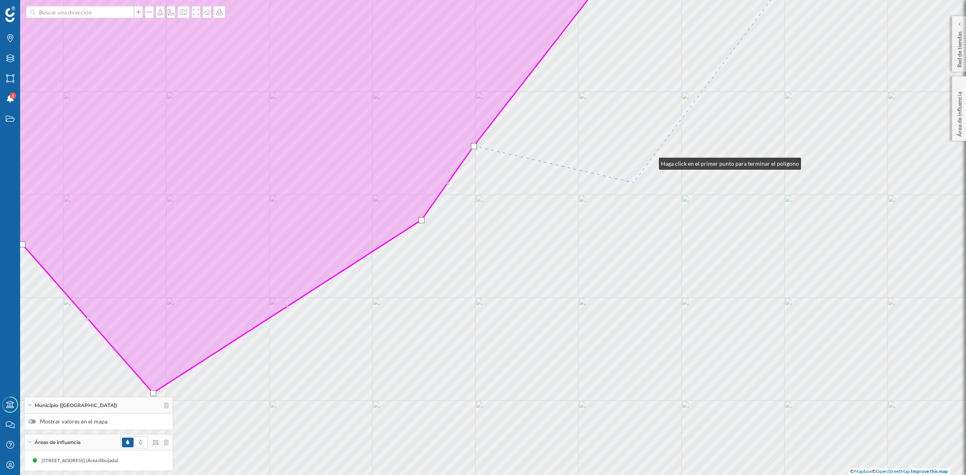
drag, startPoint x: 668, startPoint y: 139, endPoint x: 474, endPoint y: 348, distance: 285.6
click at [486, 336] on div "© Mapbox © OpenStreetMap Improve this map" at bounding box center [483, 237] width 966 height 475
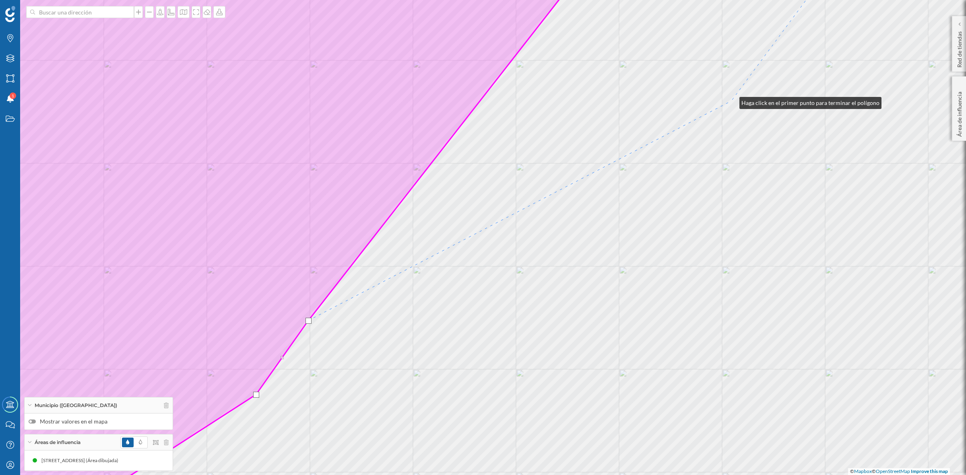
click at [731, 101] on div "© Mapbox © OpenStreetMap Improve this map" at bounding box center [483, 237] width 966 height 475
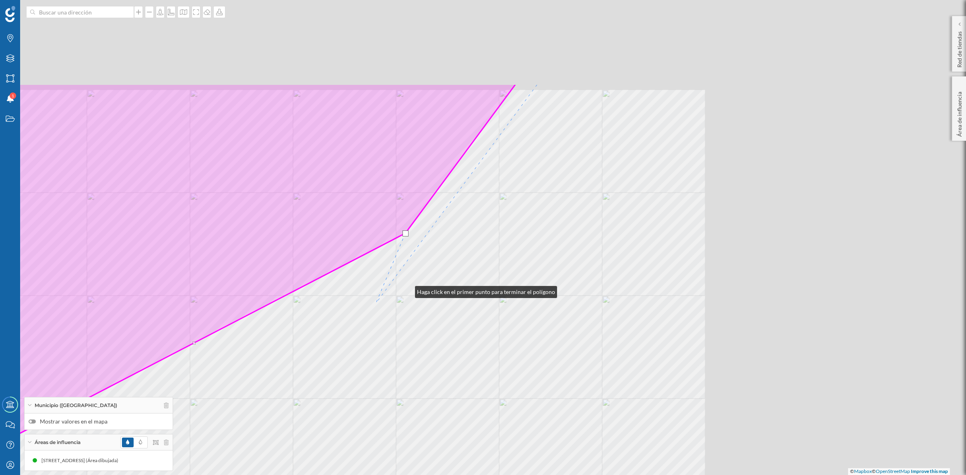
drag, startPoint x: 733, startPoint y: 158, endPoint x: 359, endPoint y: 323, distance: 408.8
click at [365, 321] on div "© Mapbox © OpenStreetMap Improve this map" at bounding box center [483, 237] width 966 height 475
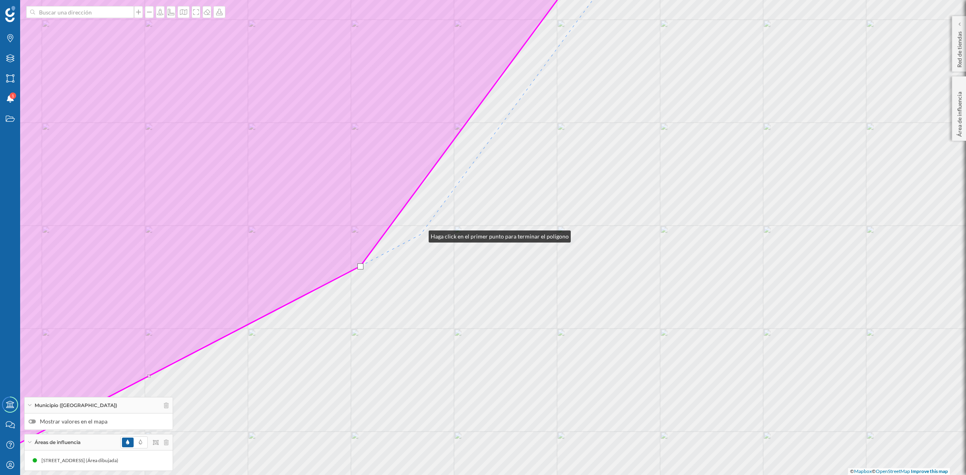
click at [421, 234] on div "© Mapbox © OpenStreetMap Improve this map" at bounding box center [483, 237] width 966 height 475
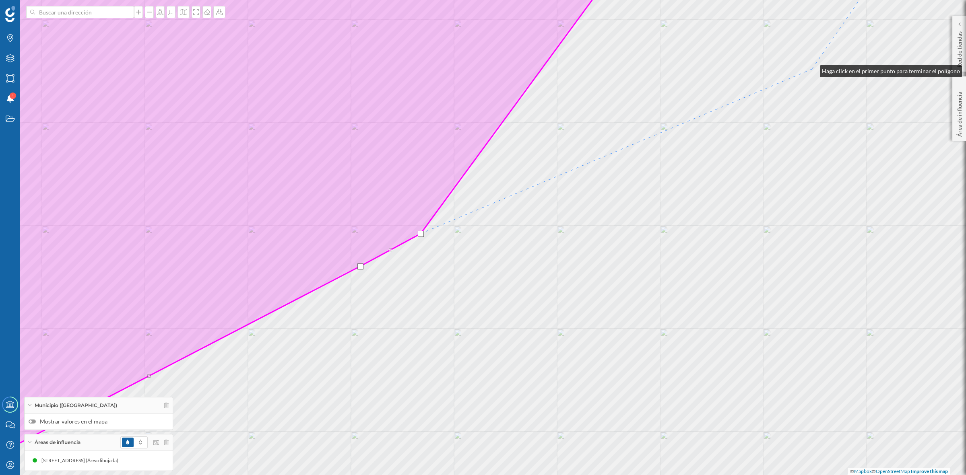
click at [812, 69] on div "© Mapbox © OpenStreetMap Improve this map" at bounding box center [483, 237] width 966 height 475
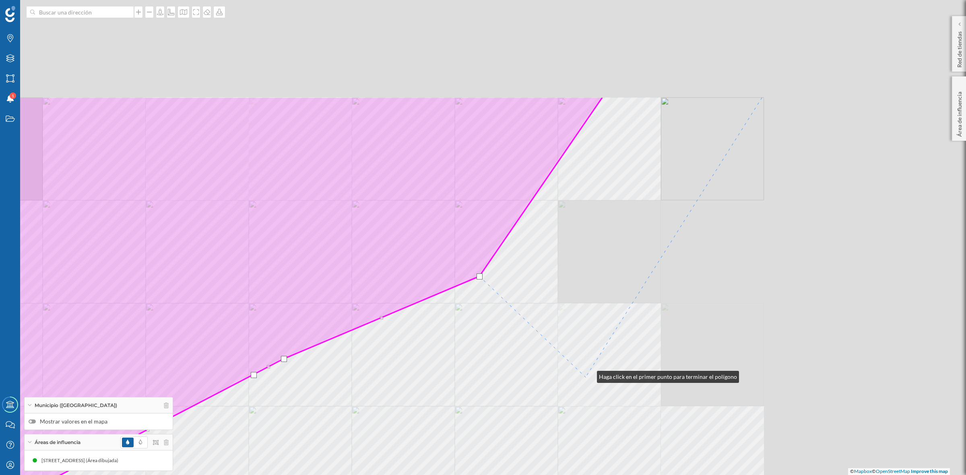
drag, startPoint x: 596, startPoint y: 369, endPoint x: 567, endPoint y: 394, distance: 38.8
click at [570, 394] on div "© Mapbox © OpenStreetMap Improve this map" at bounding box center [483, 237] width 966 height 475
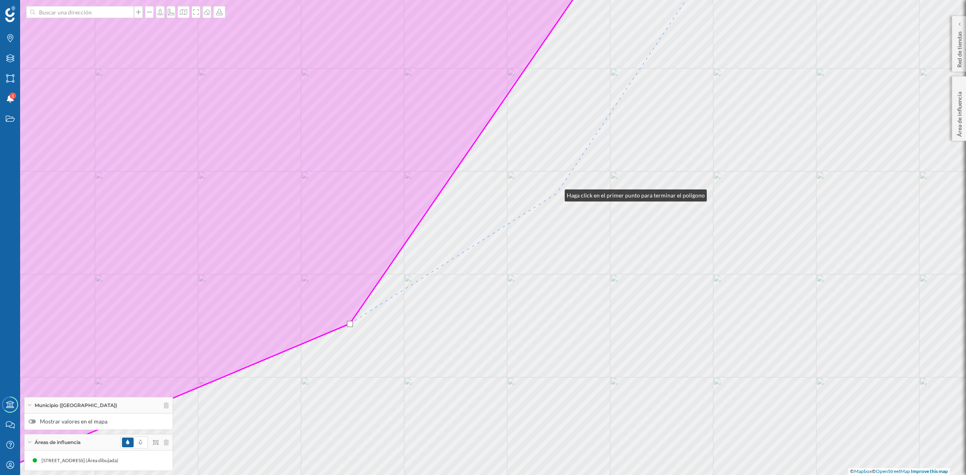
click at [557, 194] on div "© Mapbox © OpenStreetMap Improve this map" at bounding box center [483, 237] width 966 height 475
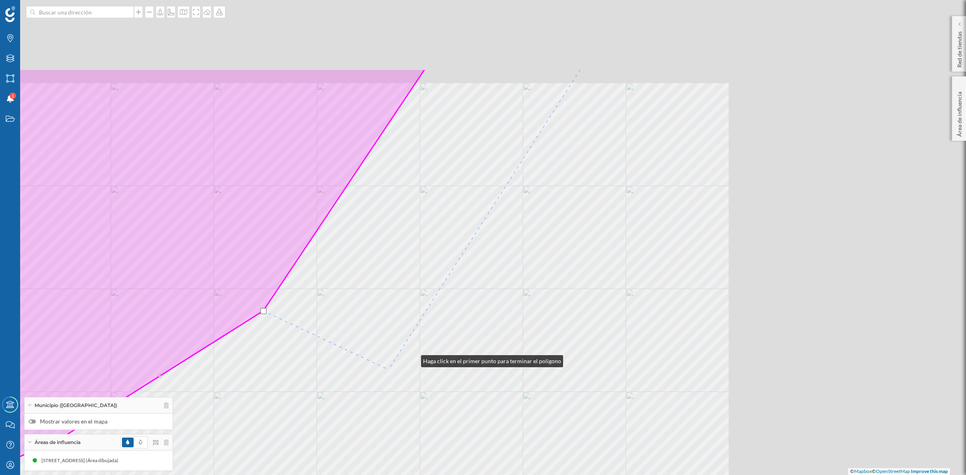
drag, startPoint x: 706, startPoint y: 242, endPoint x: 381, endPoint y: 379, distance: 353.4
click at [382, 379] on div "© Mapbox © OpenStreetMap Improve this map" at bounding box center [483, 237] width 966 height 475
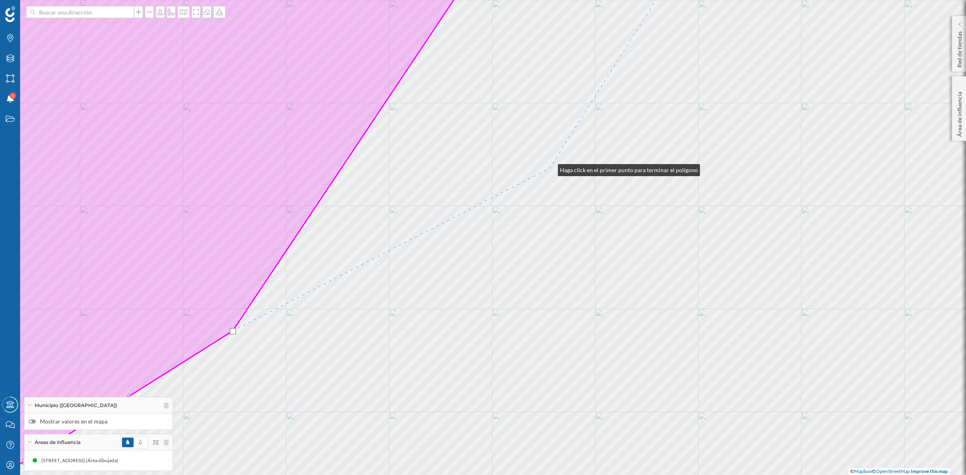
click at [550, 168] on div "© Mapbox © OpenStreetMap Improve this map" at bounding box center [483, 237] width 966 height 475
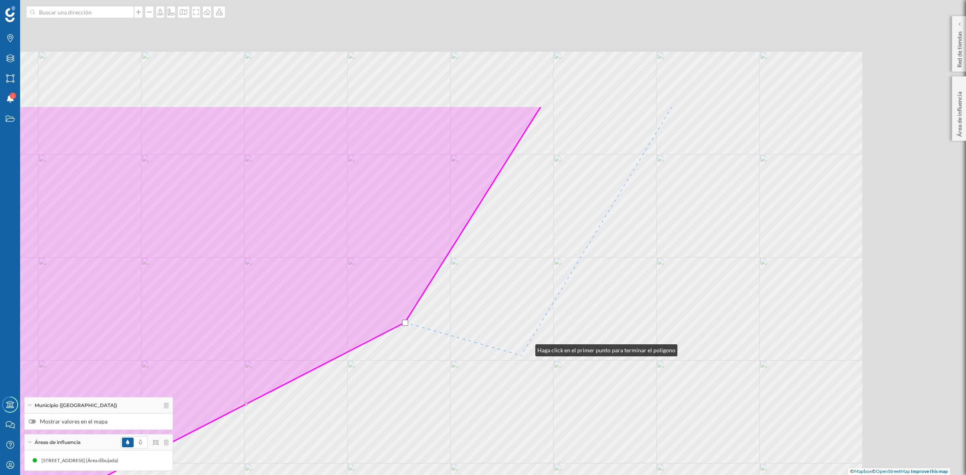
drag, startPoint x: 548, startPoint y: 328, endPoint x: 520, endPoint y: 355, distance: 39.3
click at [520, 355] on div "© Mapbox © OpenStreetMap Improve this map" at bounding box center [483, 237] width 966 height 475
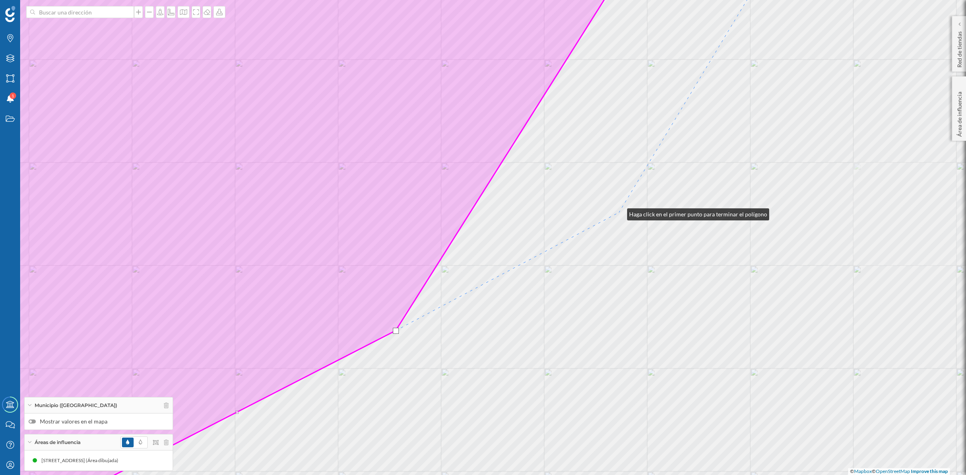
click at [619, 212] on div "© Mapbox © OpenStreetMap Improve this map" at bounding box center [483, 237] width 966 height 475
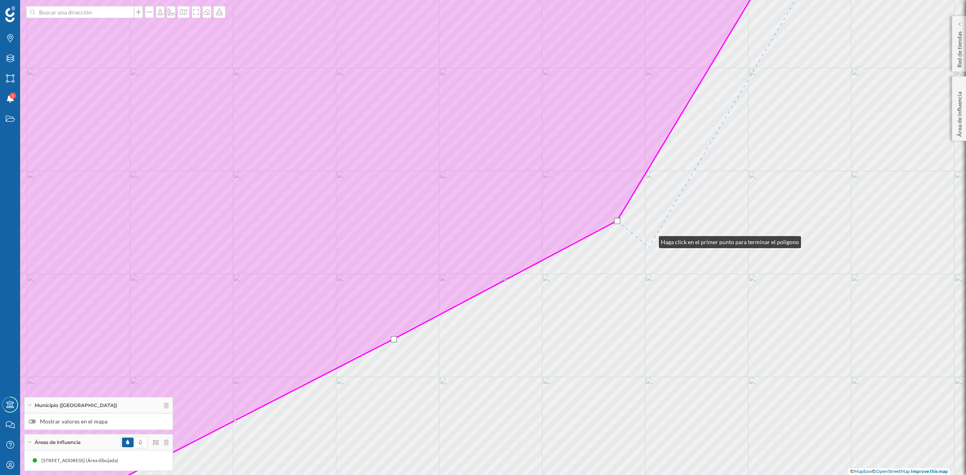
drag, startPoint x: 651, startPoint y: 240, endPoint x: 421, endPoint y: 352, distance: 255.6
click at [421, 352] on div "© Mapbox © OpenStreetMap Improve this map" at bounding box center [483, 237] width 966 height 475
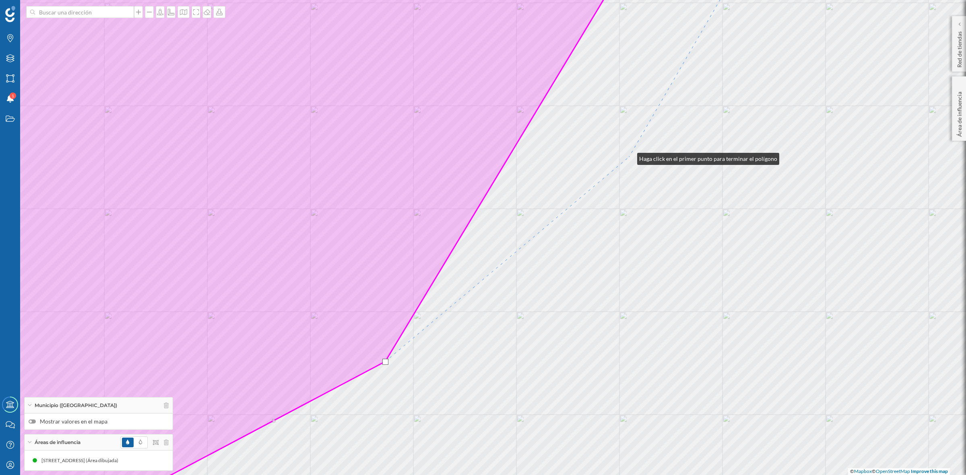
click at [629, 157] on div "© Mapbox © OpenStreetMap Improve this map" at bounding box center [483, 237] width 966 height 475
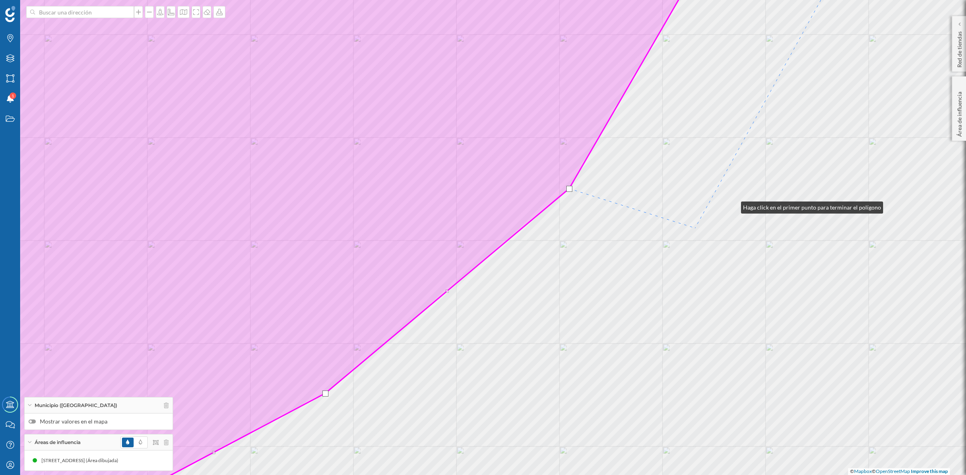
drag, startPoint x: 793, startPoint y: 174, endPoint x: 614, endPoint y: 278, distance: 206.3
click at [614, 278] on div "© Mapbox © OpenStreetMap Improve this map" at bounding box center [483, 237] width 966 height 475
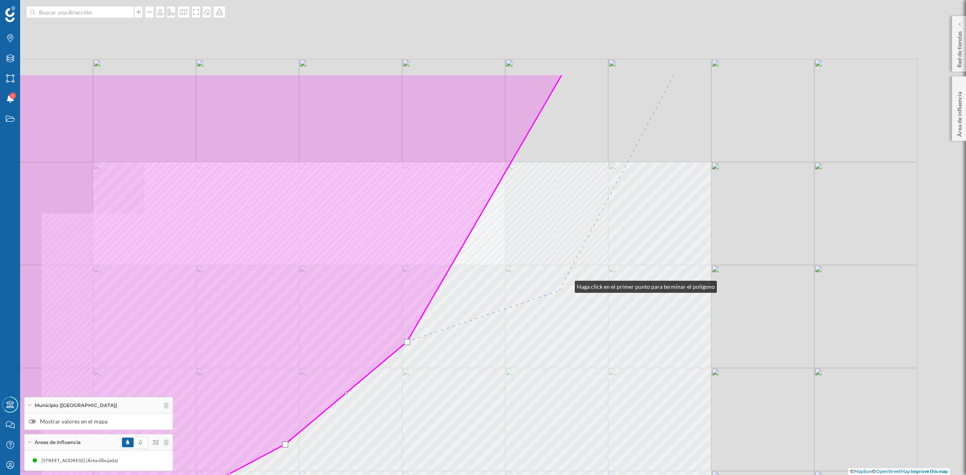
drag, startPoint x: 669, startPoint y: 162, endPoint x: 518, endPoint y: 313, distance: 214.0
click at [526, 312] on div "© Mapbox © OpenStreetMap Improve this map" at bounding box center [483, 237] width 966 height 475
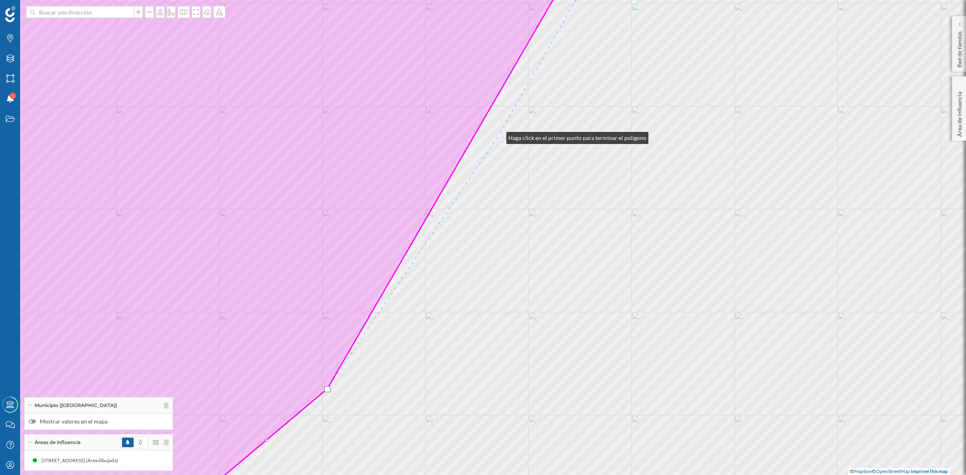
click at [498, 136] on div "© Mapbox © OpenStreetMap Improve this map" at bounding box center [483, 237] width 966 height 475
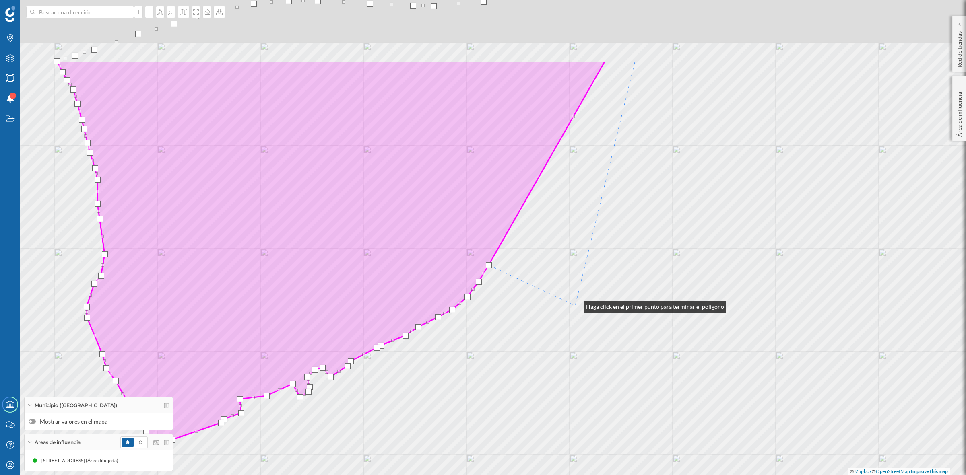
drag, startPoint x: 651, startPoint y: 195, endPoint x: 574, endPoint y: 307, distance: 135.2
click at [575, 306] on div "© Mapbox © OpenStreetMap Improve this map" at bounding box center [483, 237] width 966 height 475
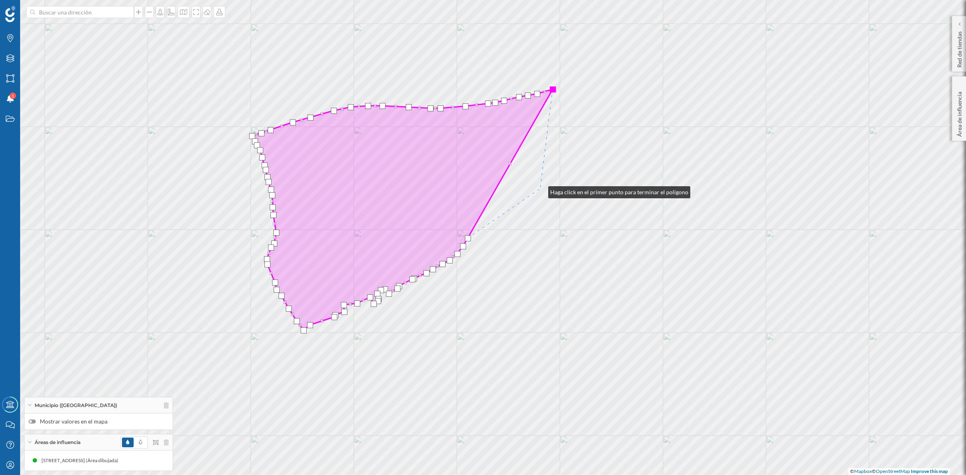
drag, startPoint x: 624, startPoint y: 206, endPoint x: 540, endPoint y: 190, distance: 85.5
click at [540, 190] on div "© Mapbox © OpenStreetMap Improve this map" at bounding box center [483, 237] width 966 height 475
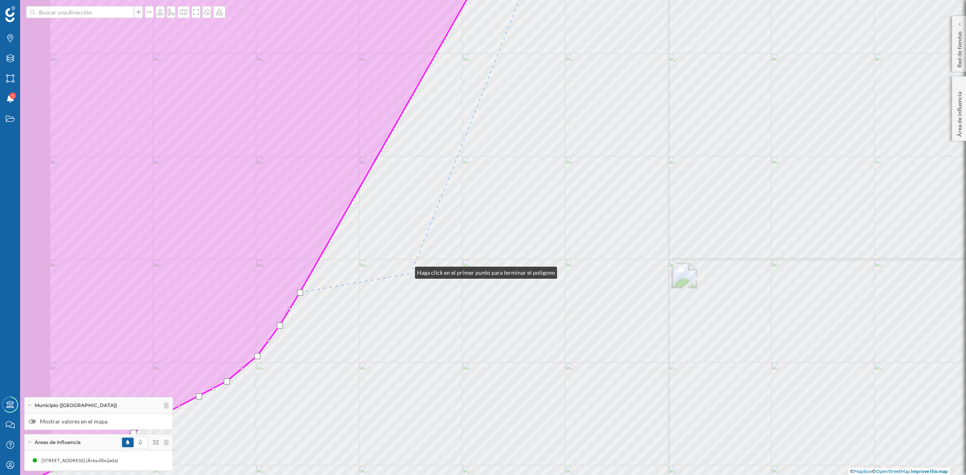
drag, startPoint x: 341, startPoint y: 236, endPoint x: 421, endPoint y: 280, distance: 91.1
click at [421, 280] on div "© Mapbox © OpenStreetMap Improve this map" at bounding box center [483, 237] width 966 height 475
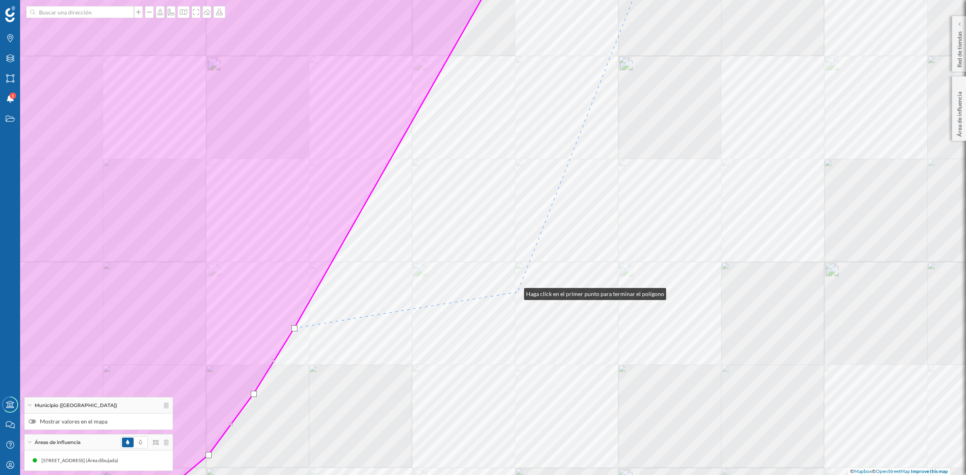
drag, startPoint x: 490, startPoint y: 292, endPoint x: 516, endPoint y: 292, distance: 26.2
click at [516, 292] on div "© Mapbox © OpenStreetMap Improve this map" at bounding box center [483, 237] width 966 height 475
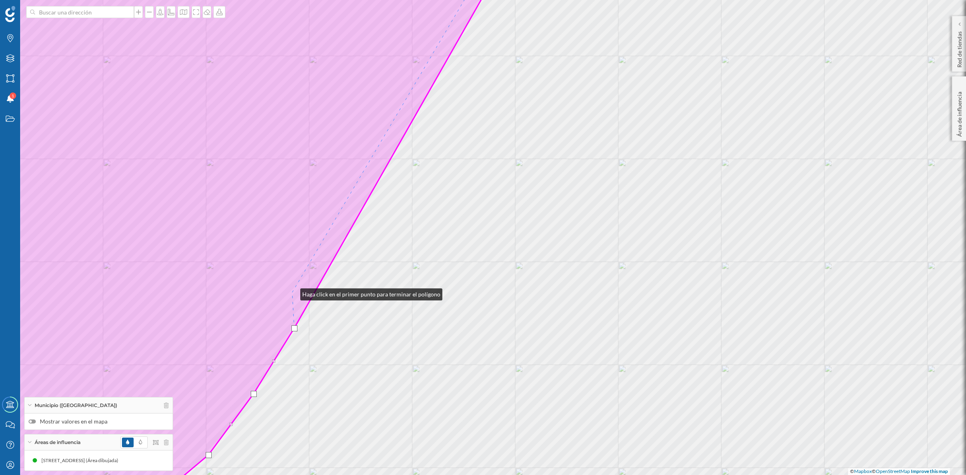
click at [292, 293] on icon at bounding box center [205, 237] width 606 height 573
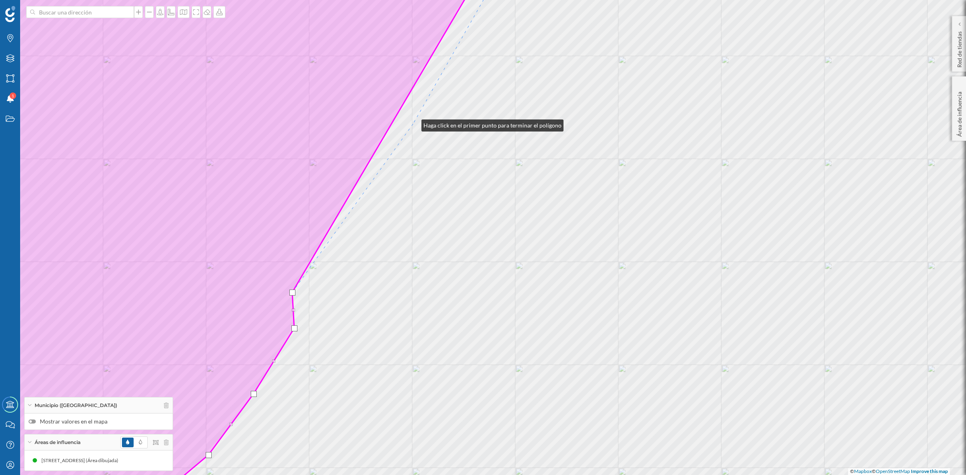
click at [413, 124] on div "© Mapbox © OpenStreetMap Improve this map" at bounding box center [483, 237] width 966 height 475
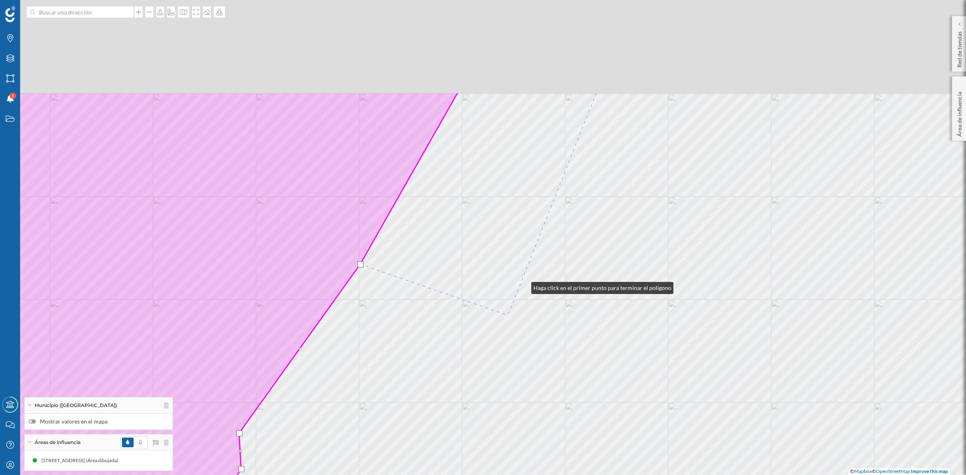
drag, startPoint x: 576, startPoint y: 145, endPoint x: 429, endPoint y: 427, distance: 317.9
click at [430, 427] on div "© Mapbox © OpenStreetMap Improve this map" at bounding box center [483, 237] width 966 height 475
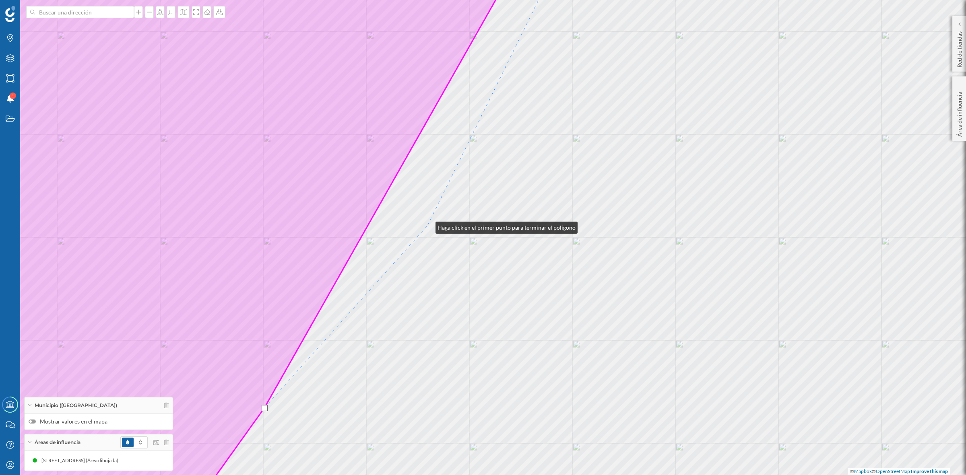
click at [428, 225] on div "© Mapbox © OpenStreetMap Improve this map" at bounding box center [483, 237] width 966 height 475
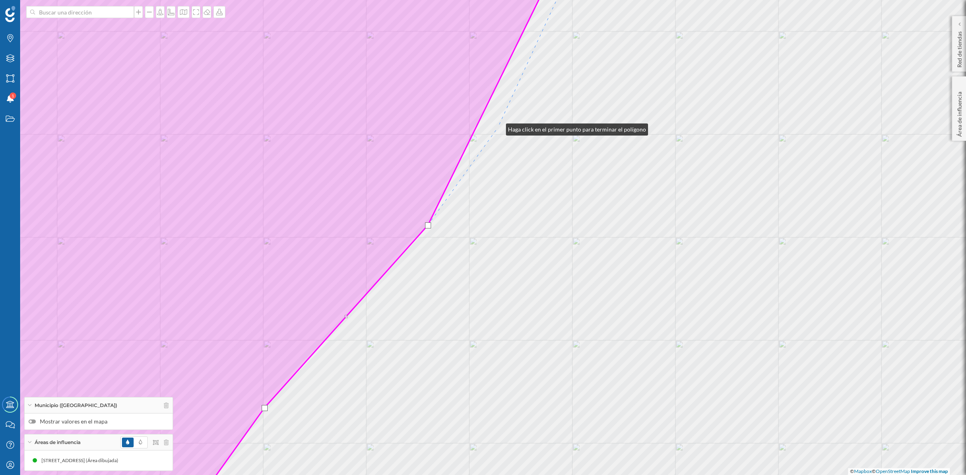
click at [498, 128] on div "© Mapbox © OpenStreetMap Improve this map" at bounding box center [483, 237] width 966 height 475
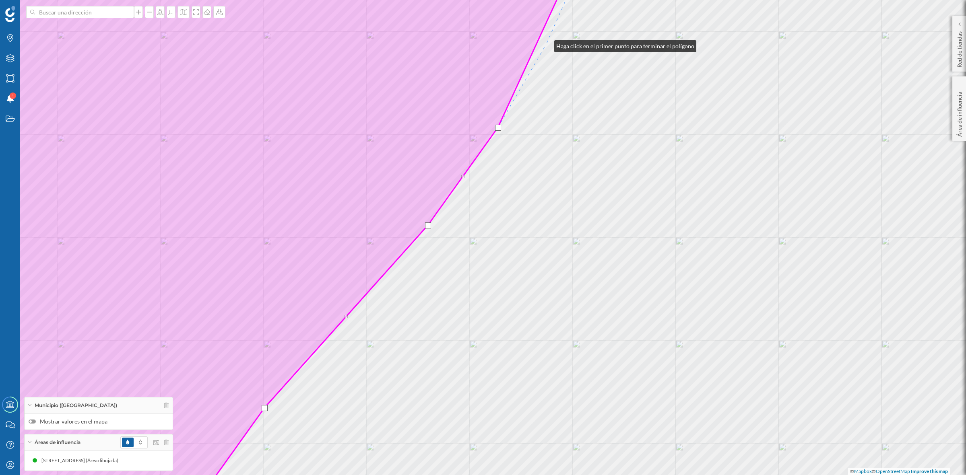
click at [547, 44] on div "© Mapbox © OpenStreetMap Improve this map" at bounding box center [483, 237] width 966 height 475
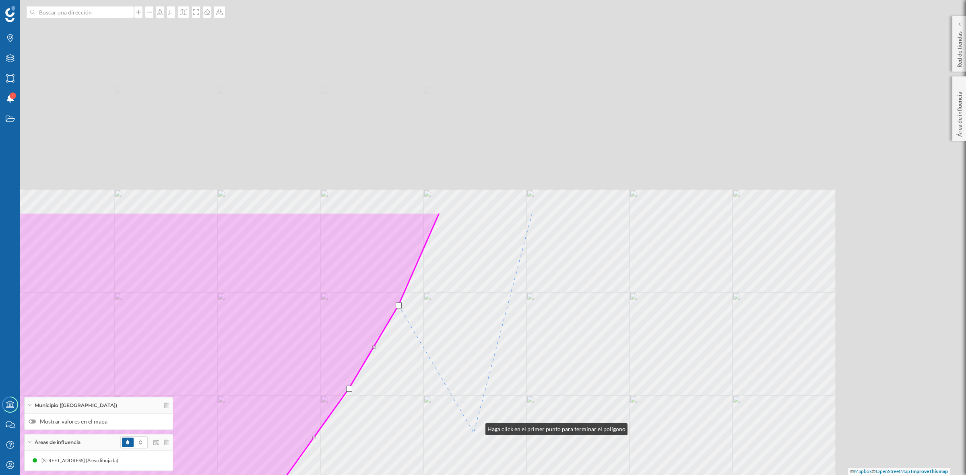
drag, startPoint x: 626, startPoint y: 166, endPoint x: 474, endPoint y: 433, distance: 307.7
click at [475, 433] on div "© Mapbox © OpenStreetMap Improve this map" at bounding box center [483, 237] width 966 height 475
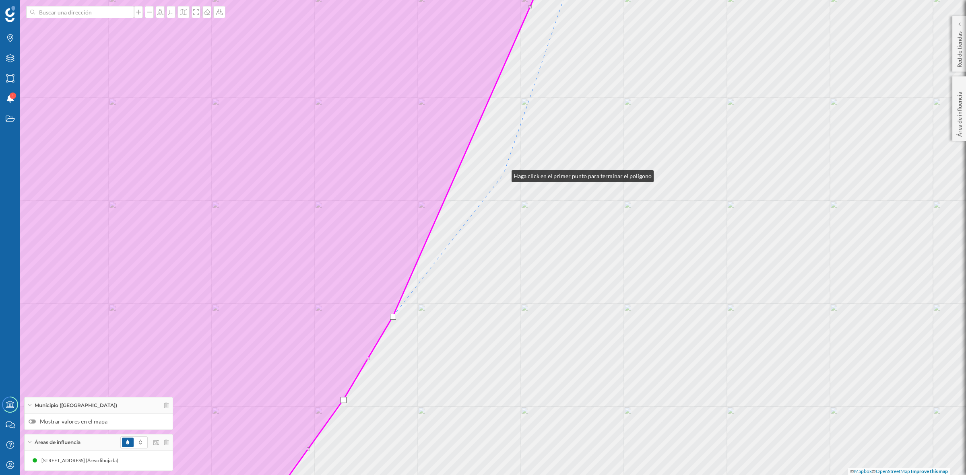
click at [503, 174] on div "© Mapbox © OpenStreetMap Improve this map" at bounding box center [483, 237] width 966 height 475
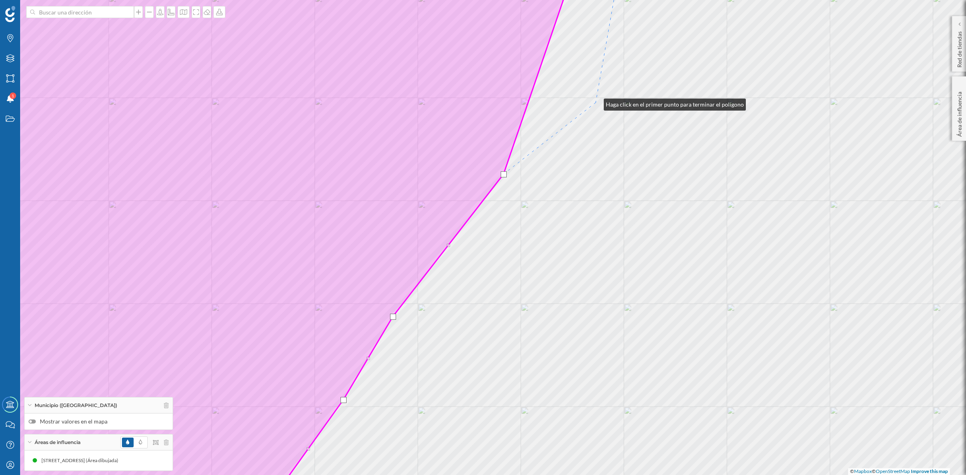
click at [596, 103] on div "© Mapbox © OpenStreetMap Improve this map" at bounding box center [483, 237] width 966 height 475
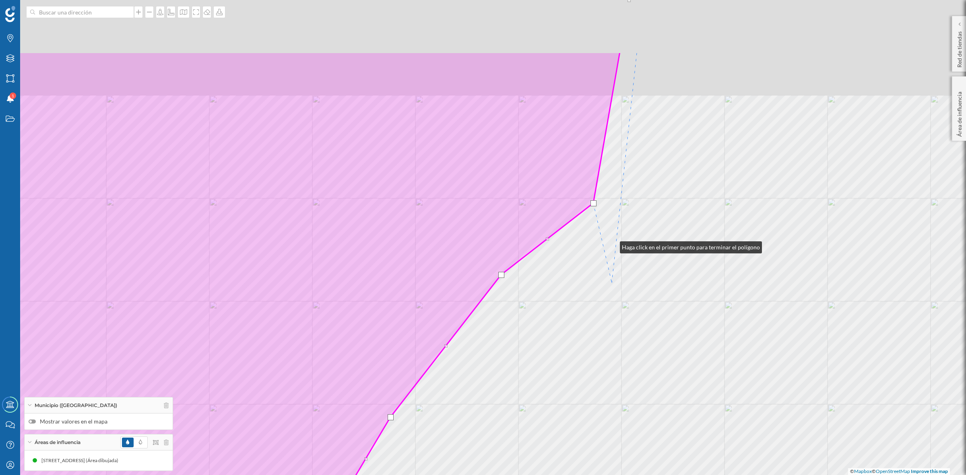
drag, startPoint x: 612, startPoint y: 208, endPoint x: 614, endPoint y: 437, distance: 229.0
click at [614, 437] on div "© Mapbox © OpenStreetMap Improve this map" at bounding box center [483, 237] width 966 height 475
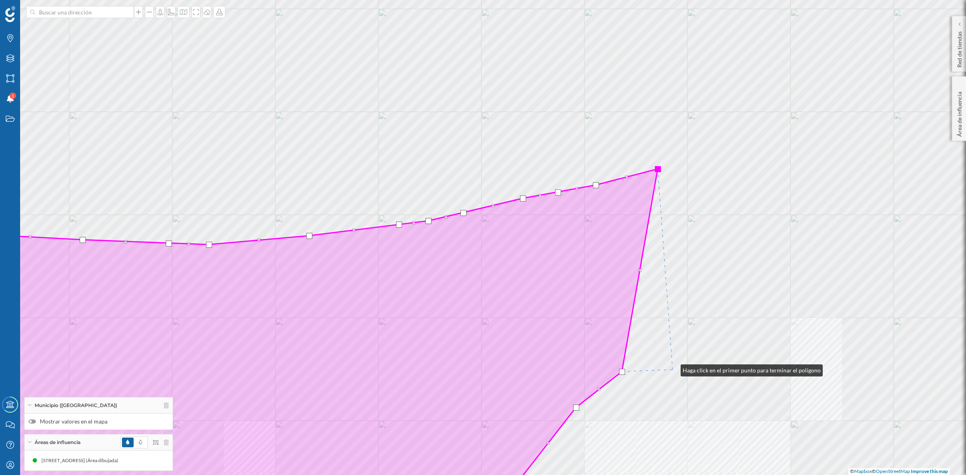
drag, startPoint x: 672, startPoint y: 367, endPoint x: 668, endPoint y: 374, distance: 8.1
click at [668, 374] on div "© Mapbox © OpenStreetMap Improve this map" at bounding box center [483, 237] width 966 height 475
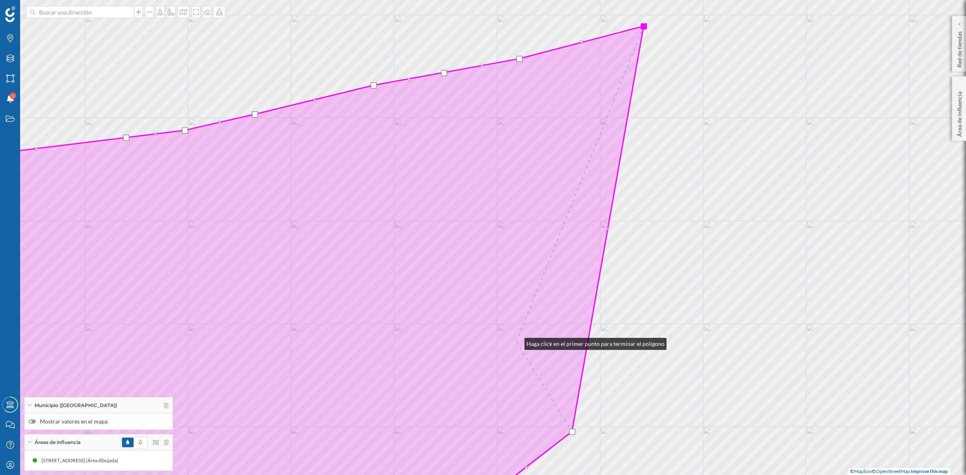
click at [516, 342] on icon at bounding box center [272, 275] width 741 height 498
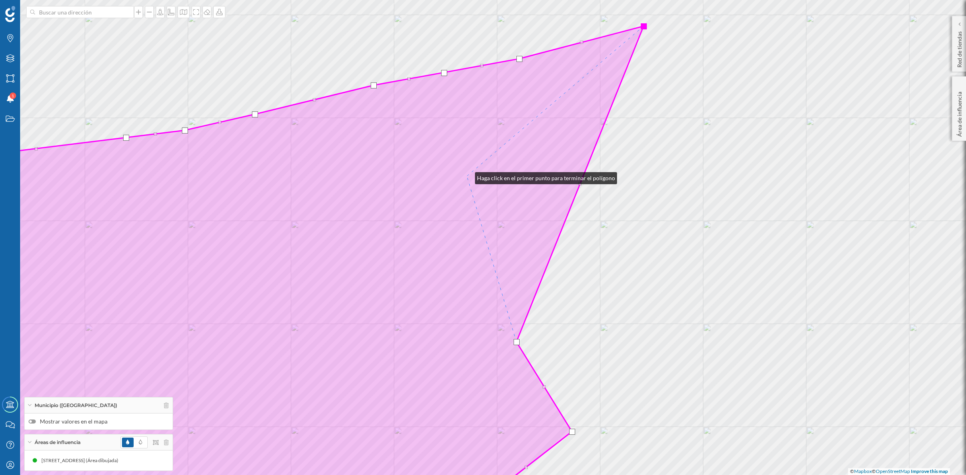
click at [467, 176] on icon at bounding box center [272, 275] width 741 height 498
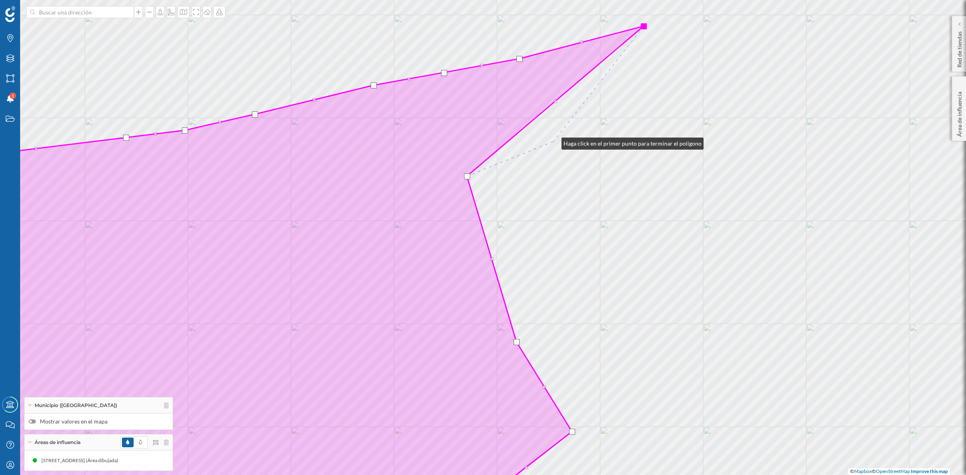
click at [553, 142] on div "© Mapbox © OpenStreetMap Improve this map" at bounding box center [483, 237] width 966 height 475
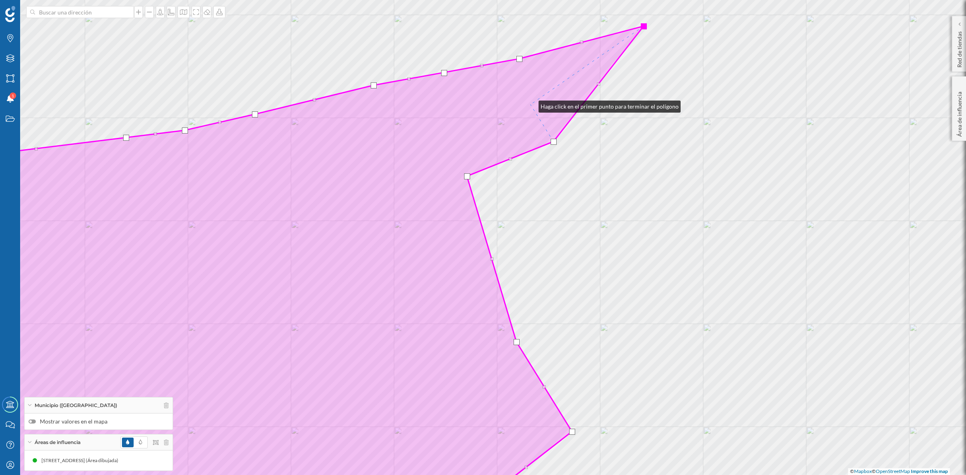
click at [530, 105] on icon at bounding box center [272, 275] width 741 height 498
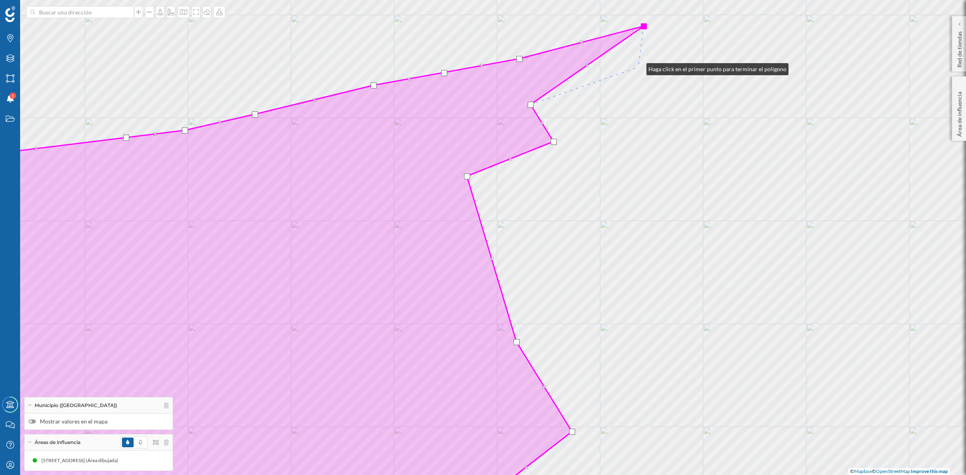
click at [638, 67] on div "© Mapbox © OpenStreetMap Improve this map" at bounding box center [483, 237] width 966 height 475
click at [639, 67] on div at bounding box center [639, 68] width 6 height 6
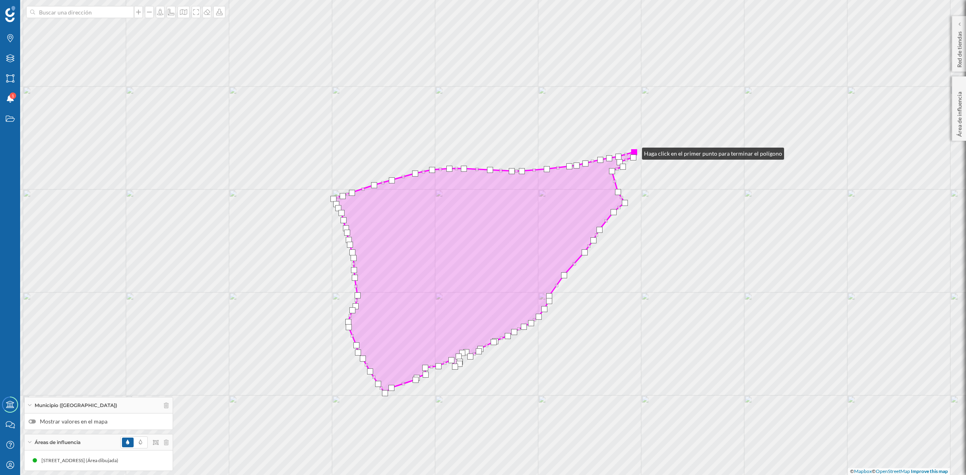
click at [634, 152] on div at bounding box center [634, 152] width 6 height 6
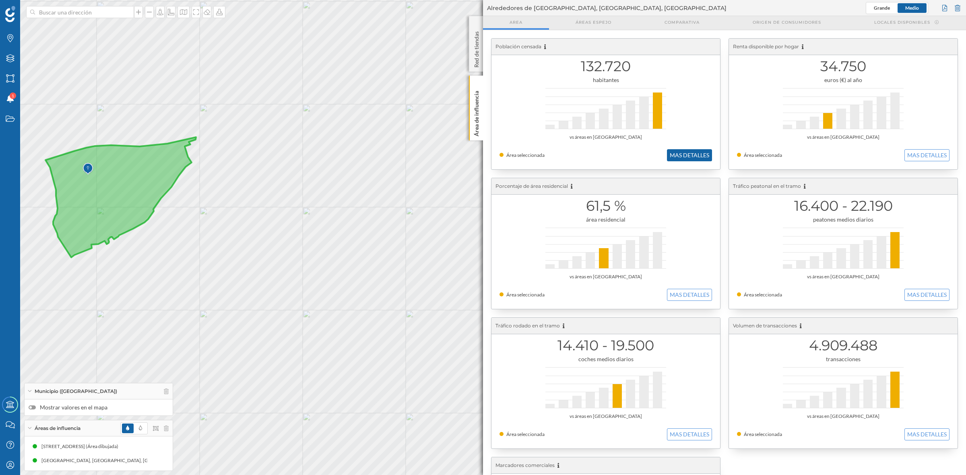
click at [689, 159] on button "MAS DETALLES" at bounding box center [689, 155] width 45 height 12
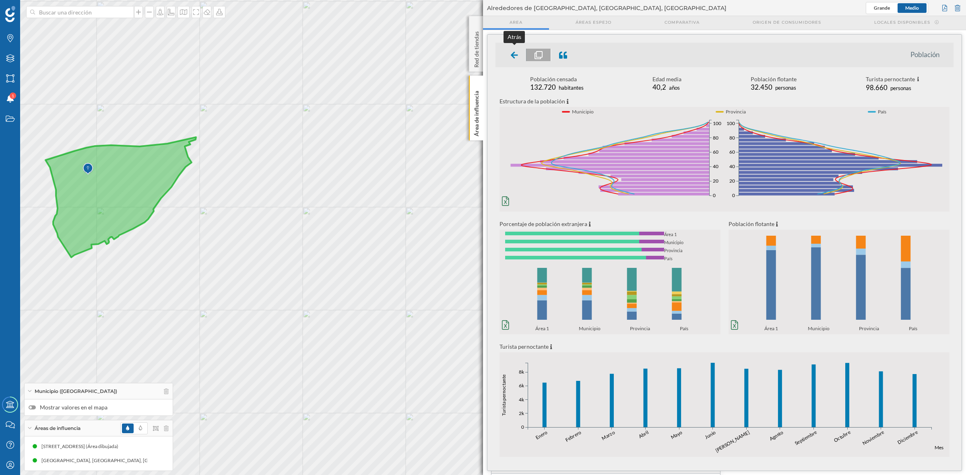
click at [514, 54] on icon at bounding box center [514, 55] width 7 height 7
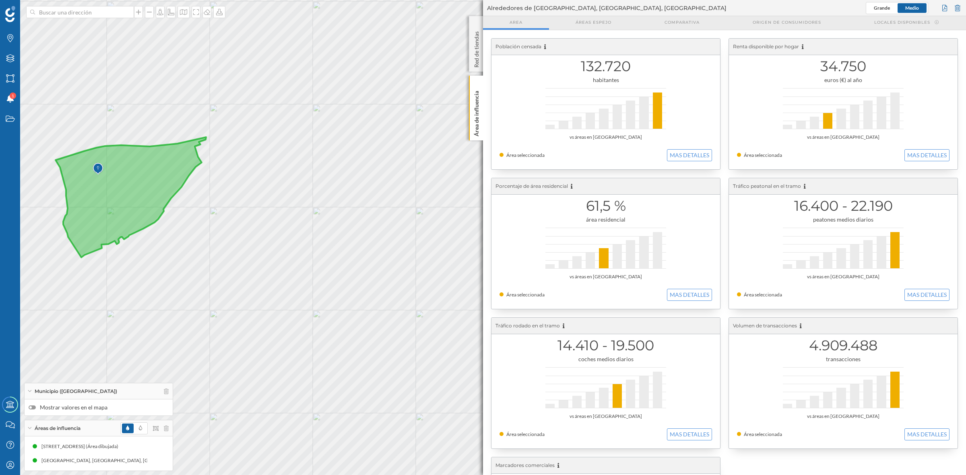
drag, startPoint x: 398, startPoint y: 306, endPoint x: 476, endPoint y: 294, distance: 78.2
click at [476, 294] on div "© Mapbox © OpenStreetMap Improve this map" at bounding box center [483, 237] width 966 height 475
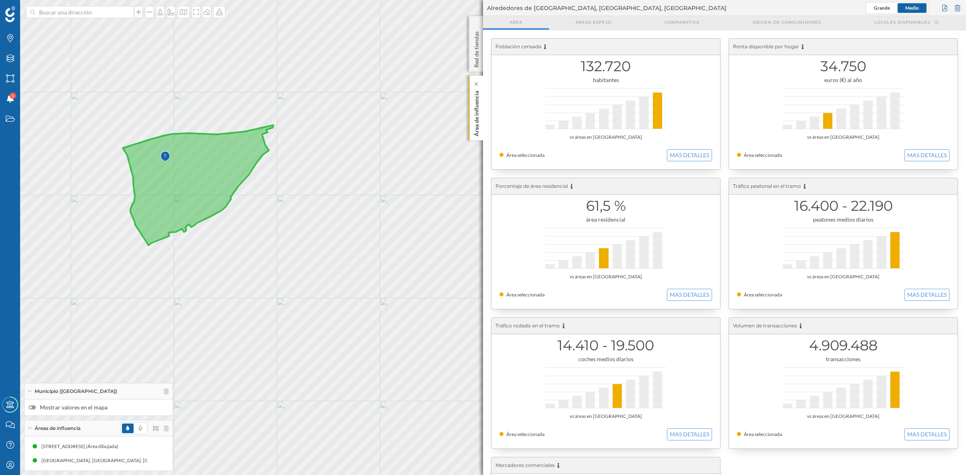
click at [479, 130] on p "Área de influencia" at bounding box center [476, 112] width 8 height 49
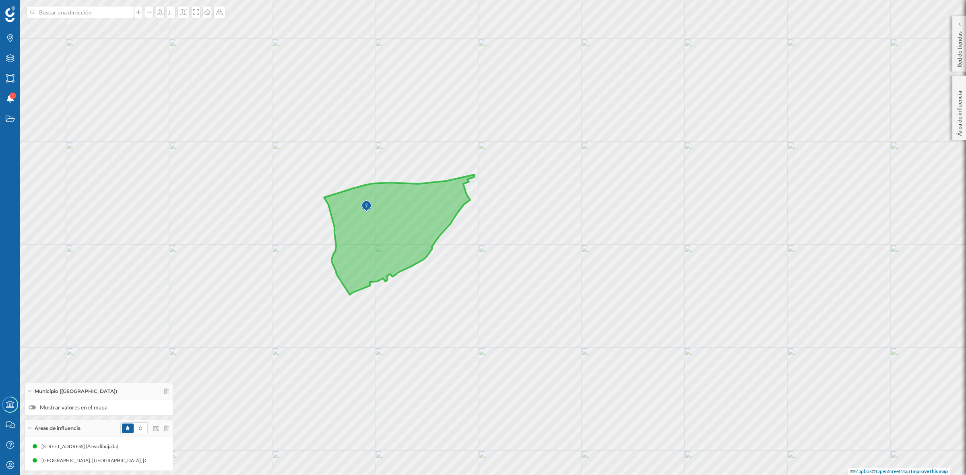
drag, startPoint x: 497, startPoint y: 251, endPoint x: 665, endPoint y: 274, distance: 169.4
click at [665, 274] on div "© Mapbox © OpenStreetMap Improve this map" at bounding box center [483, 237] width 966 height 475
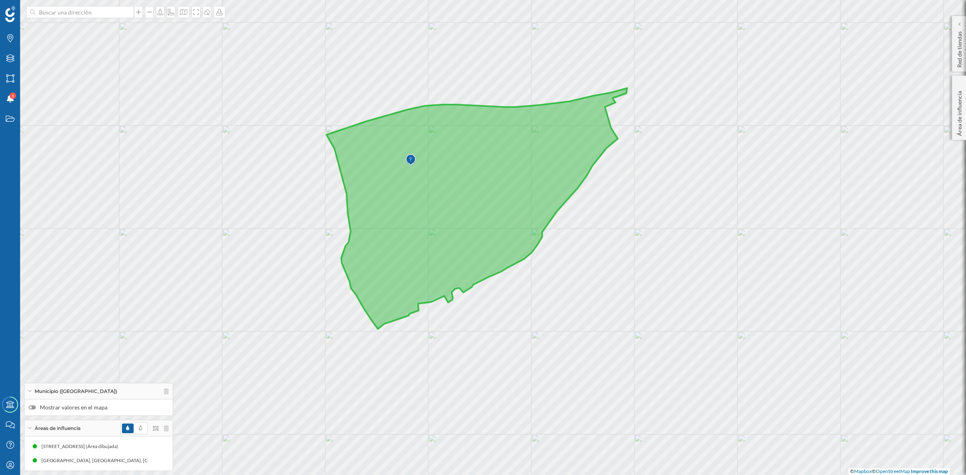
drag, startPoint x: 476, startPoint y: 270, endPoint x: 637, endPoint y: 329, distance: 171.4
click at [637, 329] on div "© Mapbox © OpenStreetMap Improve this map" at bounding box center [483, 237] width 966 height 475
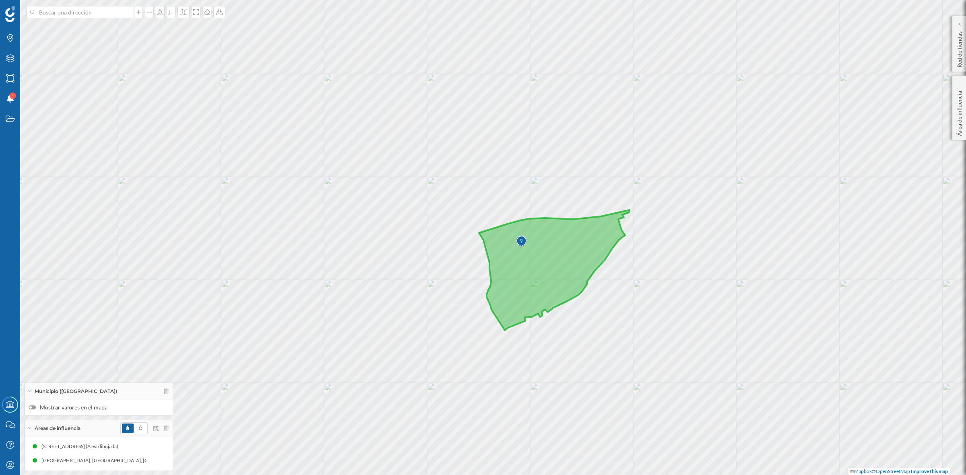
click at [35, 407] on div at bounding box center [32, 408] width 7 height 4
click at [0, 0] on input "Mostrar valores en el mapa" at bounding box center [0, 0] width 0 height 0
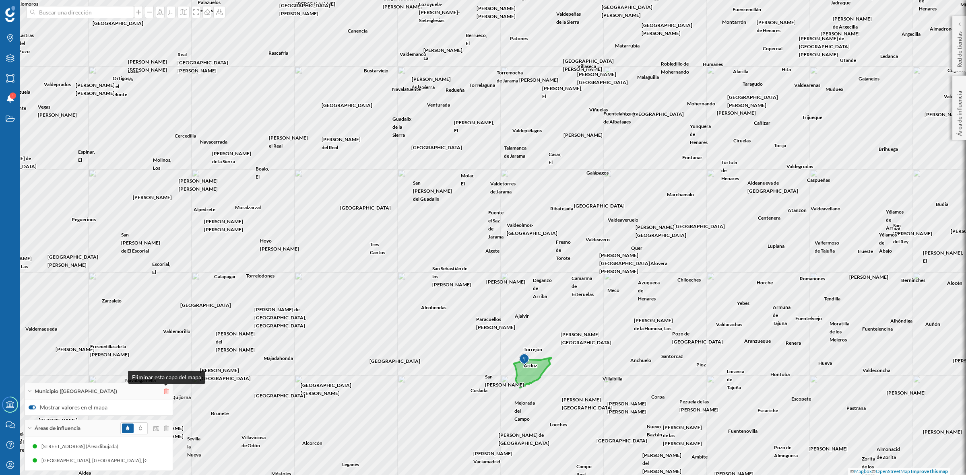
click at [166, 391] on icon at bounding box center [166, 392] width 5 height 6
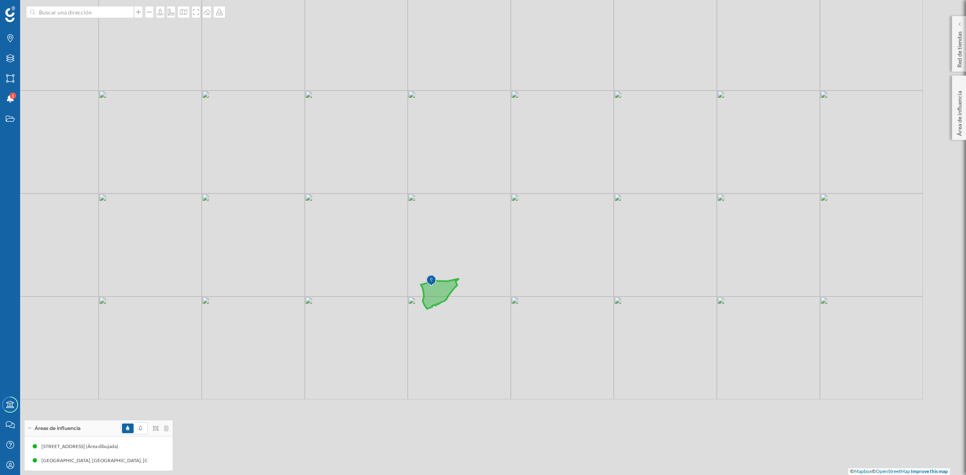
drag, startPoint x: 619, startPoint y: 375, endPoint x: 496, endPoint y: 210, distance: 205.7
click at [500, 214] on div "© Mapbox © OpenStreetMap Improve this map" at bounding box center [483, 237] width 966 height 475
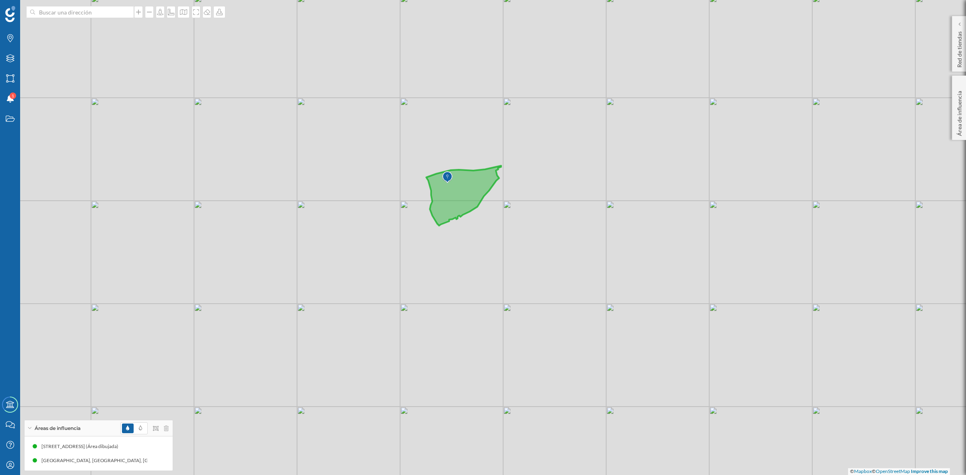
drag, startPoint x: 485, startPoint y: 174, endPoint x: 542, endPoint y: 237, distance: 85.2
click at [542, 237] on div "© Mapbox © OpenStreetMap Improve this map" at bounding box center [483, 237] width 966 height 475
click at [137, 425] on span at bounding box center [140, 429] width 11 height 10
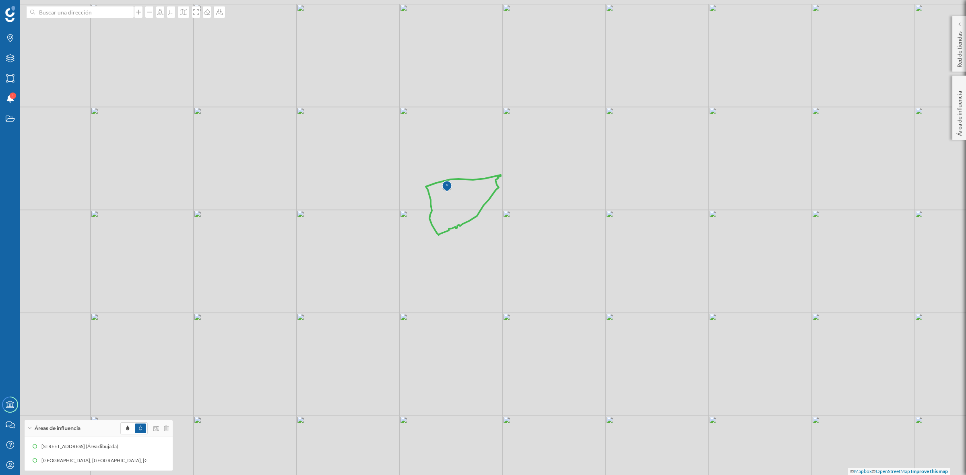
drag, startPoint x: 315, startPoint y: 371, endPoint x: 313, endPoint y: 381, distance: 9.9
click at [313, 381] on div "© Mapbox © OpenStreetMap Improve this map" at bounding box center [483, 237] width 966 height 475
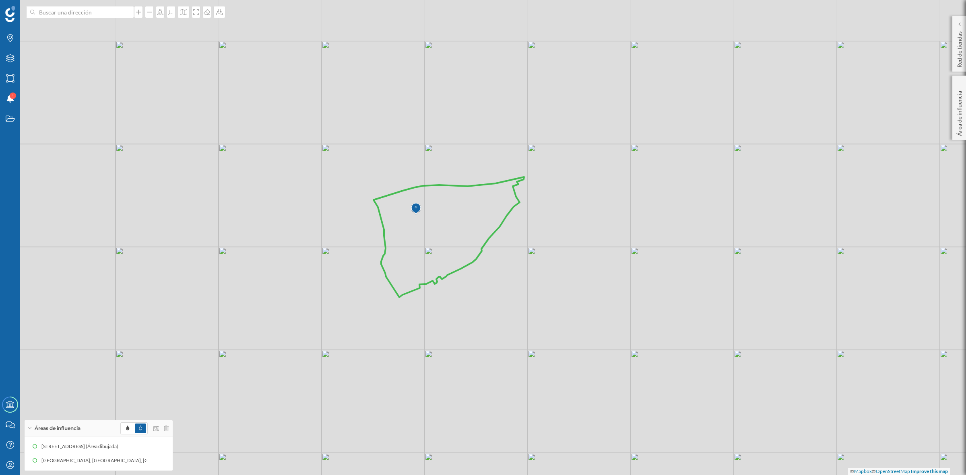
drag, startPoint x: 522, startPoint y: 268, endPoint x: 544, endPoint y: 303, distance: 41.0
click at [544, 303] on div "© Mapbox © OpenStreetMap Improve this map" at bounding box center [483, 237] width 966 height 475
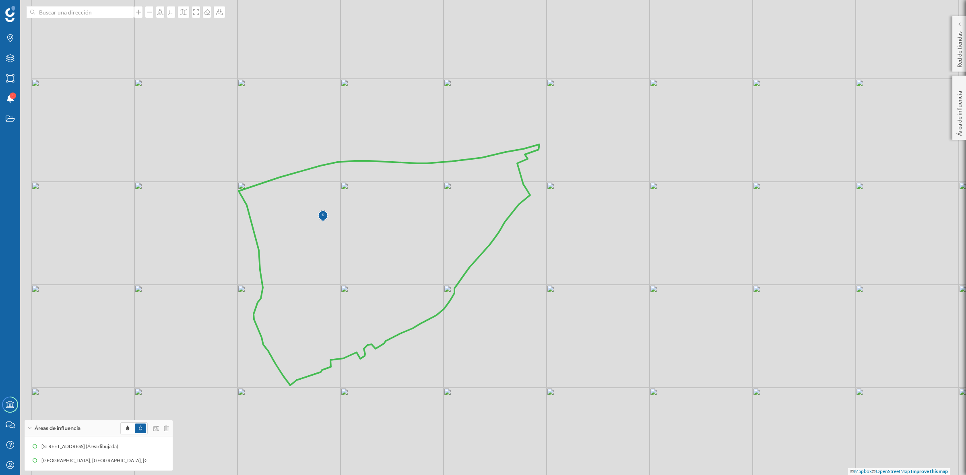
drag, startPoint x: 596, startPoint y: 258, endPoint x: 622, endPoint y: 228, distance: 39.4
click at [622, 228] on div "© Mapbox © OpenStreetMap Improve this map" at bounding box center [483, 237] width 966 height 475
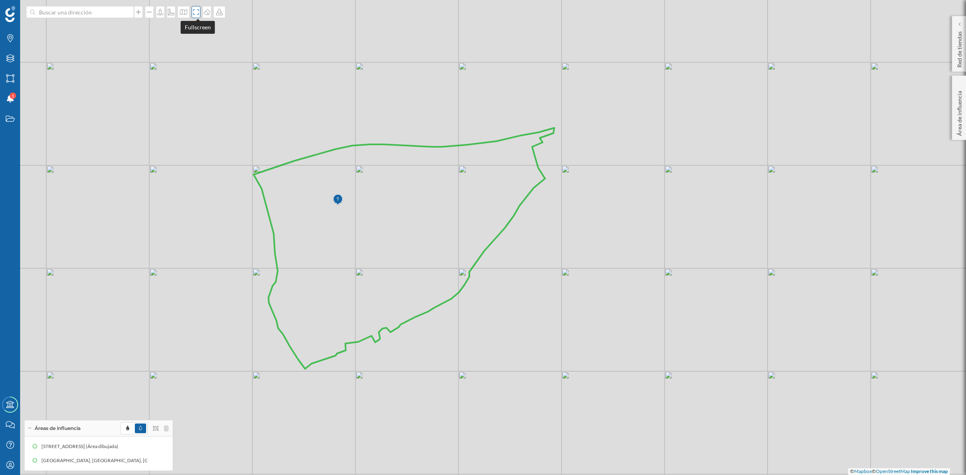
click at [198, 13] on icon at bounding box center [196, 12] width 8 height 6
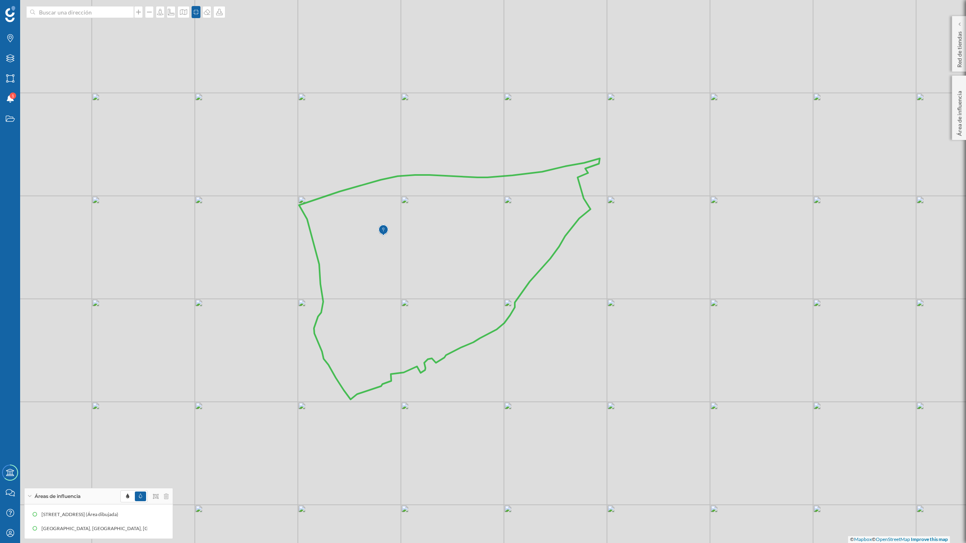
drag, startPoint x: 665, startPoint y: 371, endPoint x: 710, endPoint y: 367, distance: 45.6
click at [710, 367] on div "© Mapbox © OpenStreetMap Improve this map" at bounding box center [483, 271] width 966 height 543
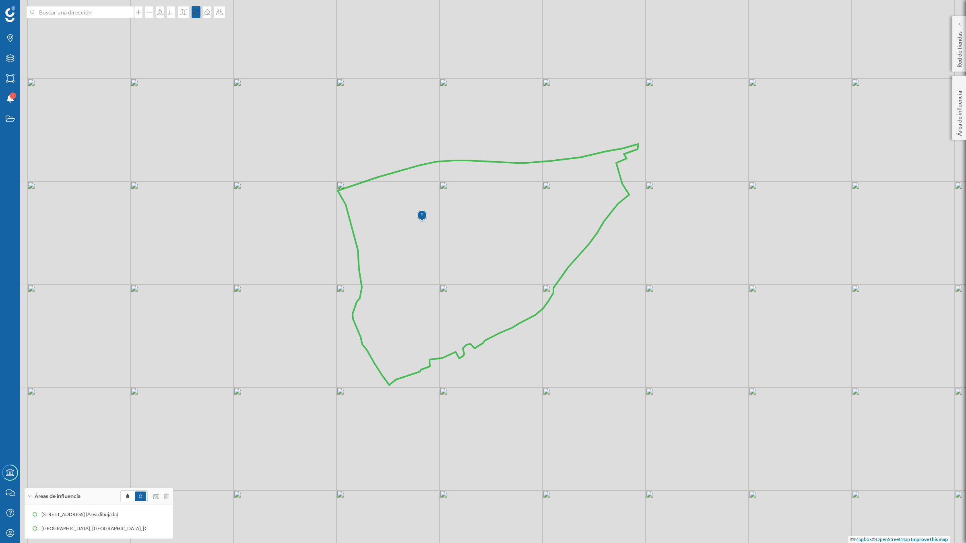
drag, startPoint x: 662, startPoint y: 355, endPoint x: 701, endPoint y: 341, distance: 41.3
click at [701, 341] on div "© Mapbox © OpenStreetMap Improve this map" at bounding box center [483, 271] width 966 height 543
click at [12, 41] on icon "Marcas" at bounding box center [10, 38] width 10 height 8
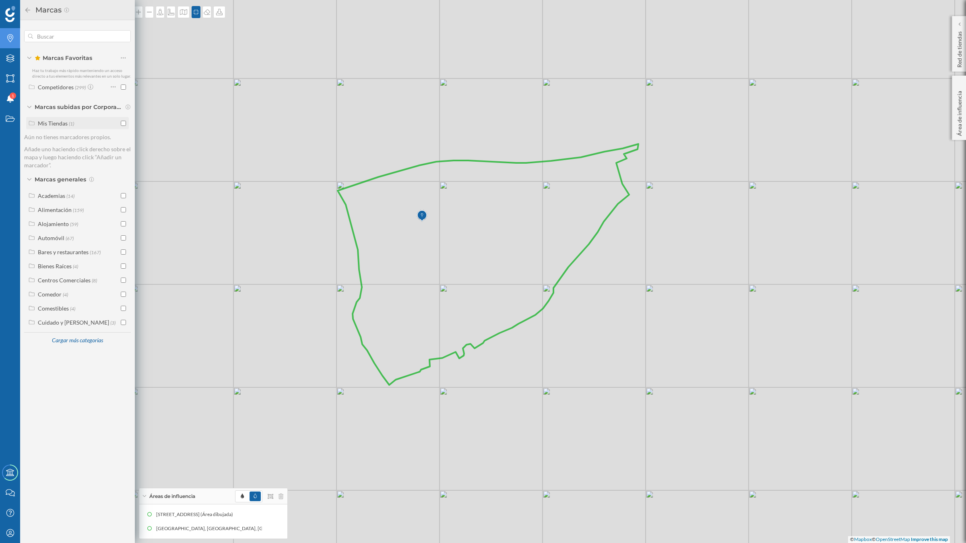
click at [124, 123] on input "checkbox" at bounding box center [123, 123] width 5 height 5
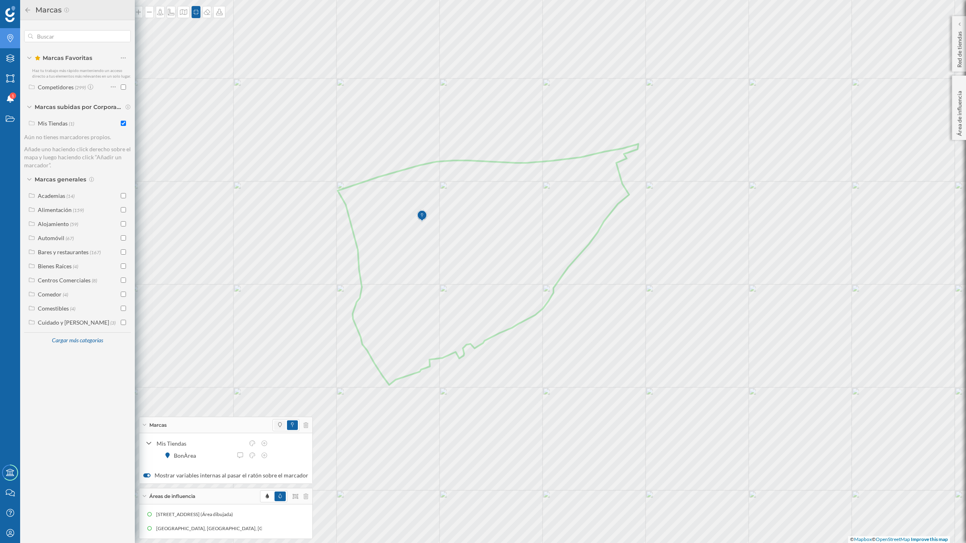
click at [278, 429] on span at bounding box center [280, 426] width 12 height 10
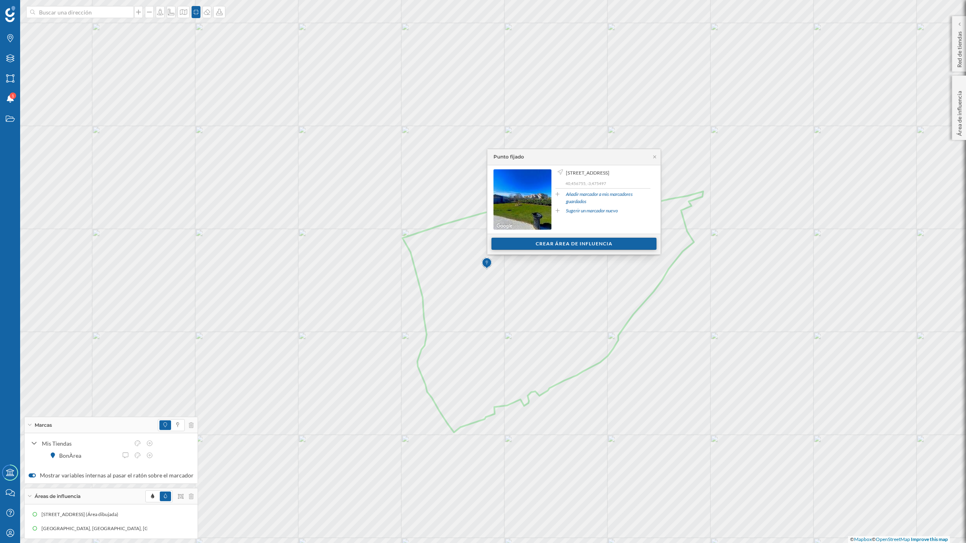
click at [555, 243] on div "Crear área de influencia" at bounding box center [573, 244] width 165 height 12
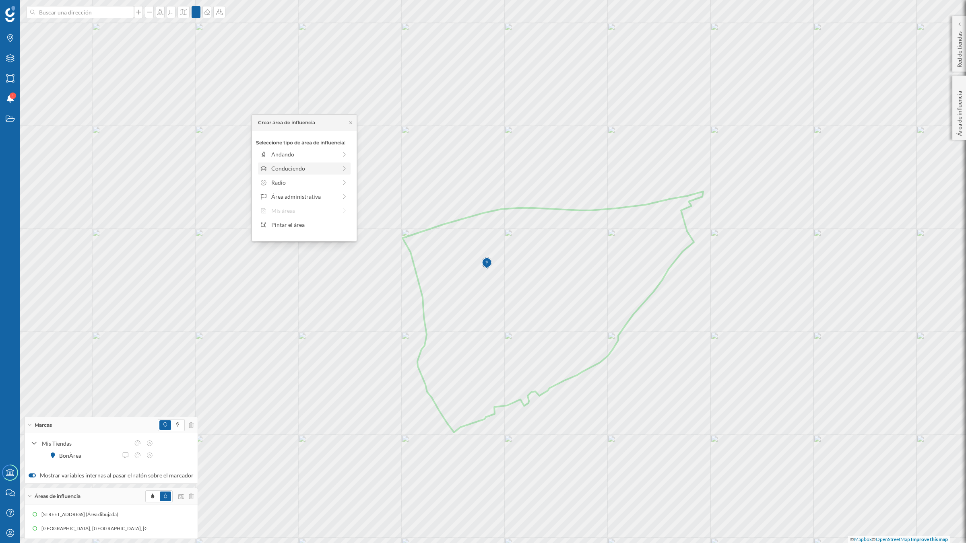
click at [279, 164] on div "Conduciendo" at bounding box center [304, 168] width 66 height 8
drag, startPoint x: 268, startPoint y: 166, endPoint x: 282, endPoint y: 166, distance: 14.1
click at [282, 166] on div at bounding box center [281, 165] width 8 height 8
click at [317, 226] on div "Crear área de influencia" at bounding box center [304, 226] width 97 height 12
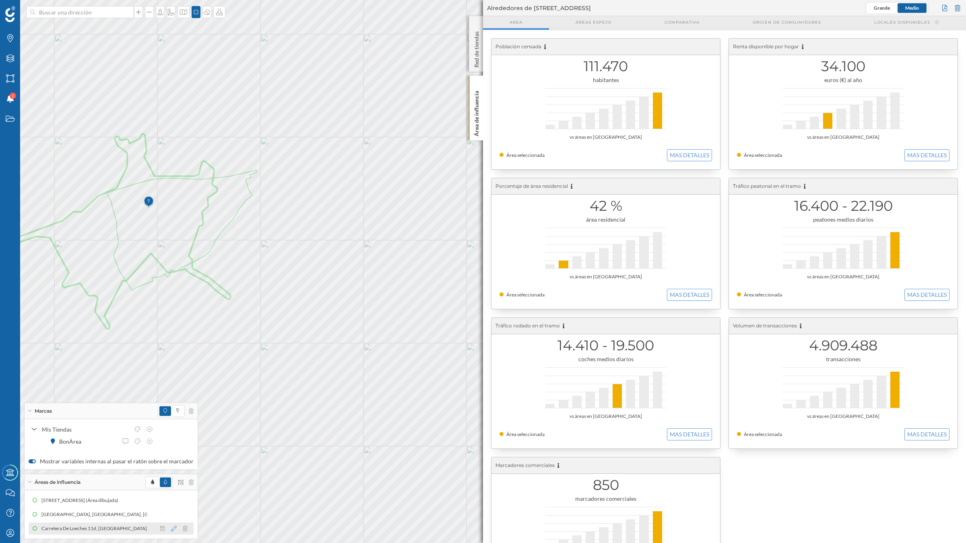
click at [171, 475] on icon at bounding box center [174, 529] width 6 height 6
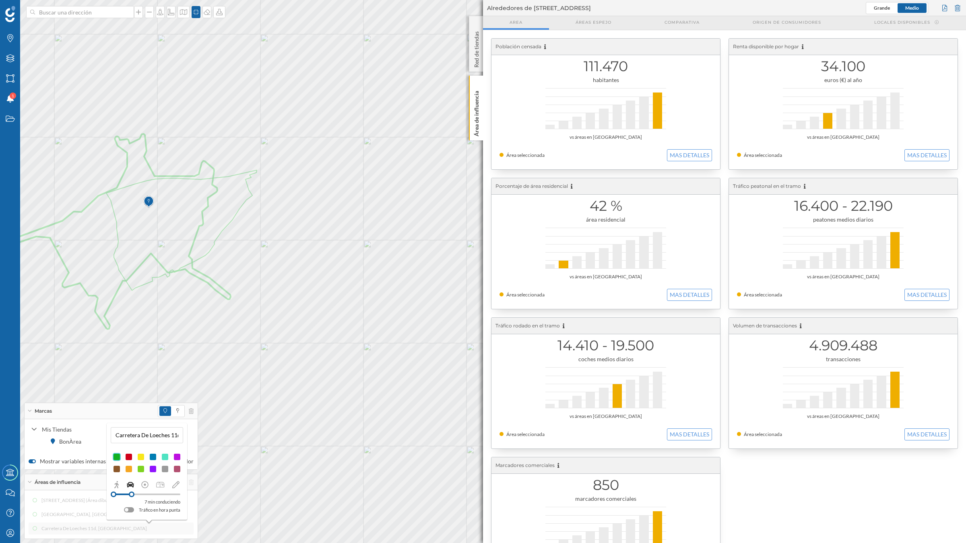
click at [152, 468] on div at bounding box center [153, 469] width 8 height 8
click at [478, 122] on p "Área de influencia" at bounding box center [476, 112] width 8 height 49
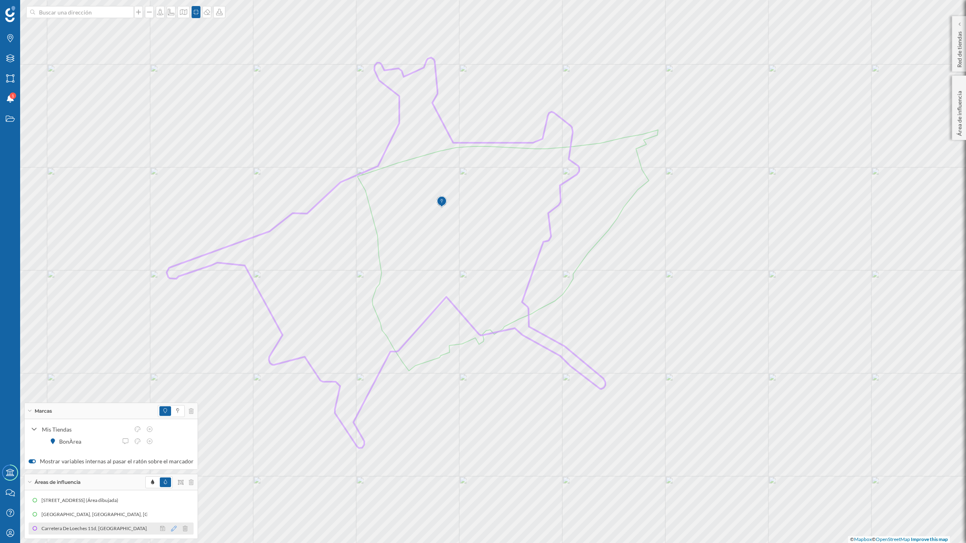
click at [171, 475] on icon at bounding box center [174, 529] width 6 height 6
drag, startPoint x: 132, startPoint y: 496, endPoint x: 127, endPoint y: 496, distance: 4.8
click at [127, 475] on div at bounding box center [127, 495] width 6 height 6
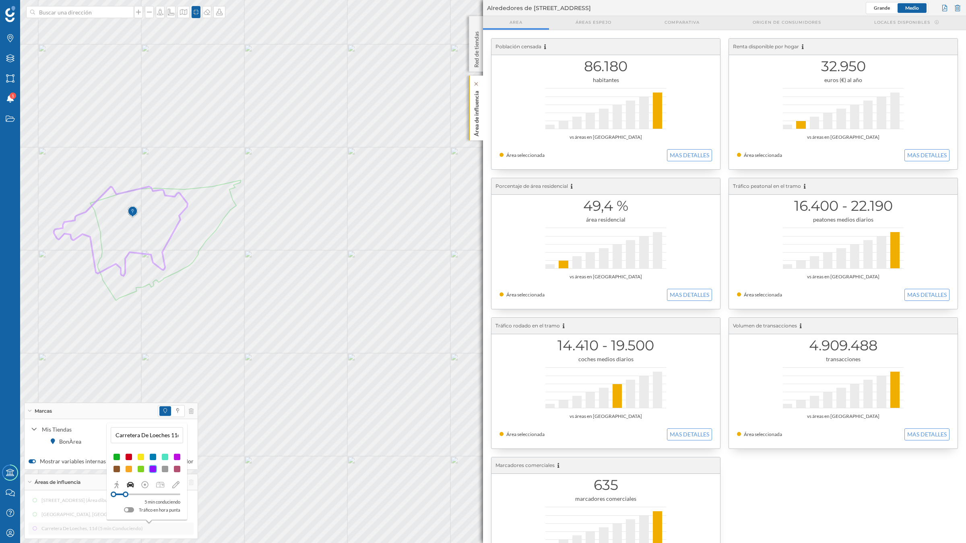
click at [478, 123] on p "Área de influencia" at bounding box center [476, 112] width 8 height 49
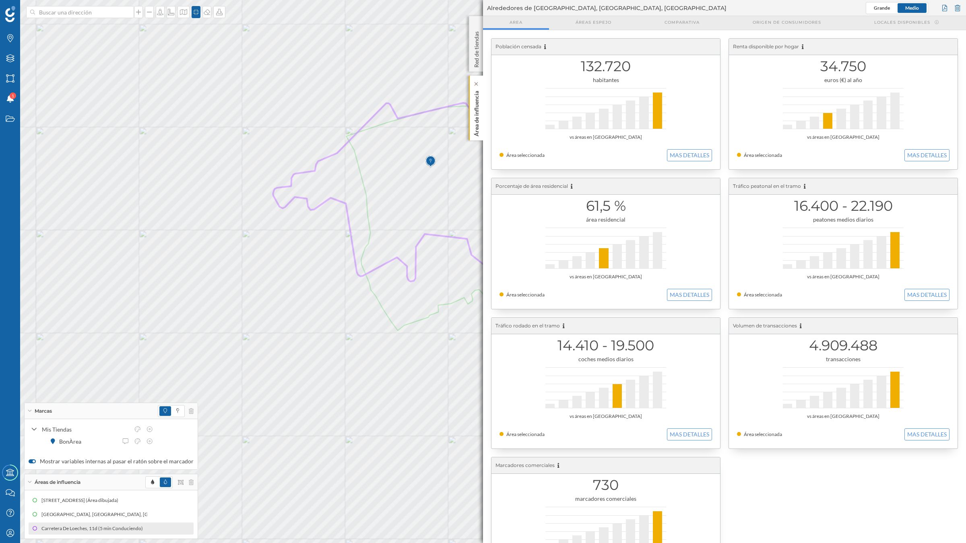
click at [477, 101] on p "Área de influencia" at bounding box center [476, 112] width 8 height 49
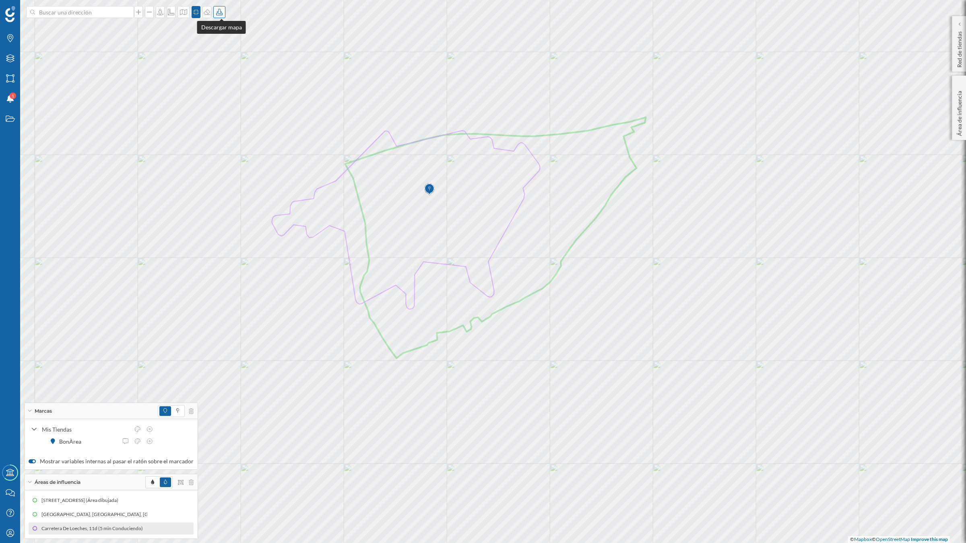
click at [220, 9] on icon at bounding box center [219, 12] width 6 height 6
click at [235, 60] on div "Descargar sin leyenda" at bounding box center [247, 59] width 57 height 8
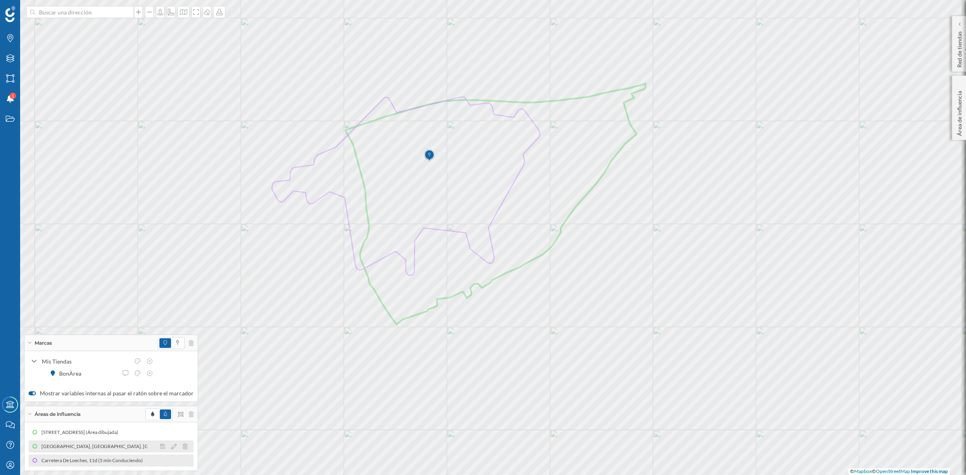
click at [107, 447] on div "[GEOGRAPHIC_DATA], [GEOGRAPHIC_DATA], [GEOGRAPHIC_DATA] (Área dibujada)" at bounding box center [135, 447] width 188 height 8
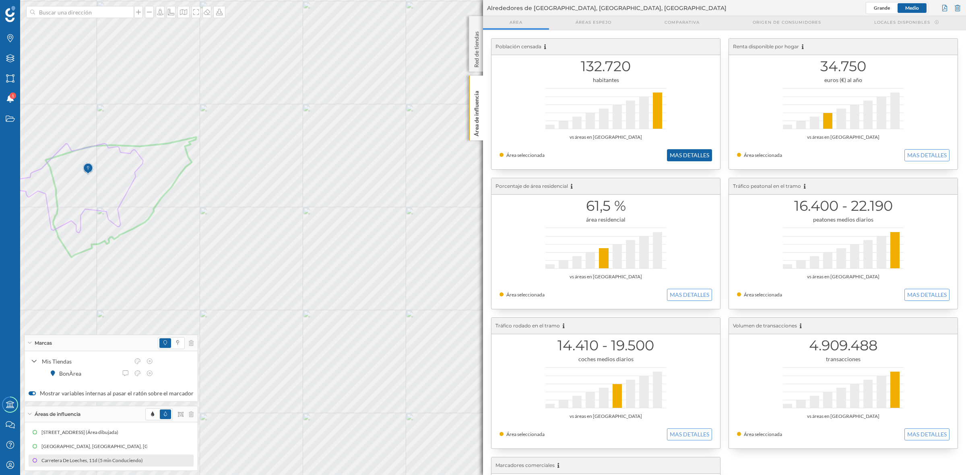
click at [672, 154] on button "MAS DETALLES" at bounding box center [689, 155] width 45 height 12
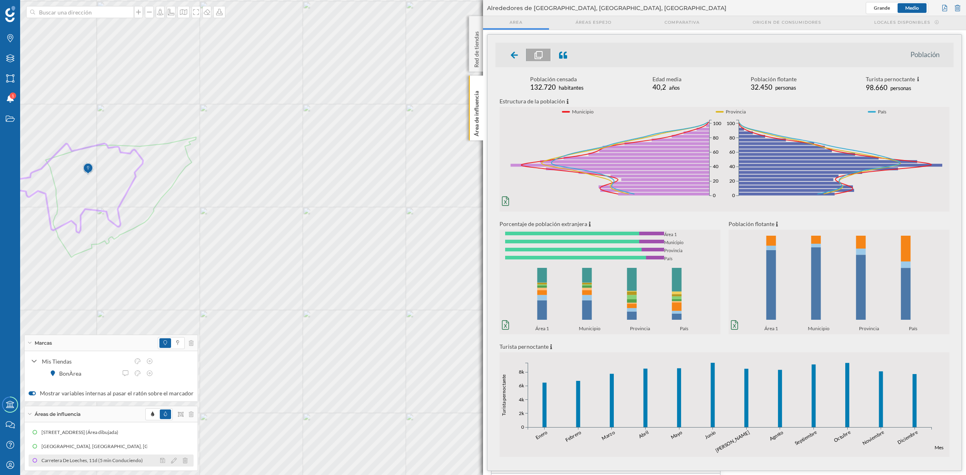
click at [47, 463] on div "Carretera De Loeches, 11d (5 min Conduciendo)" at bounding box center [93, 461] width 105 height 8
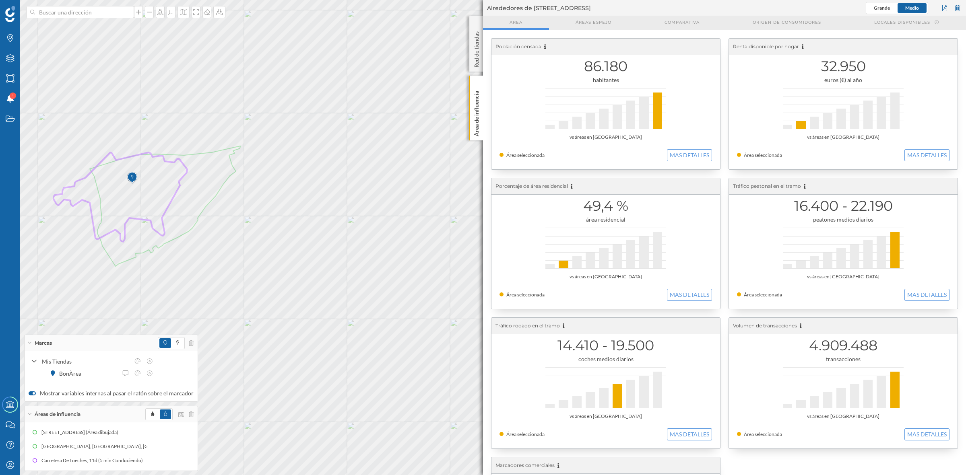
click at [683, 147] on div "86.180 habitantes vs áreas en [GEOGRAPHIC_DATA] Área seleccionada MAS DETALLES" at bounding box center [605, 104] width 229 height 131
click at [683, 151] on button "MAS DETALLES" at bounding box center [689, 155] width 45 height 12
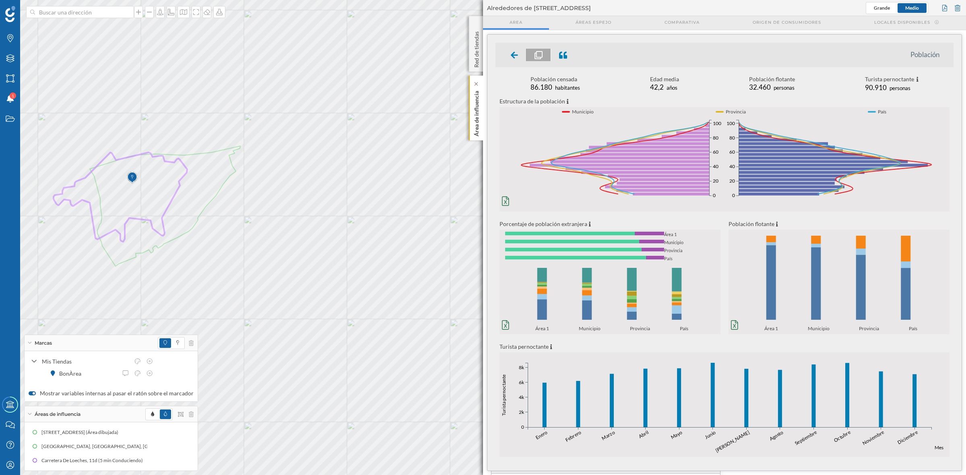
click at [469, 121] on div "Área de influencia" at bounding box center [476, 108] width 14 height 65
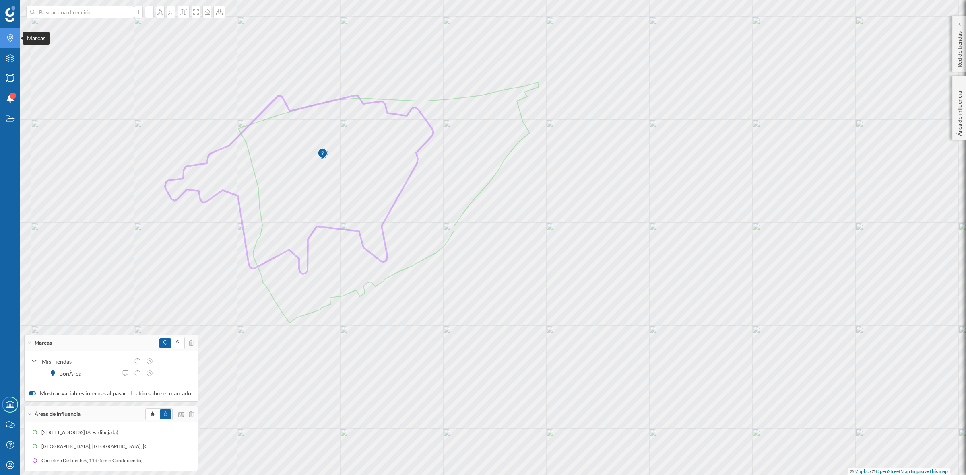
click at [12, 35] on icon at bounding box center [10, 38] width 6 height 8
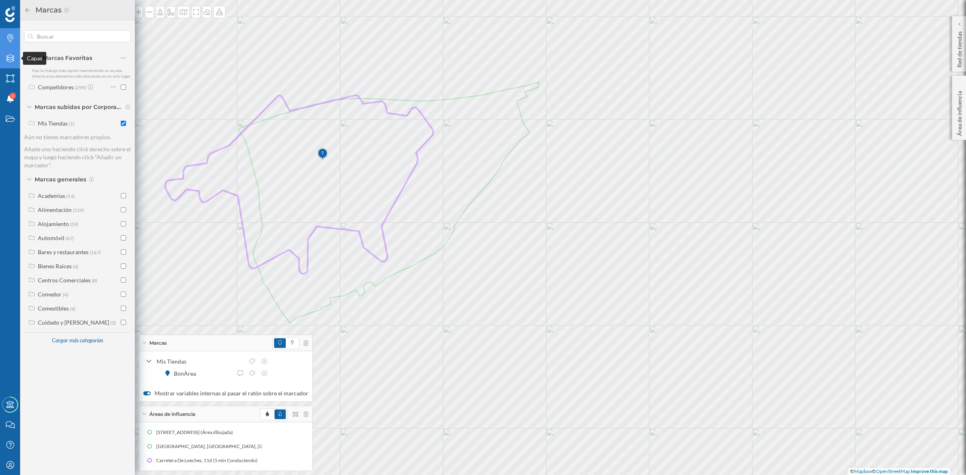
click at [6, 58] on icon "Capas" at bounding box center [10, 58] width 10 height 8
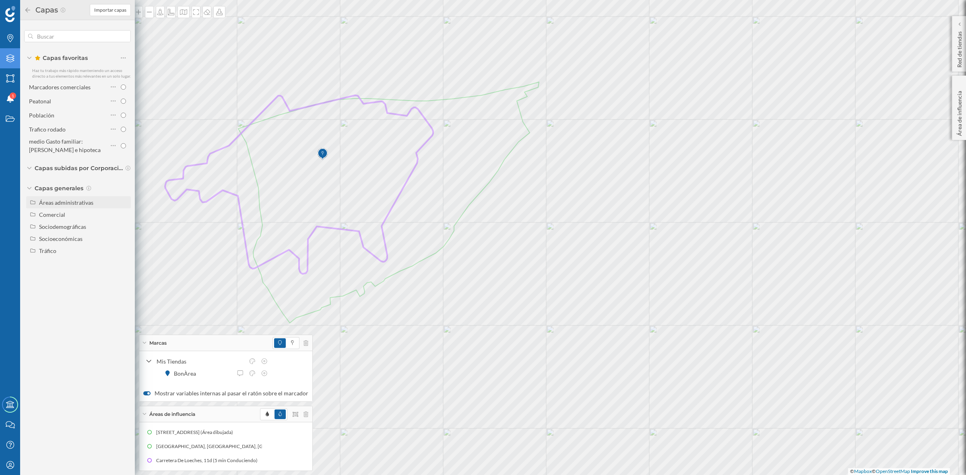
click at [78, 199] on div "Áreas administrativas" at bounding box center [66, 202] width 54 height 7
click at [125, 262] on input "Sección censal" at bounding box center [125, 262] width 5 height 5
radio input "true"
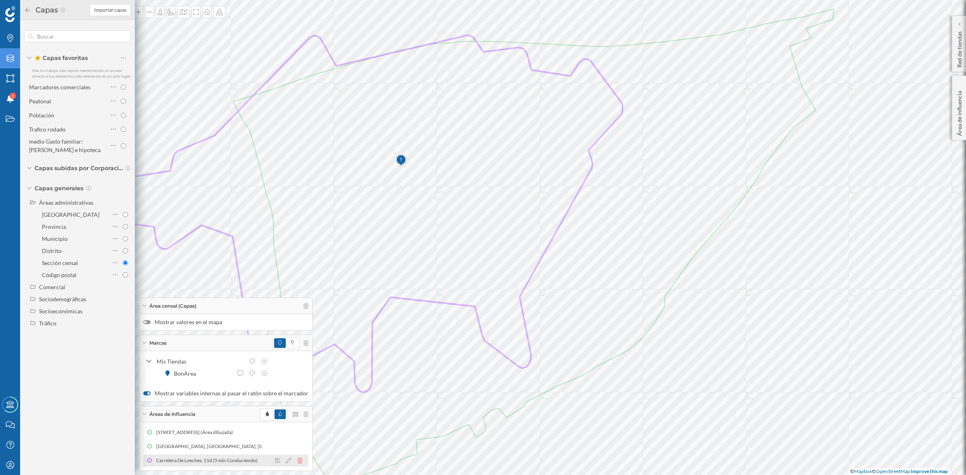
click at [297, 459] on icon at bounding box center [299, 461] width 5 height 6
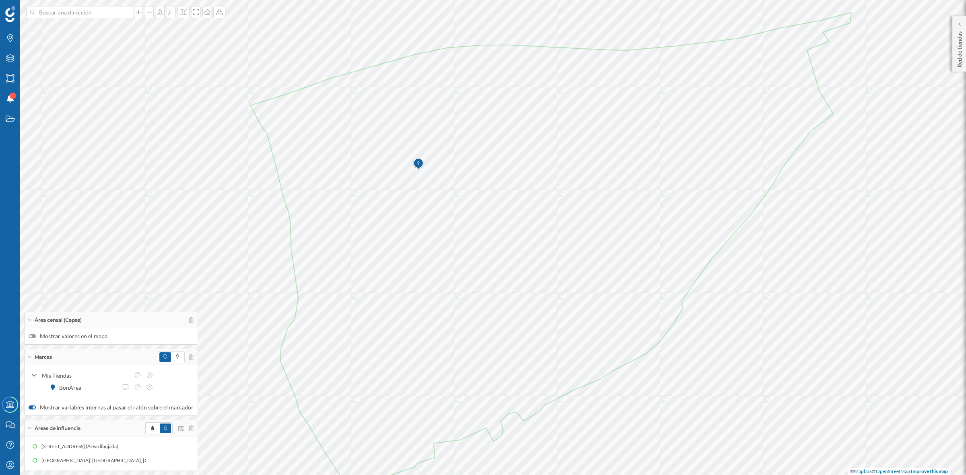
click at [33, 335] on div at bounding box center [32, 336] width 7 height 4
click at [0, 0] on input "Mostrar valores en el mapa" at bounding box center [0, 0] width 0 height 0
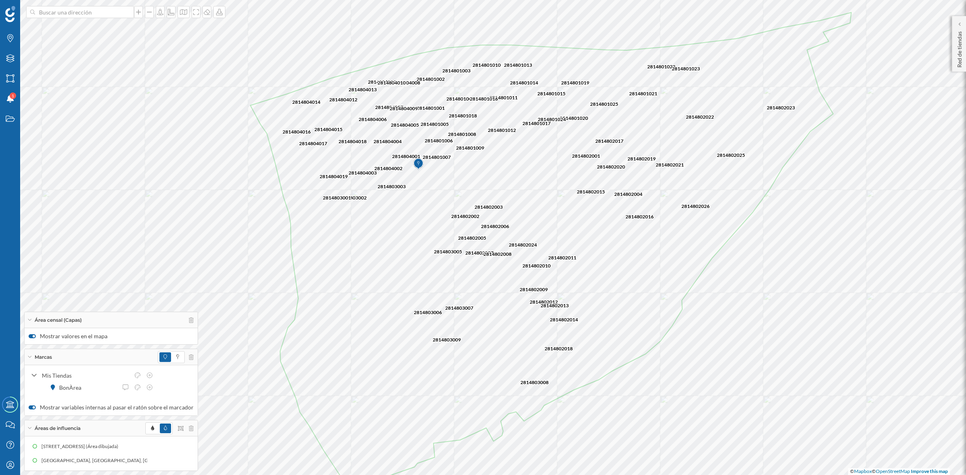
click at [27, 336] on div "Mostrar valores en el mapa" at bounding box center [111, 336] width 173 height 16
click at [197, 16] on div at bounding box center [196, 12] width 9 height 12
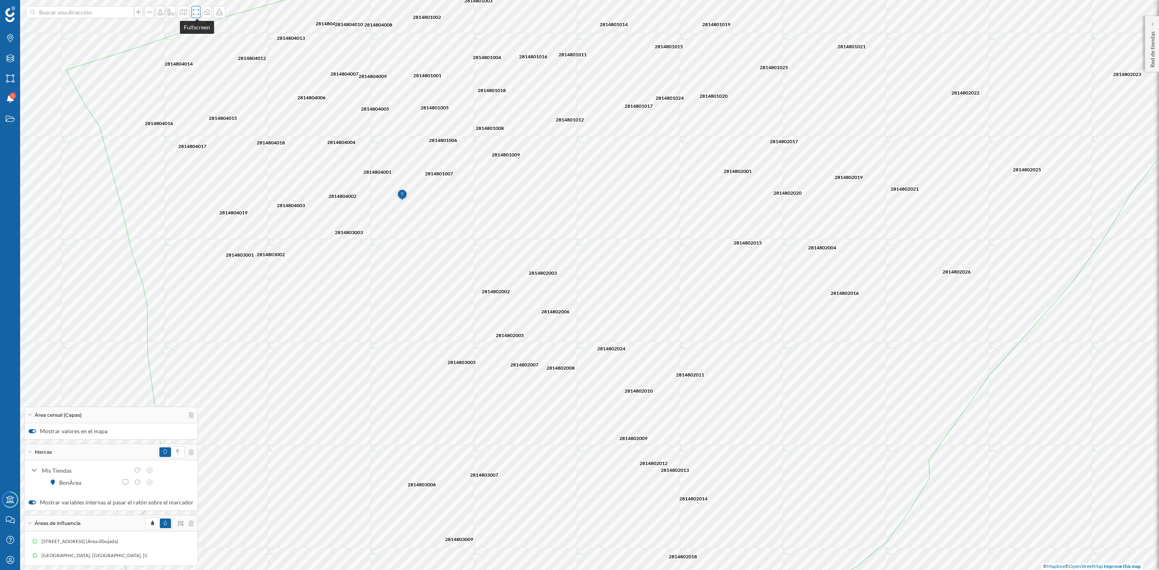
click at [194, 10] on icon at bounding box center [196, 12] width 8 height 6
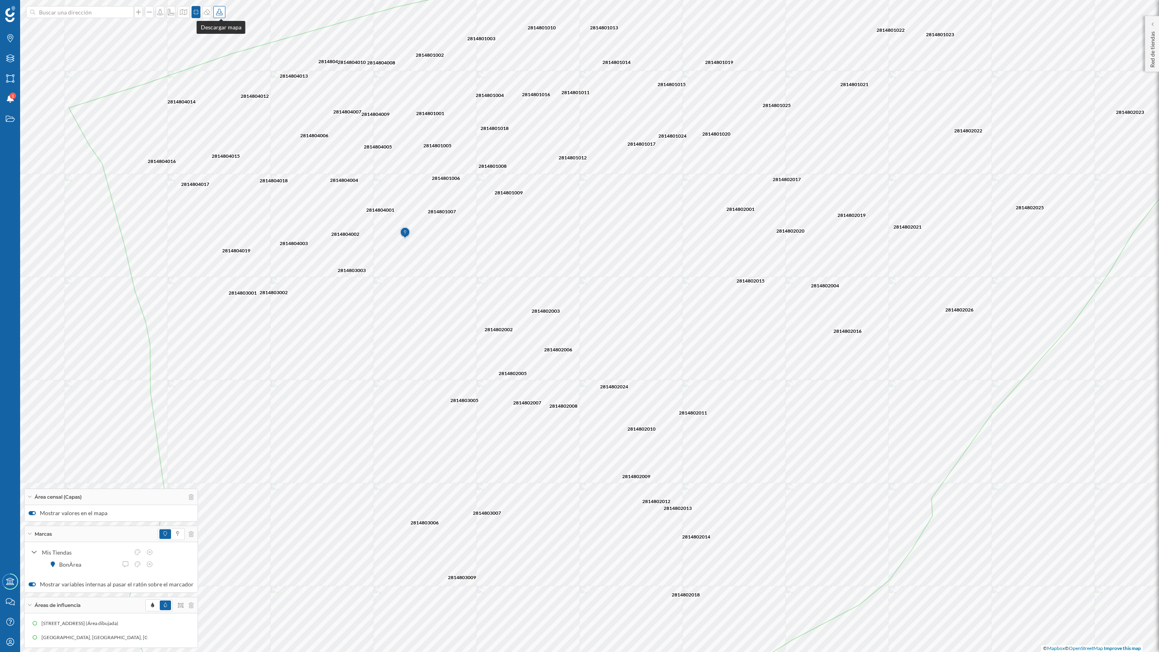
click at [218, 16] on div at bounding box center [219, 12] width 12 height 12
click at [233, 60] on div "Descargar sin leyenda" at bounding box center [247, 59] width 57 height 8
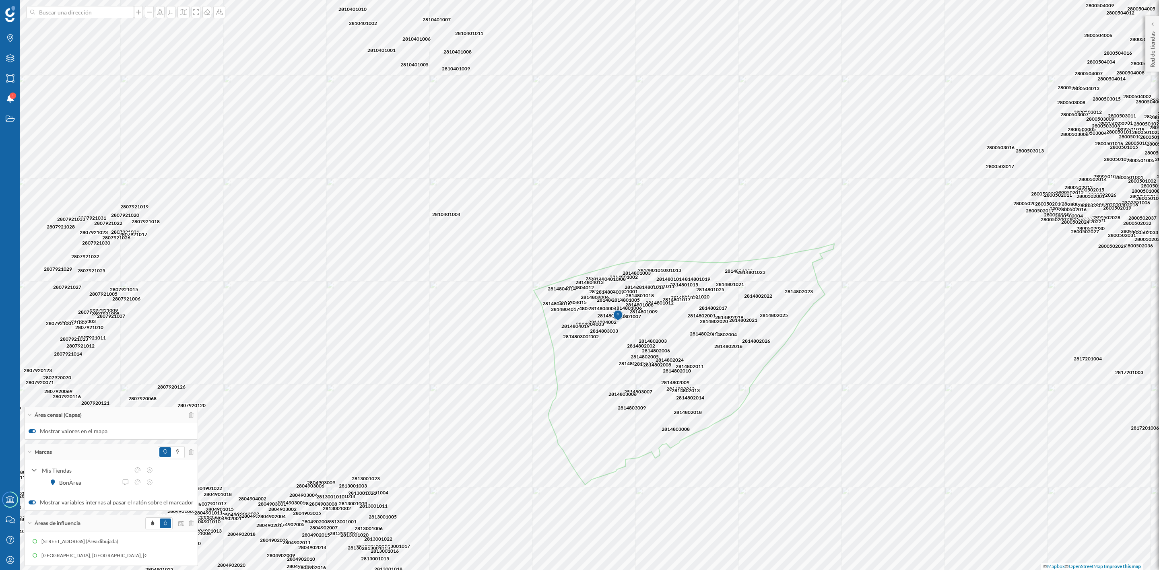
click at [185, 414] on div "Área censal (Capas)" at bounding box center [111, 415] width 173 height 16
click at [189, 434] on icon at bounding box center [191, 434] width 5 height 6
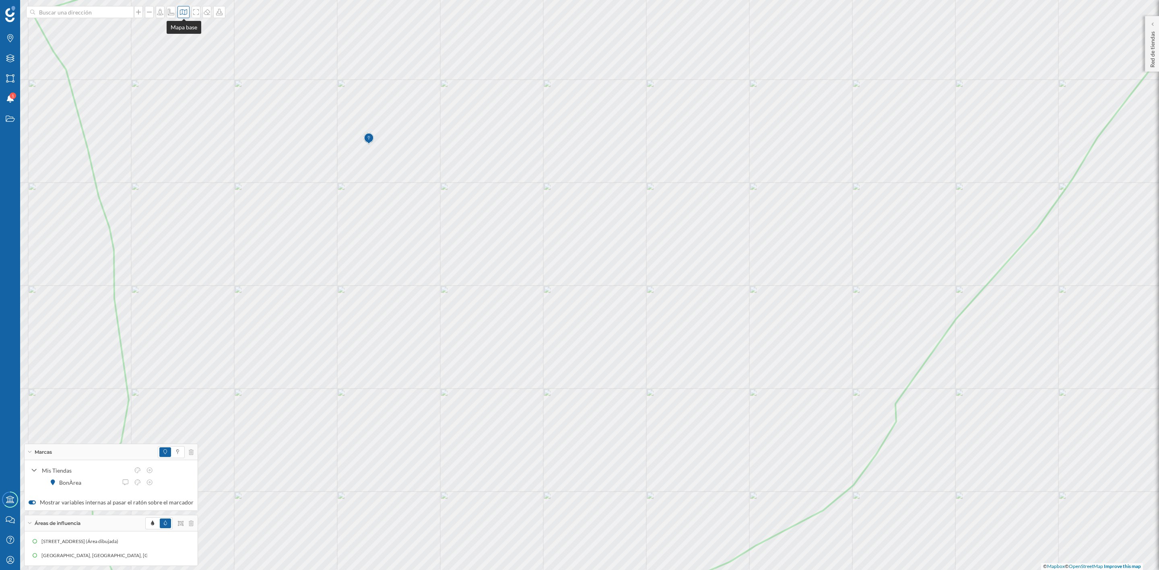
click at [181, 10] on icon at bounding box center [183, 12] width 8 height 6
click at [208, 114] on div "Satélite" at bounding box center [215, 113] width 67 height 28
click at [193, 12] on icon at bounding box center [196, 12] width 8 height 6
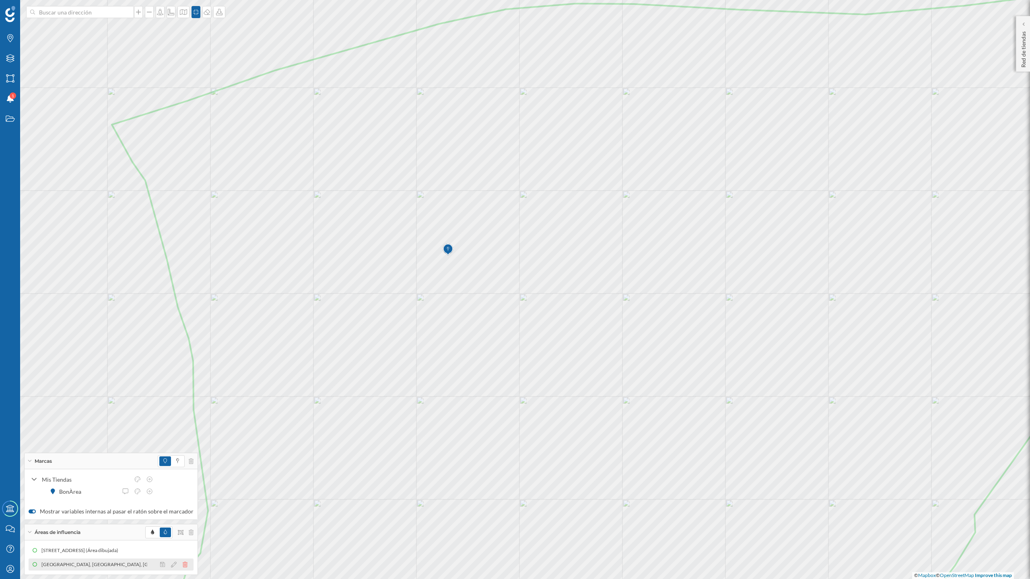
click at [183, 566] on icon at bounding box center [185, 565] width 5 height 6
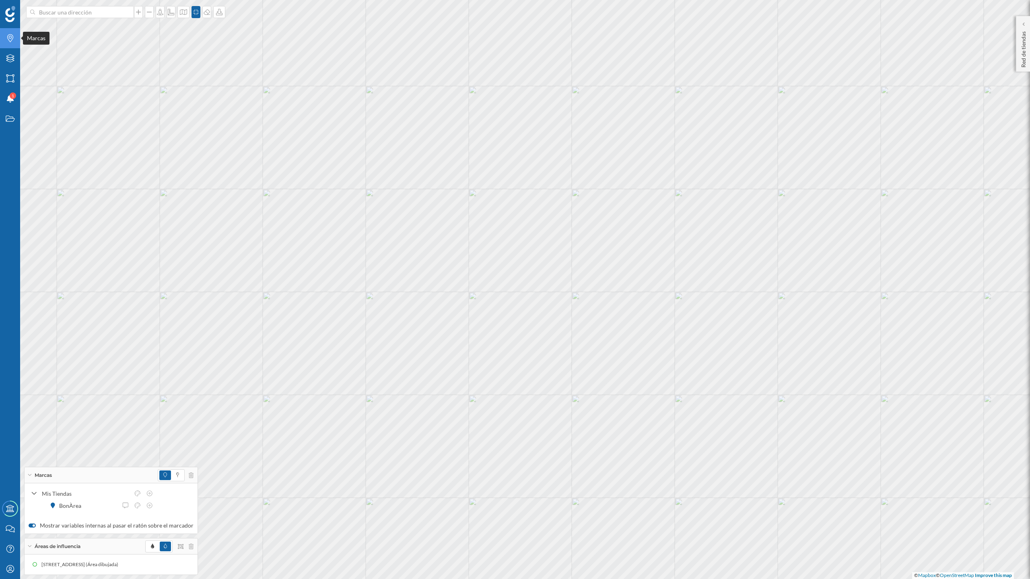
click at [8, 40] on icon "Marcas" at bounding box center [10, 38] width 10 height 8
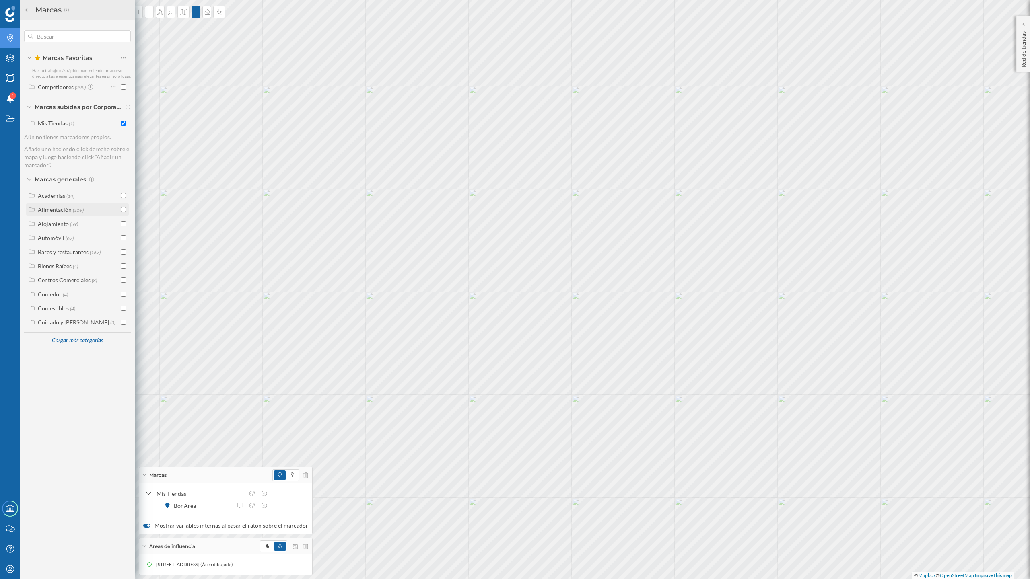
click at [122, 211] on input "checkbox" at bounding box center [123, 209] width 5 height 5
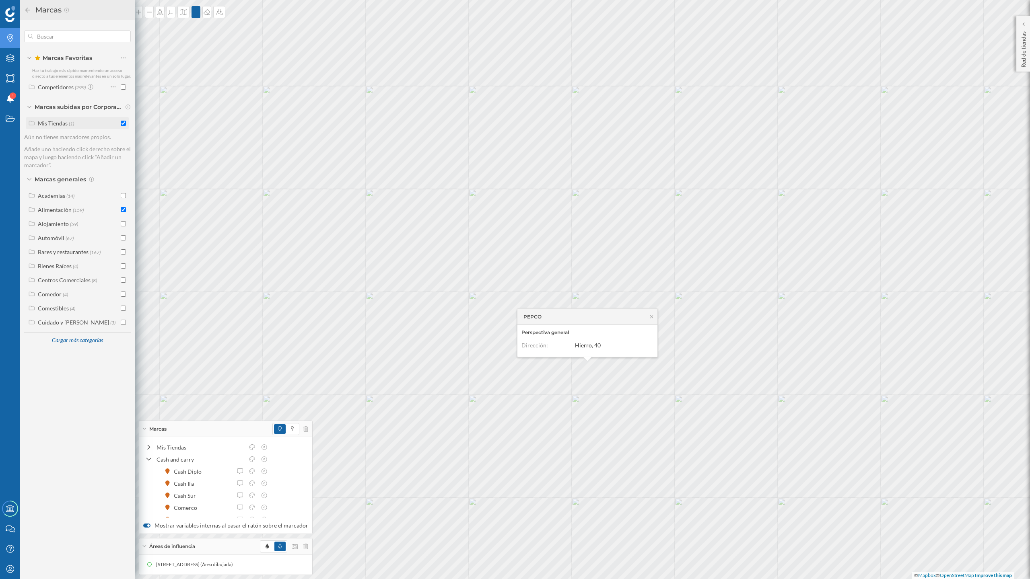
click at [121, 124] on input "checkbox" at bounding box center [123, 123] width 5 height 5
click at [26, 7] on div "Marcas" at bounding box center [77, 10] width 107 height 13
click at [26, 7] on icon at bounding box center [27, 10] width 7 height 6
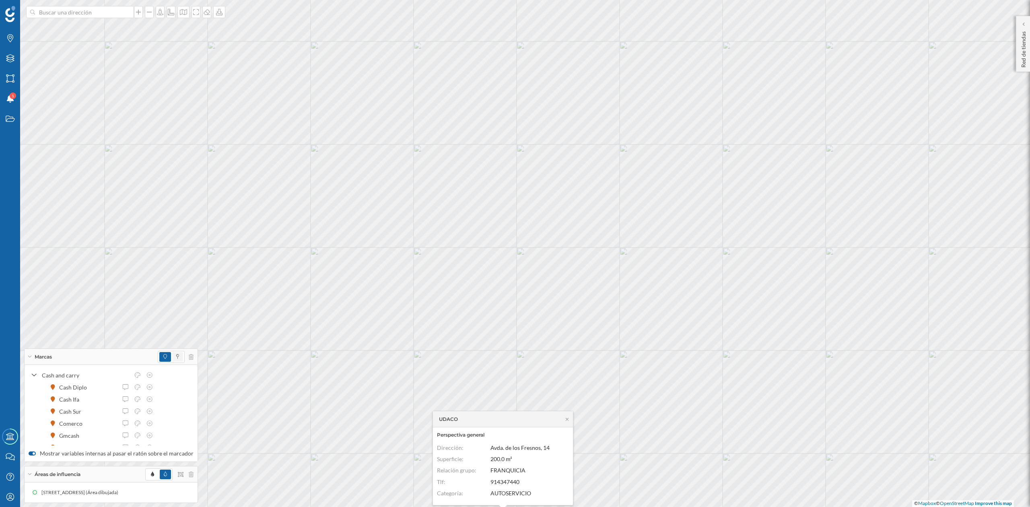
click at [172, 356] on span at bounding box center [177, 357] width 11 height 10
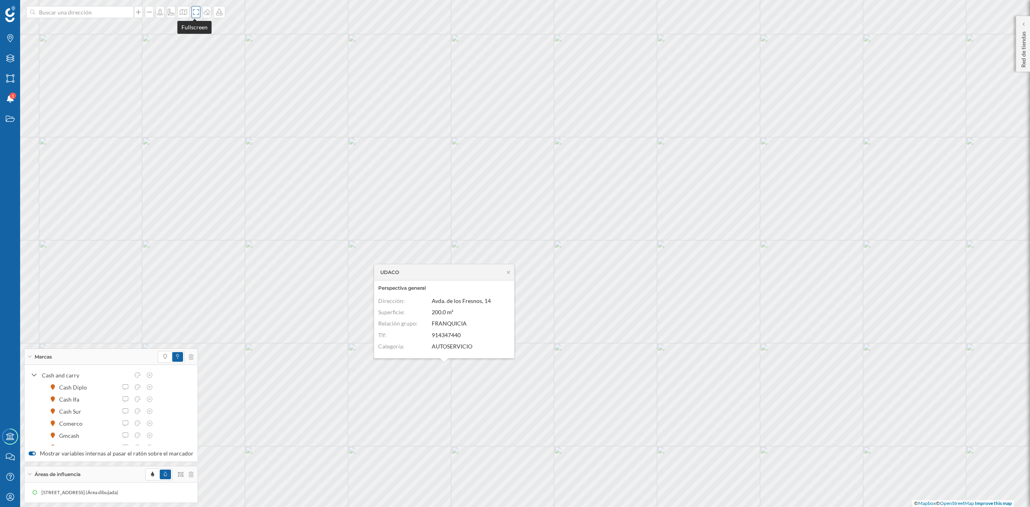
click at [192, 14] on icon at bounding box center [196, 12] width 8 height 6
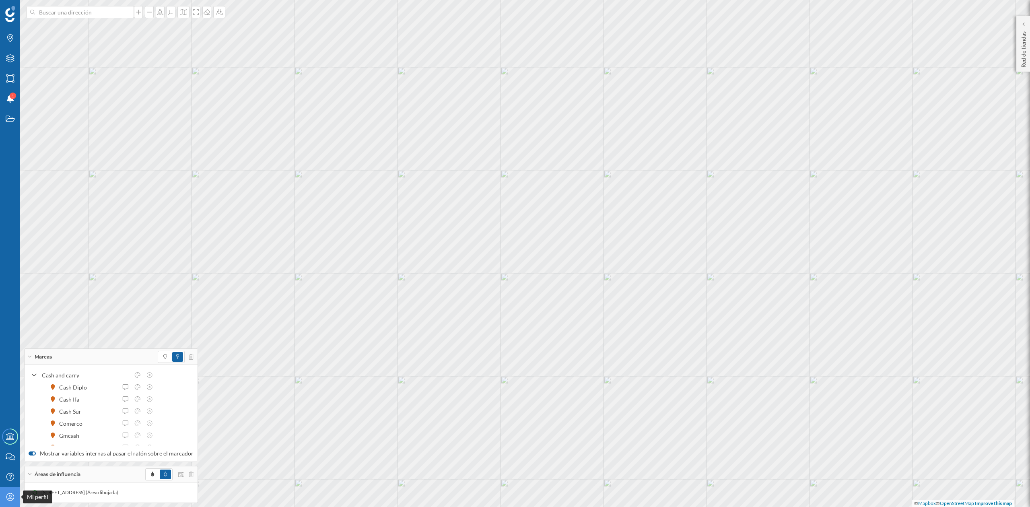
click at [7, 500] on icon "Mi perfil" at bounding box center [10, 497] width 10 height 8
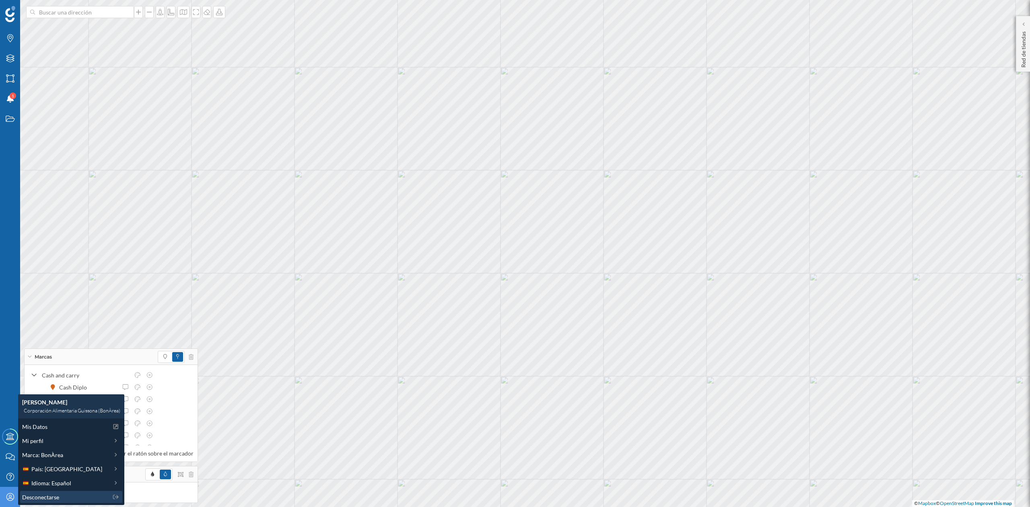
click at [55, 497] on span "Desconectarse" at bounding box center [40, 497] width 37 height 8
